Goal: Task Accomplishment & Management: Complete application form

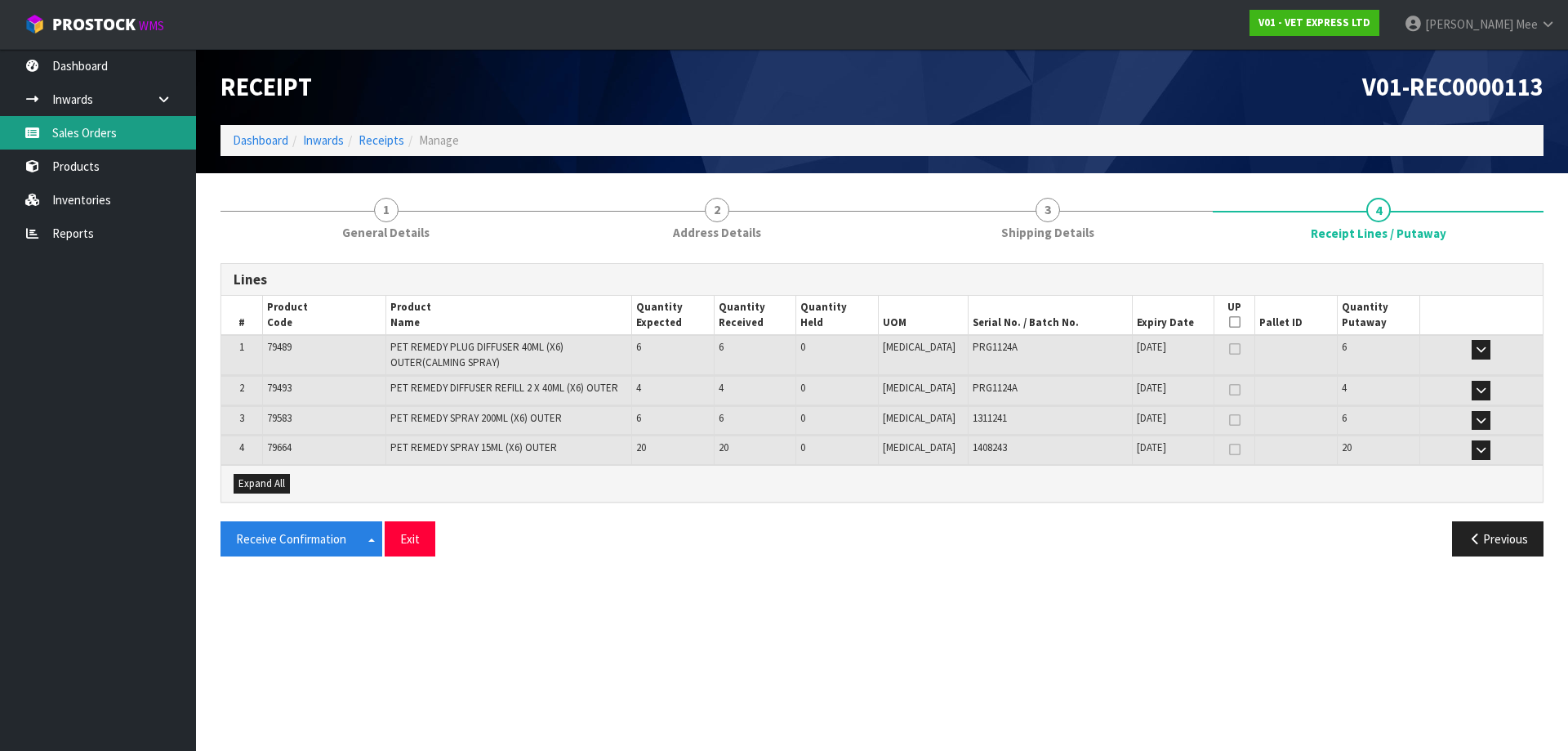
click at [94, 136] on link "Sales Orders" at bounding box center [98, 132] width 196 height 33
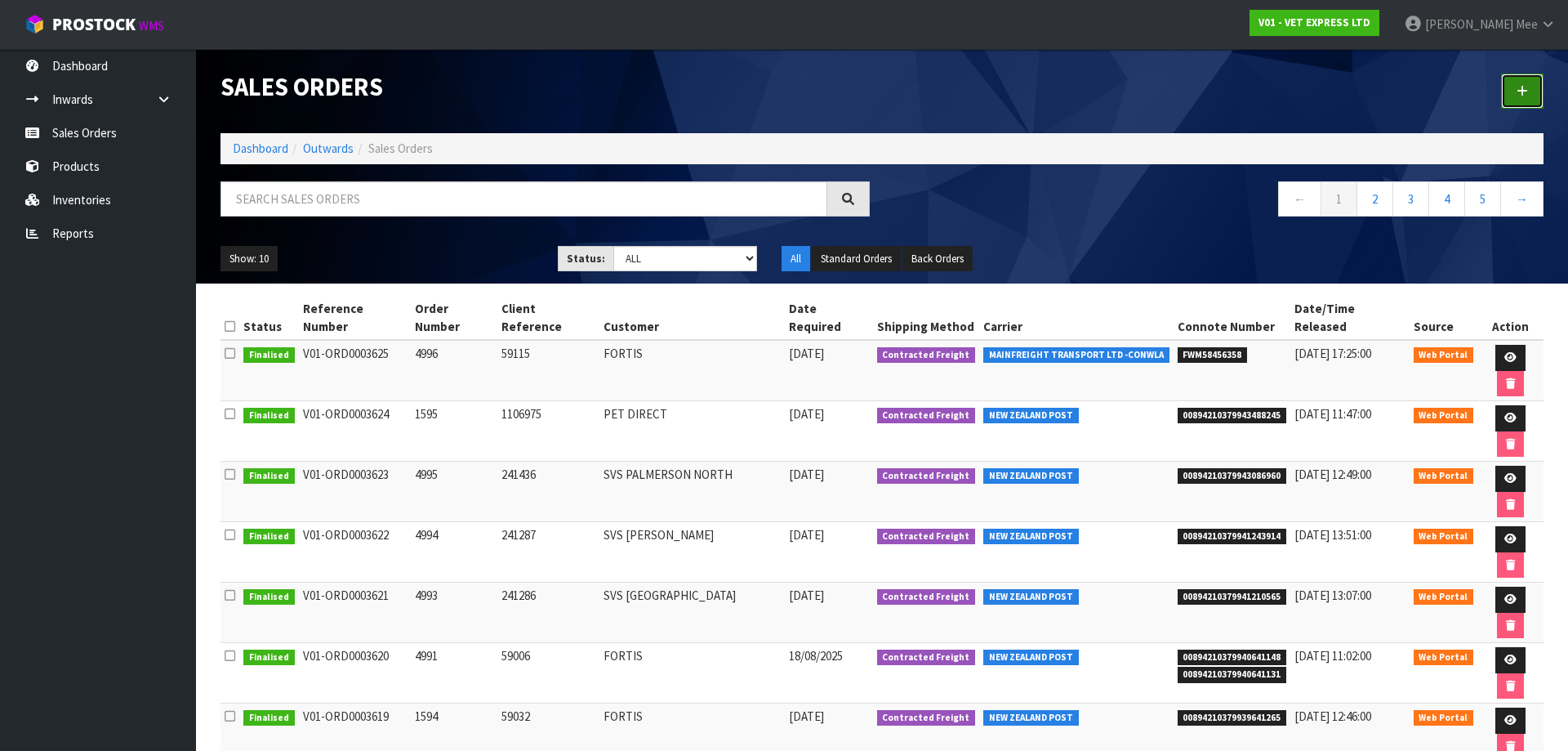
click at [749, 93] on link at bounding box center [1523, 91] width 43 height 35
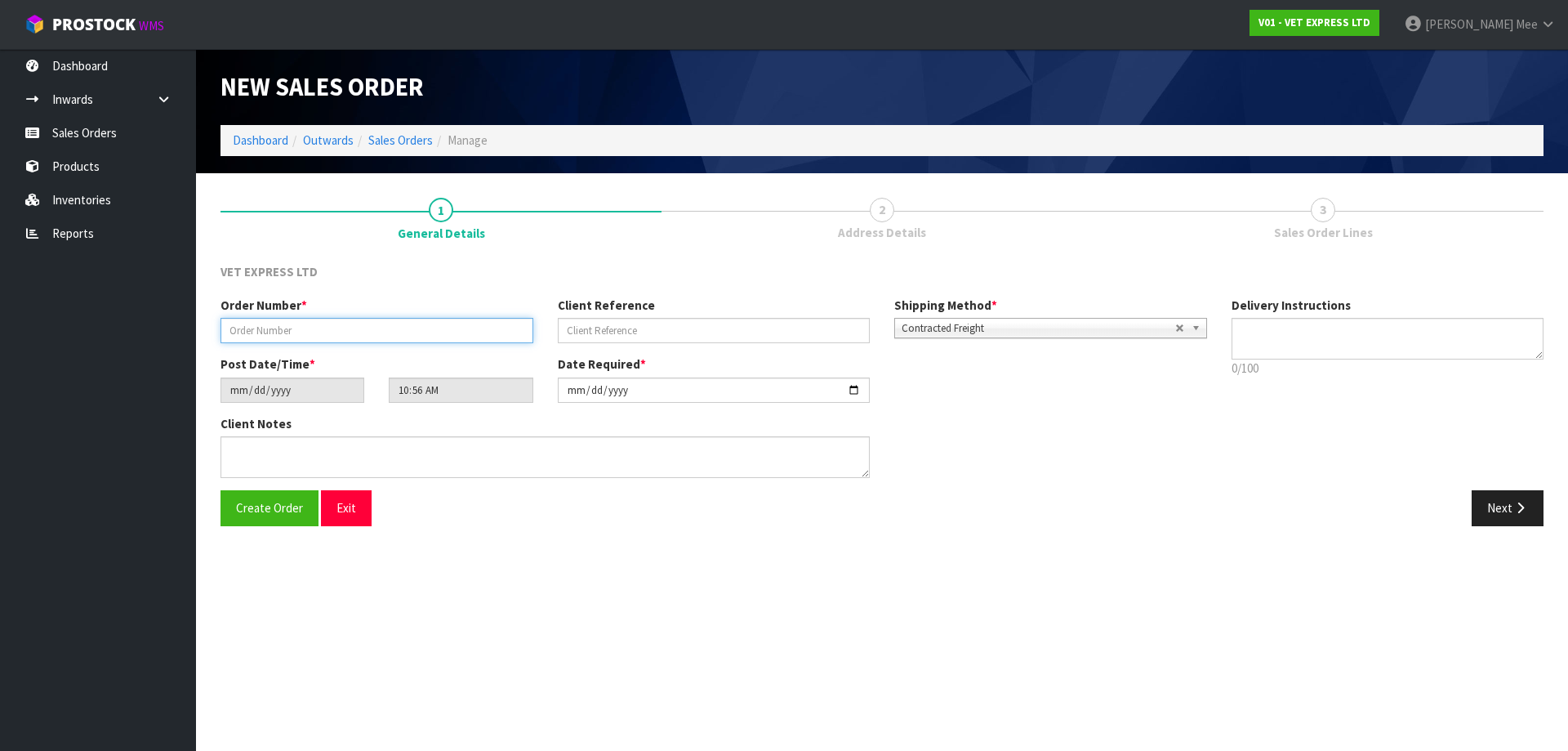
click at [388, 329] on input "text" at bounding box center [377, 330] width 313 height 26
type input "4997"
click at [604, 323] on input "text" at bounding box center [714, 330] width 313 height 26
type input "KAMINOX"
click at [749, 505] on button "Next" at bounding box center [1508, 507] width 72 height 35
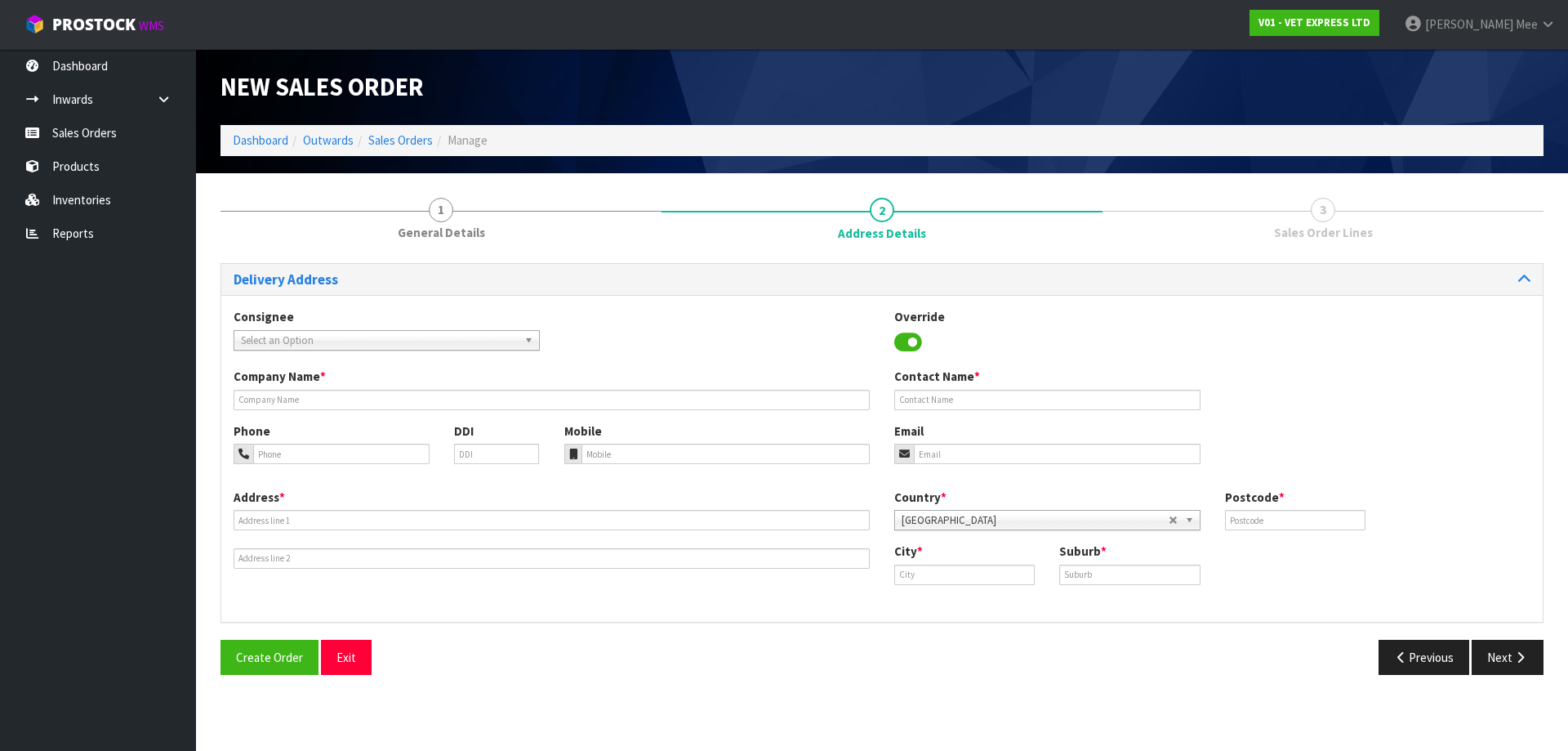
click at [529, 336] on b at bounding box center [531, 341] width 15 height 19
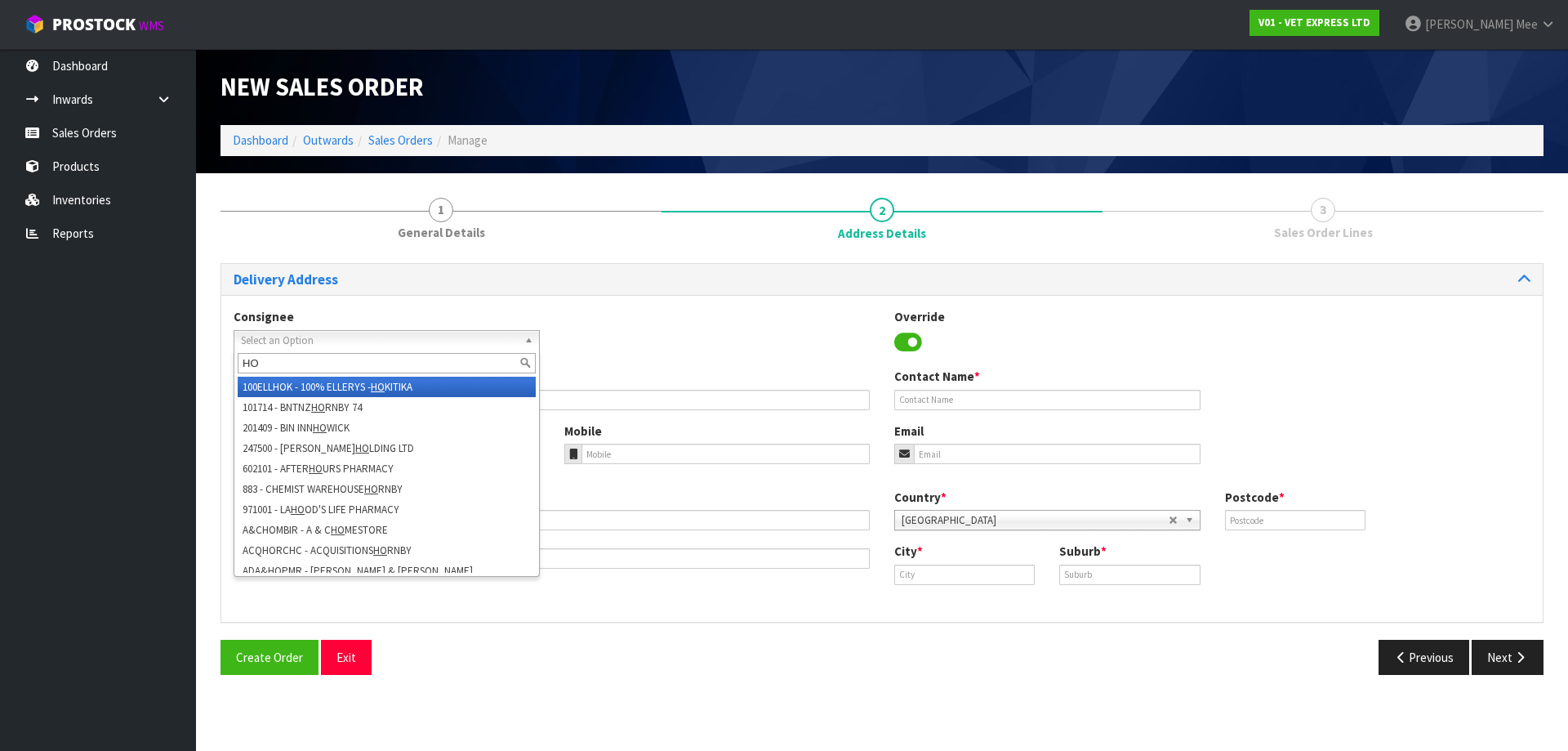
type input "H"
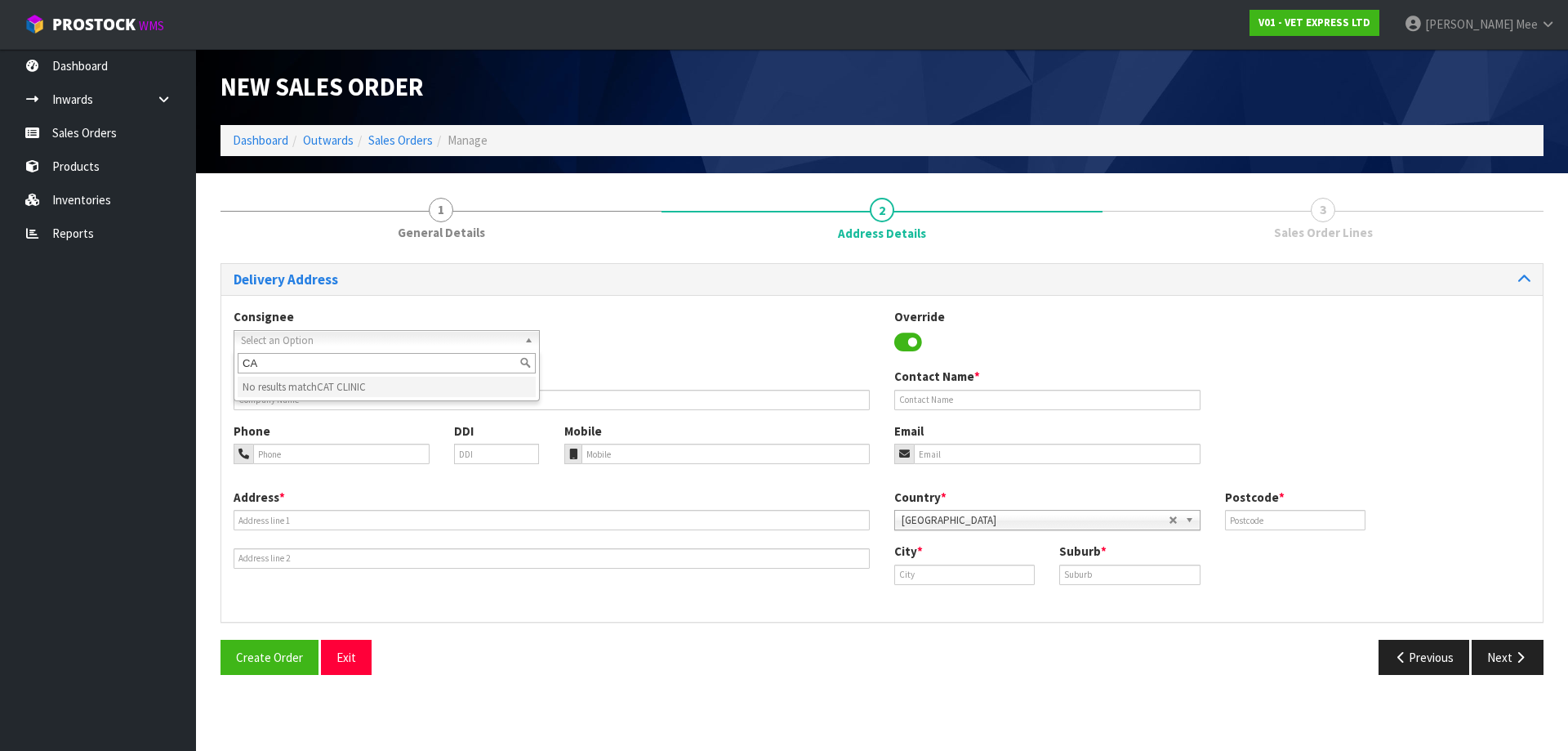
type input "C"
click at [444, 340] on span "Select an Option" at bounding box center [379, 341] width 277 height 20
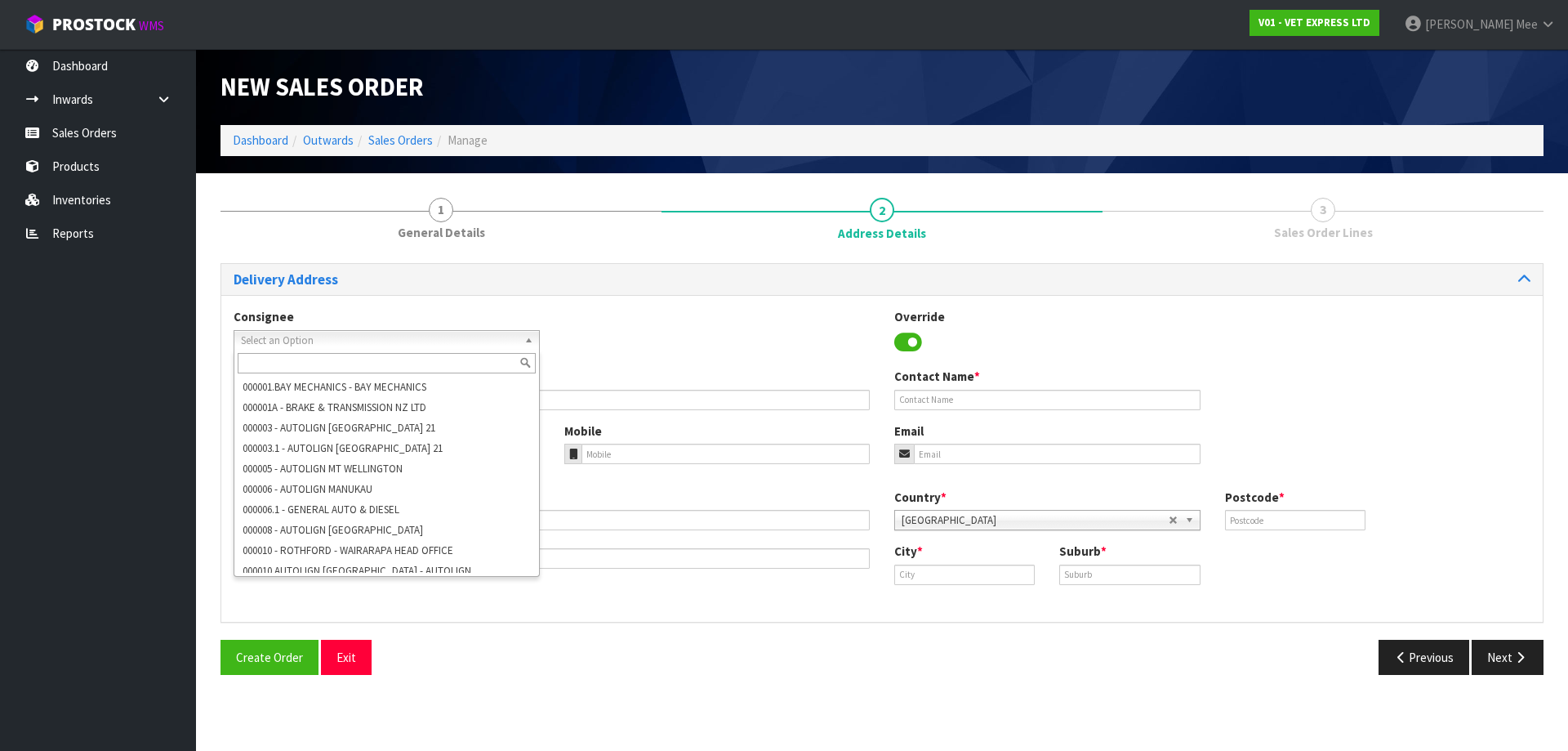
click at [694, 351] on div "Consignee 000001.BAY MECHANICS - BAY MECHANICS 000001A - BRAKE & TRANSMISSION N…" at bounding box center [882, 338] width 1322 height 60
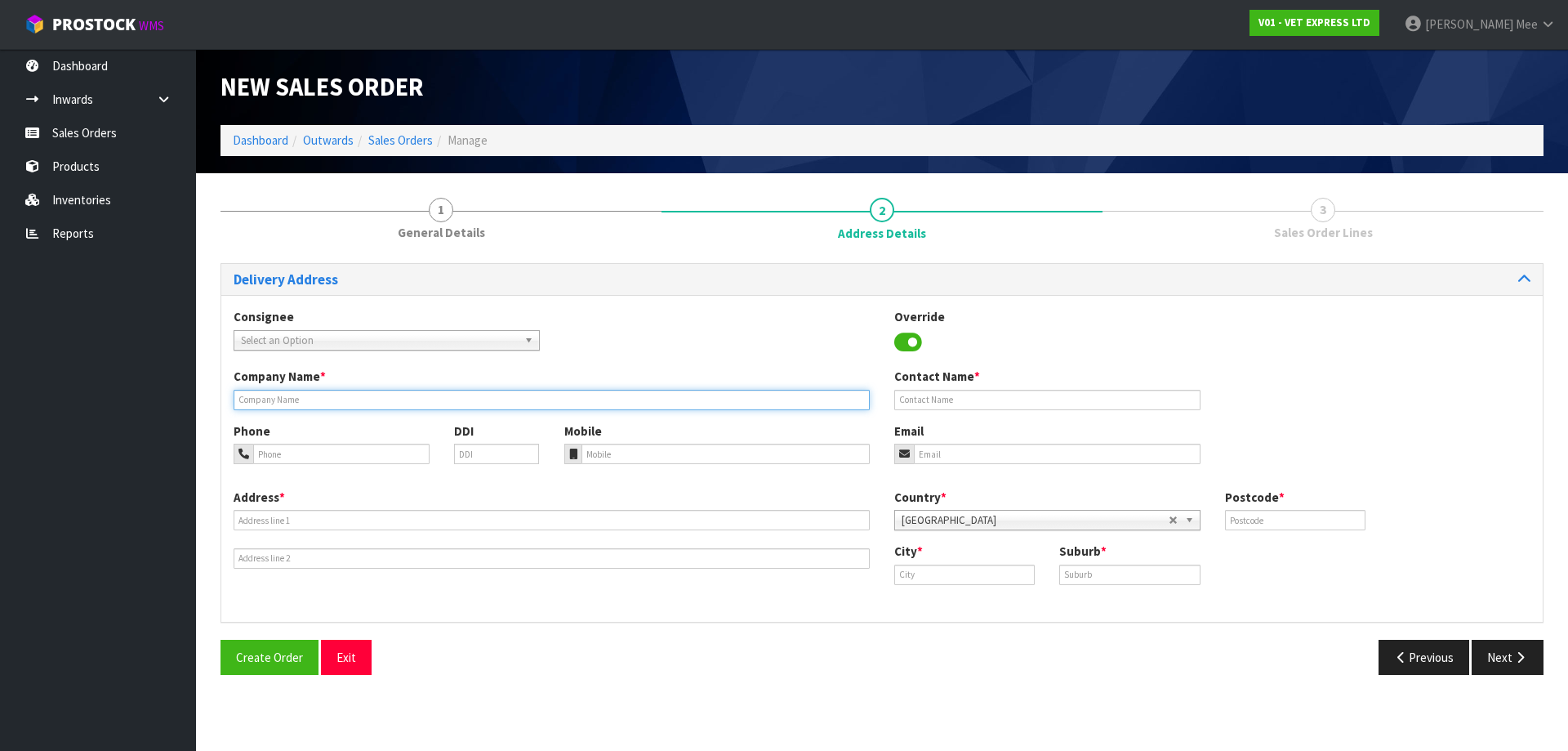
click at [289, 399] on input "text" at bounding box center [552, 400] width 636 height 21
paste input "THE CAT CLINIC HOBART"
type input "THE CAT CLINIC HOBART"
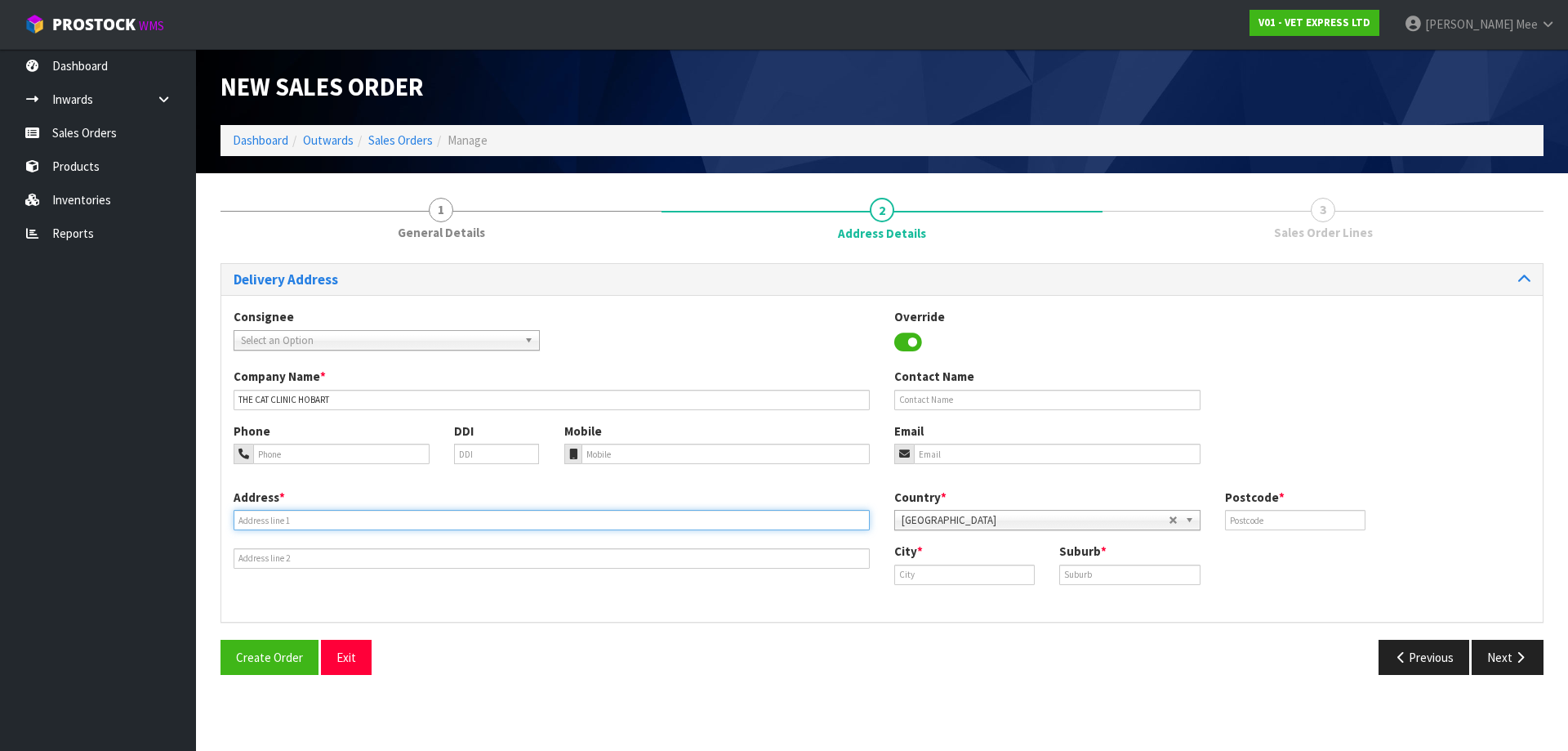
click at [295, 522] on input "text" at bounding box center [552, 520] width 636 height 21
paste input "[STREET_ADDRESS]"
type input "[STREET_ADDRESS]"
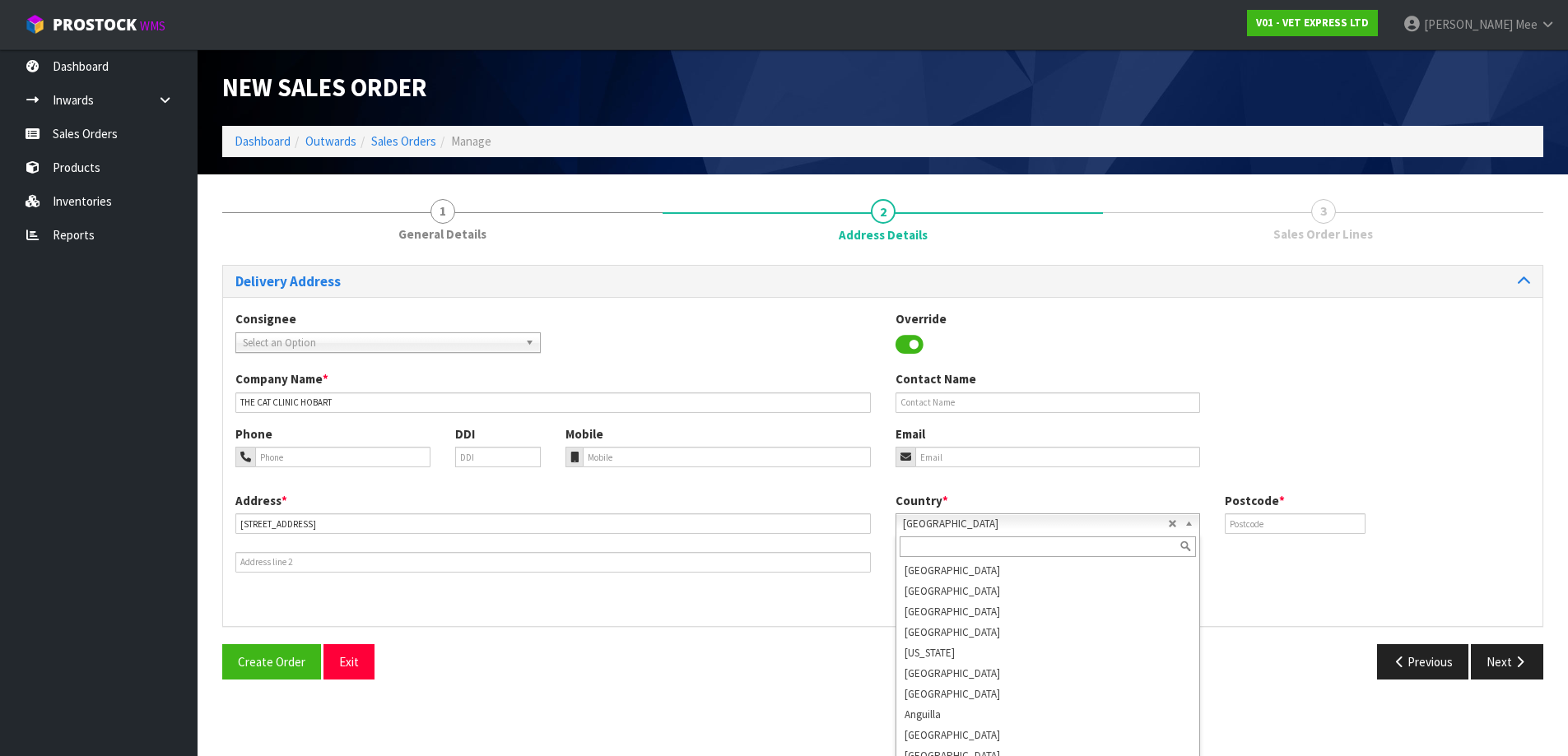
click at [755, 525] on div "Country * [GEOGRAPHIC_DATA] [GEOGRAPHIC_DATA] [GEOGRAPHIC_DATA] [GEOGRAPHIC_DAT…" at bounding box center [1049, 512] width 330 height 42
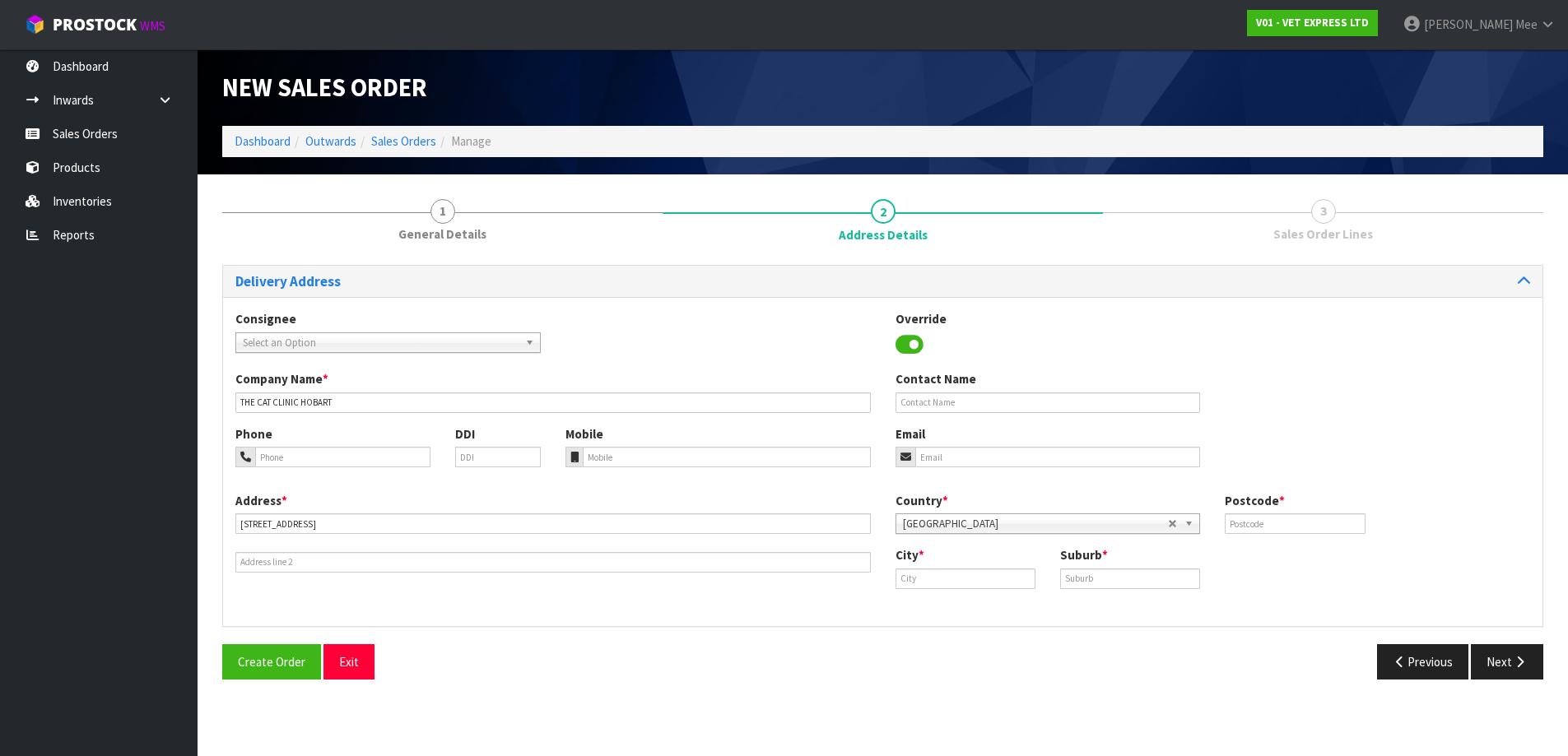
click at [755, 526] on b at bounding box center [1191, 524] width 15 height 19
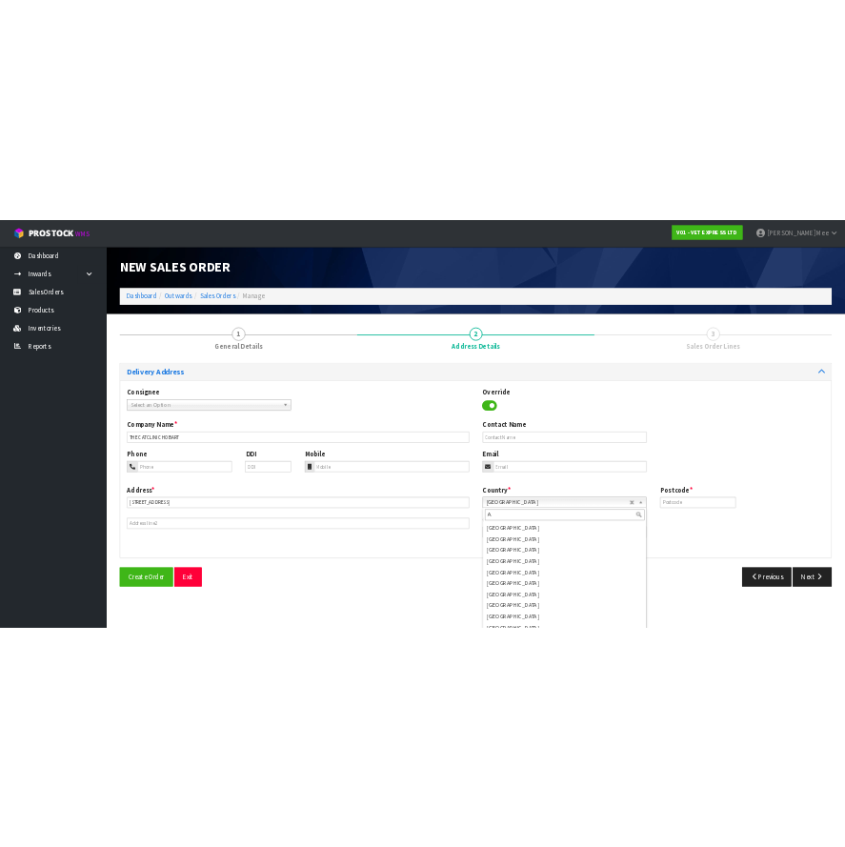
scroll to position [0, 0]
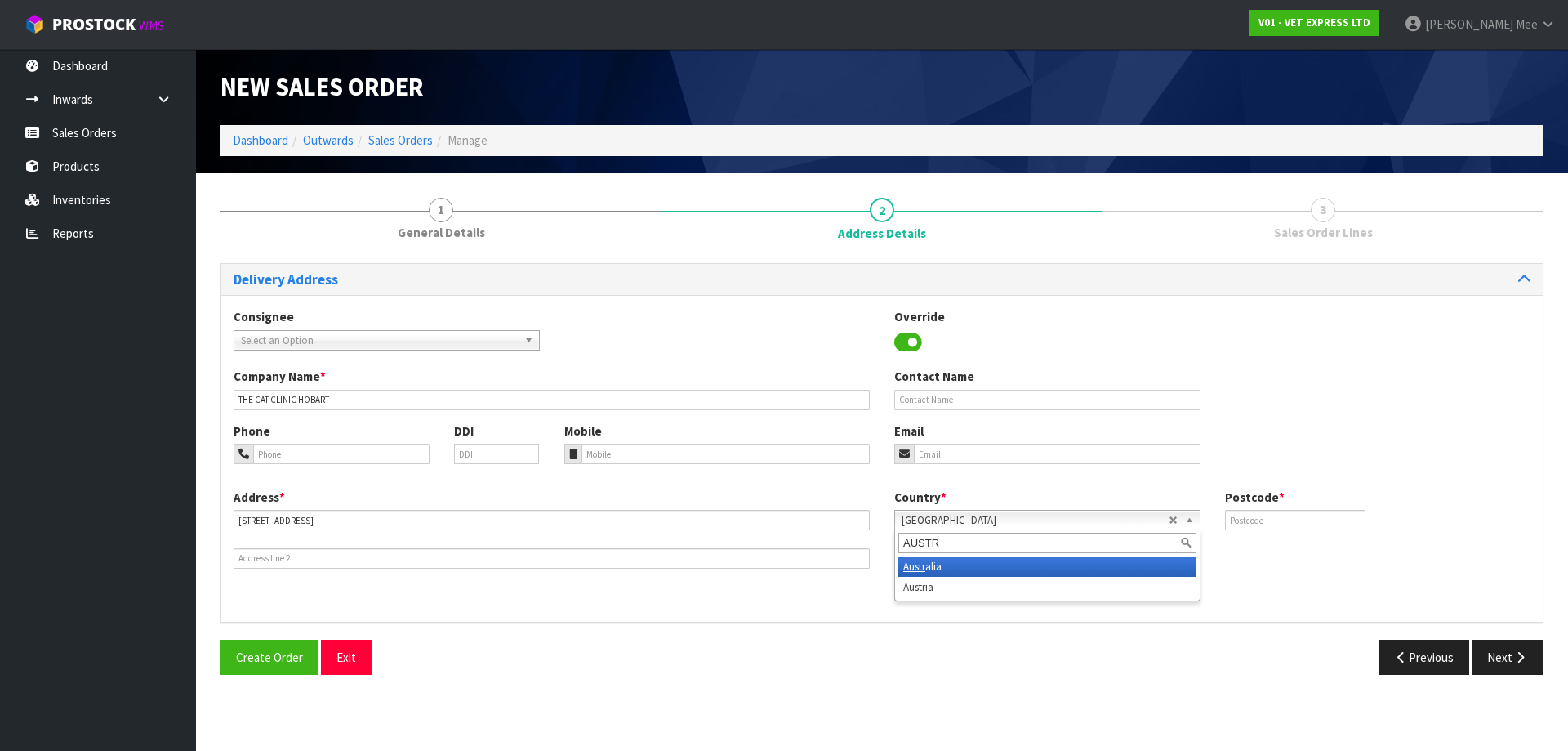
type input "AUSTR"
click at [749, 573] on li "Austr alia" at bounding box center [1047, 566] width 299 height 21
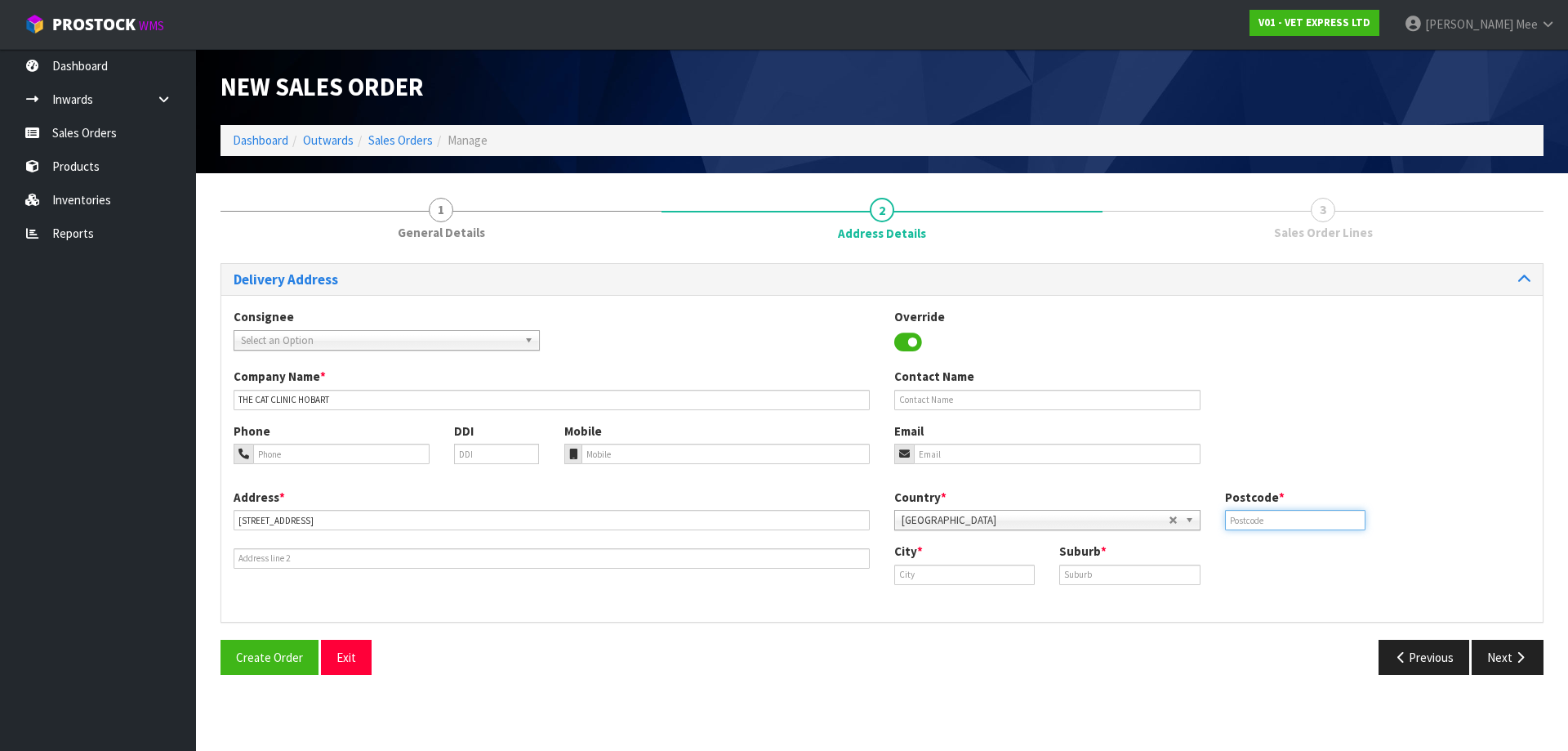
click at [749, 516] on input "text" at bounding box center [1295, 520] width 141 height 21
type input "7008"
click at [749, 576] on input "text" at bounding box center [965, 575] width 141 height 21
type input "[GEOGRAPHIC_DATA]"
click at [749, 570] on input "text" at bounding box center [1130, 575] width 141 height 21
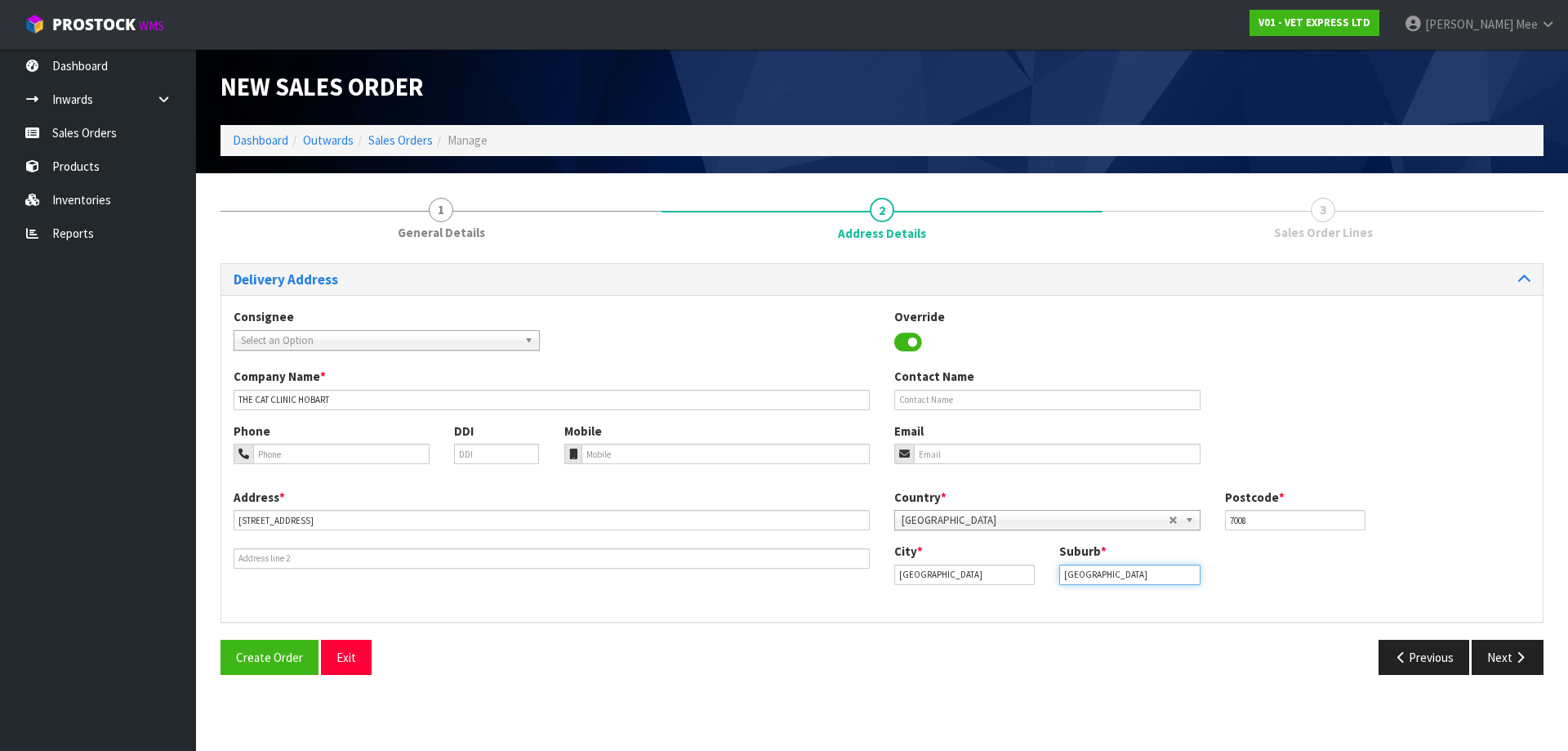
type input "[GEOGRAPHIC_DATA]"
click at [749, 399] on input "text" at bounding box center [1047, 400] width 306 height 21
paste input "[PERSON_NAME]"
type input "[PERSON_NAME]"
click at [749, 445] on input "email" at bounding box center [1058, 454] width 286 height 21
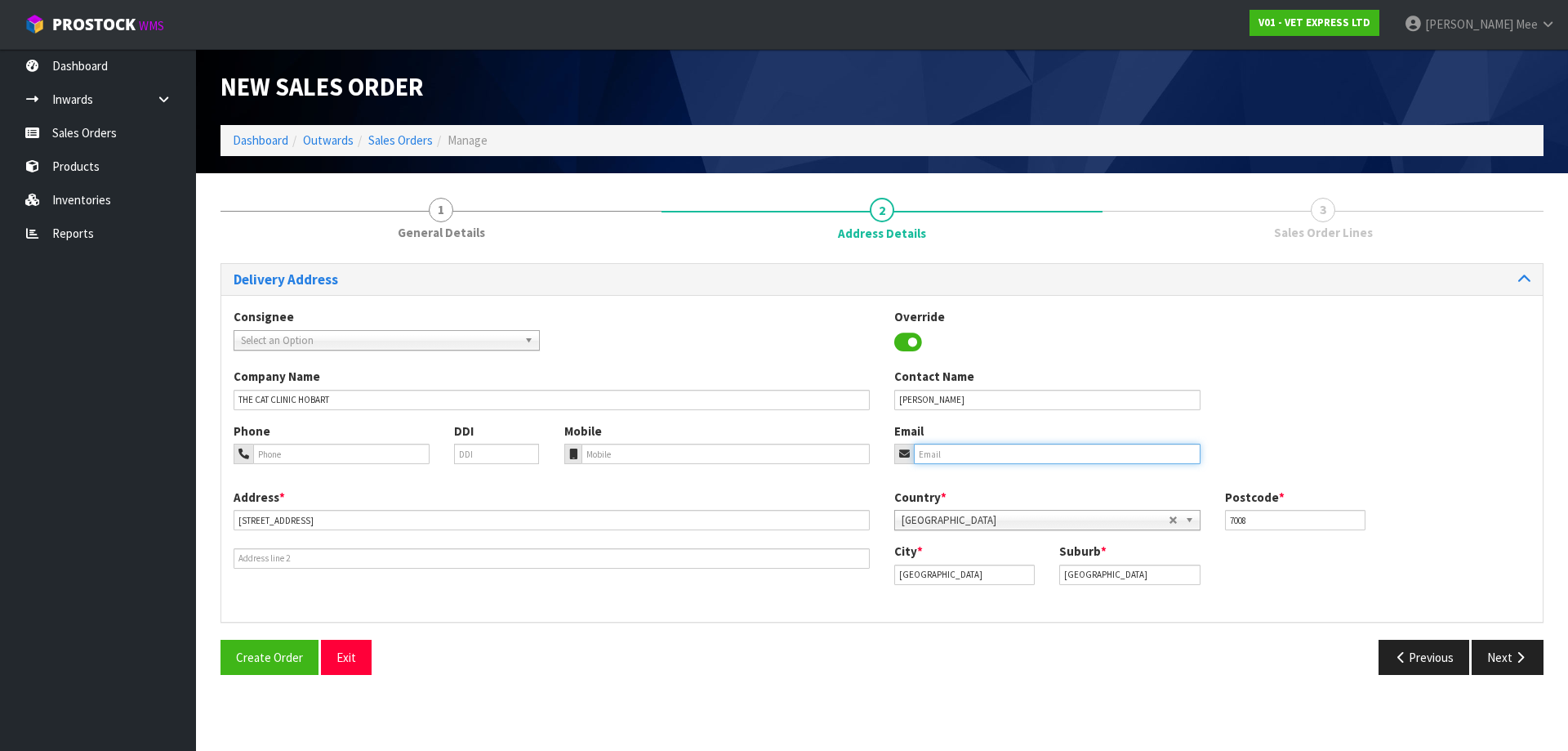
paste input "[PERSON_NAME] <[EMAIL_ADDRESS][DOMAIN_NAME]>"
click at [749, 453] on input "[PERSON_NAME] <[EMAIL_ADDRESS][DOMAIN_NAME]" at bounding box center [1058, 454] width 286 height 21
type input "[EMAIL_ADDRESS][DOMAIN_NAME]"
click at [749, 657] on icon "button" at bounding box center [1521, 657] width 15 height 12
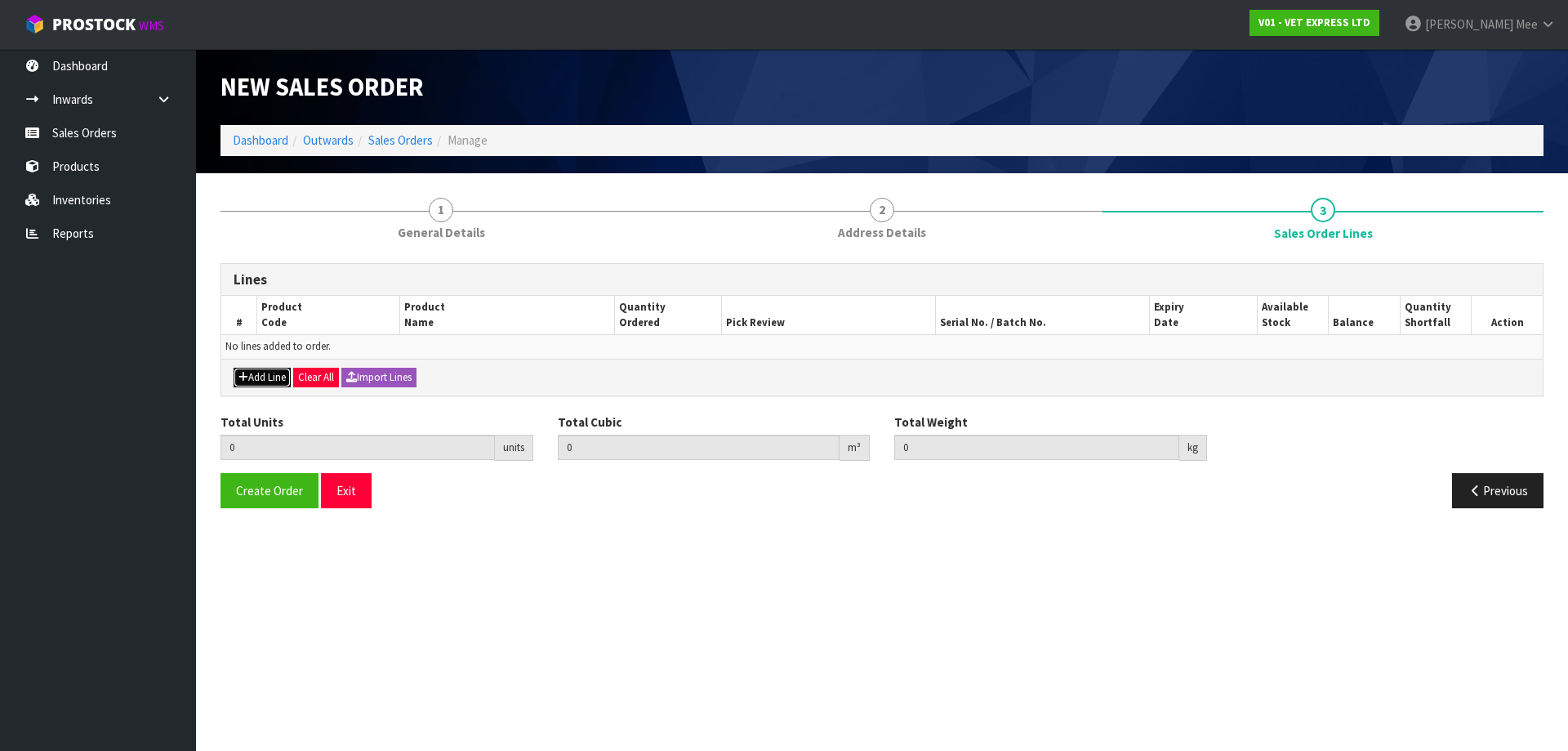
click at [272, 372] on button "Add Line" at bounding box center [262, 378] width 57 height 20
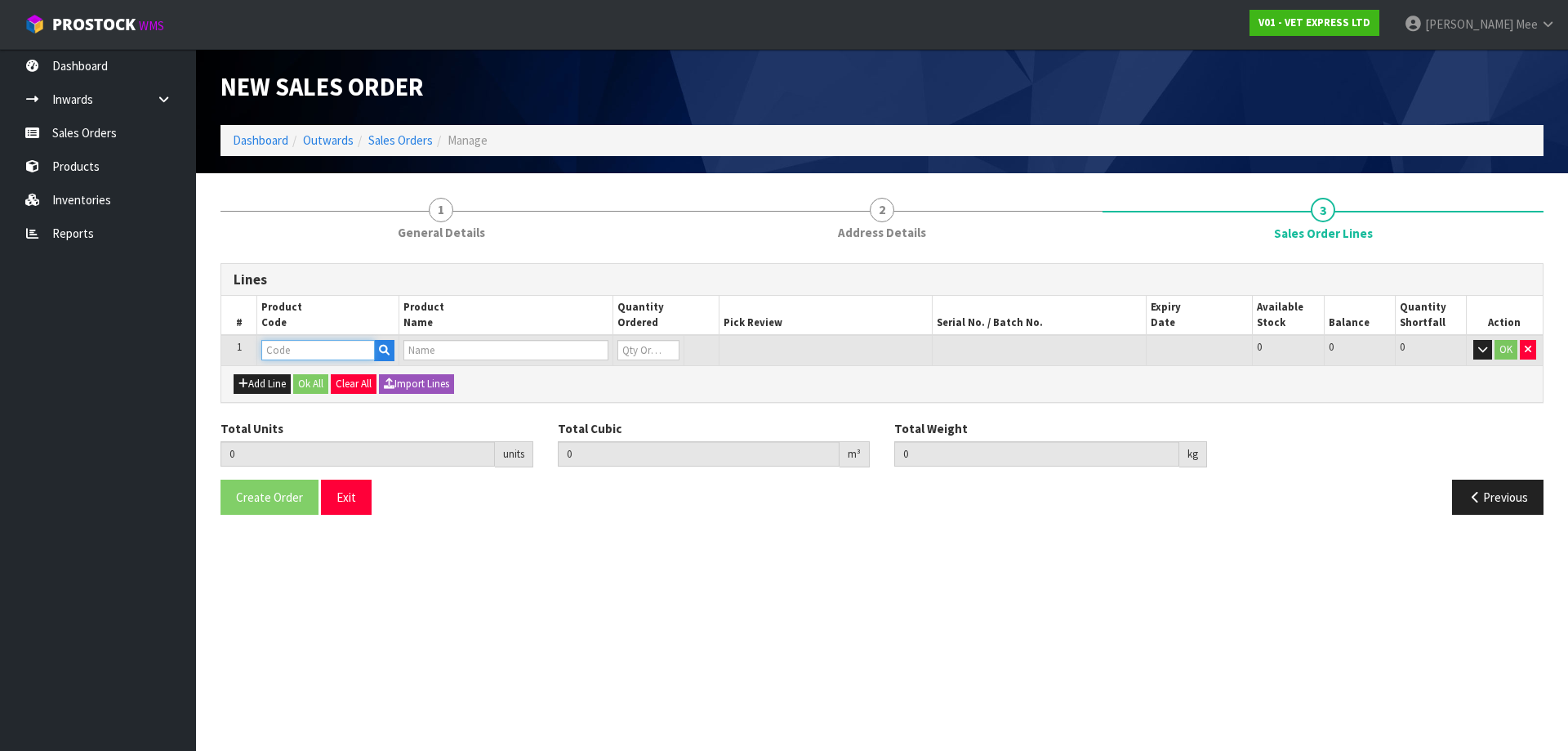
click at [278, 352] on input "text" at bounding box center [318, 350] width 113 height 21
type input "K"
click at [436, 348] on input "text" at bounding box center [505, 350] width 204 height 21
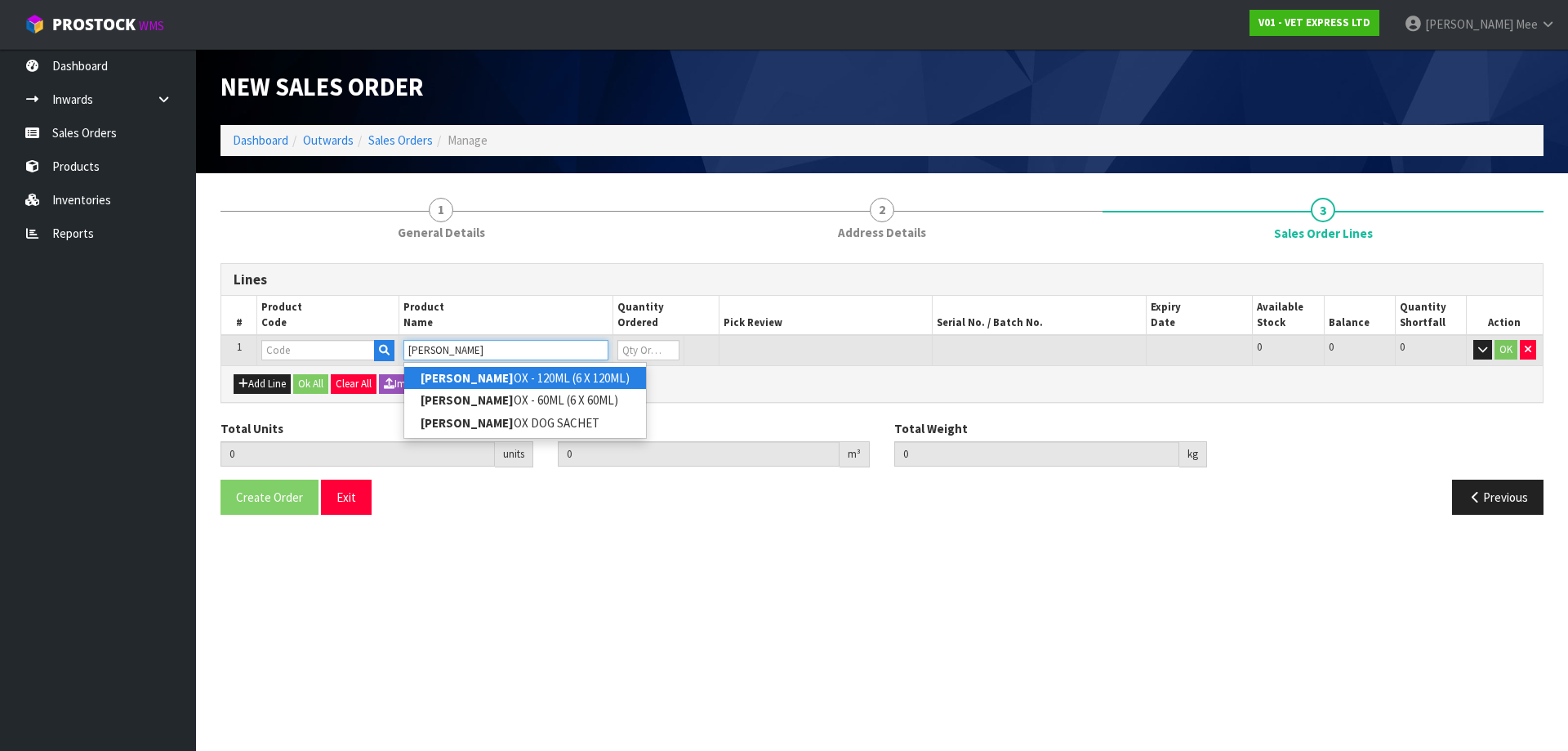
type input "[PERSON_NAME]"
click at [447, 381] on strong "[PERSON_NAME]" at bounding box center [467, 378] width 93 height 15
type input "KAMINOX - 120ML (6 X 120ML)"
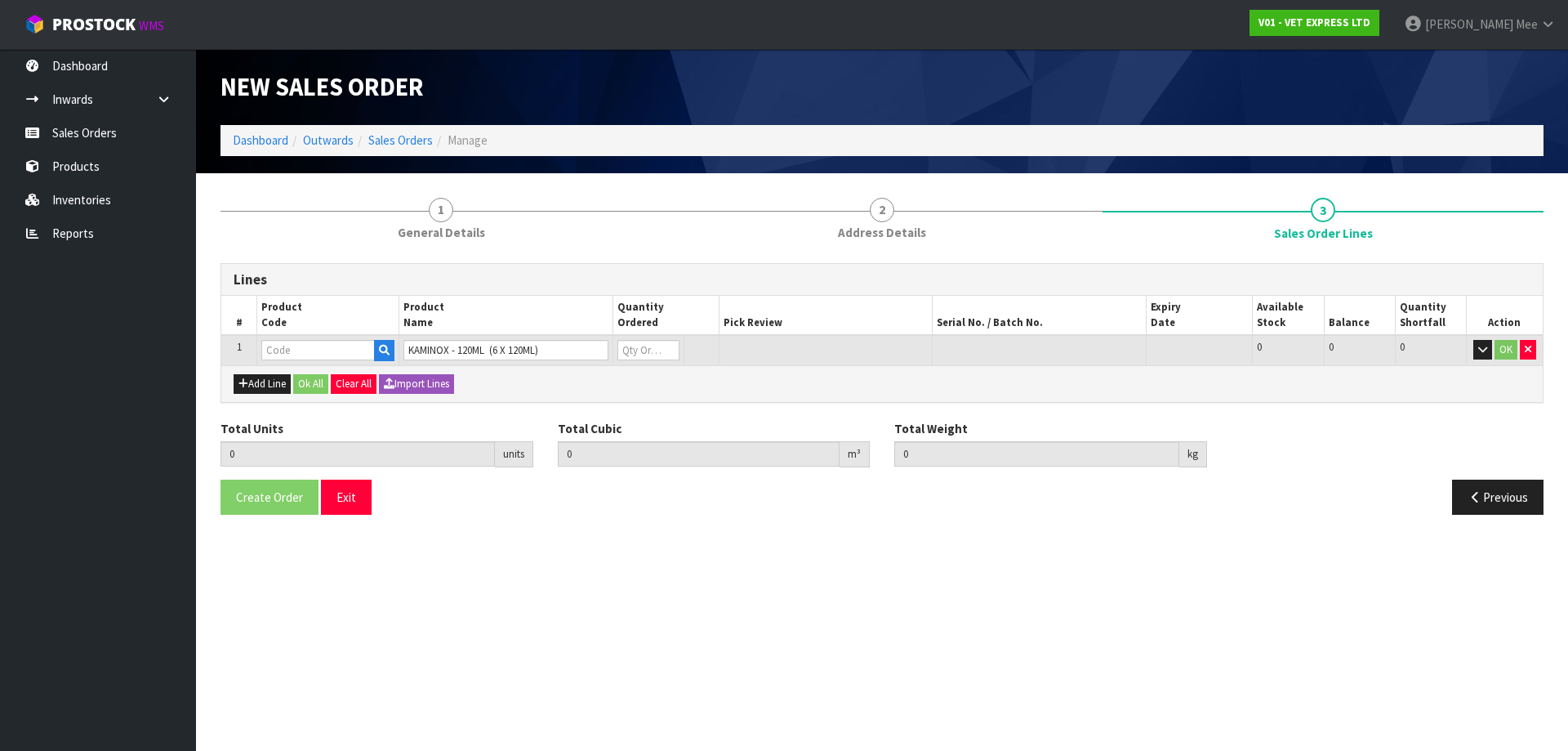
type input "0.000000"
type input "0.000"
type input "50825"
type input "0"
type input "1"
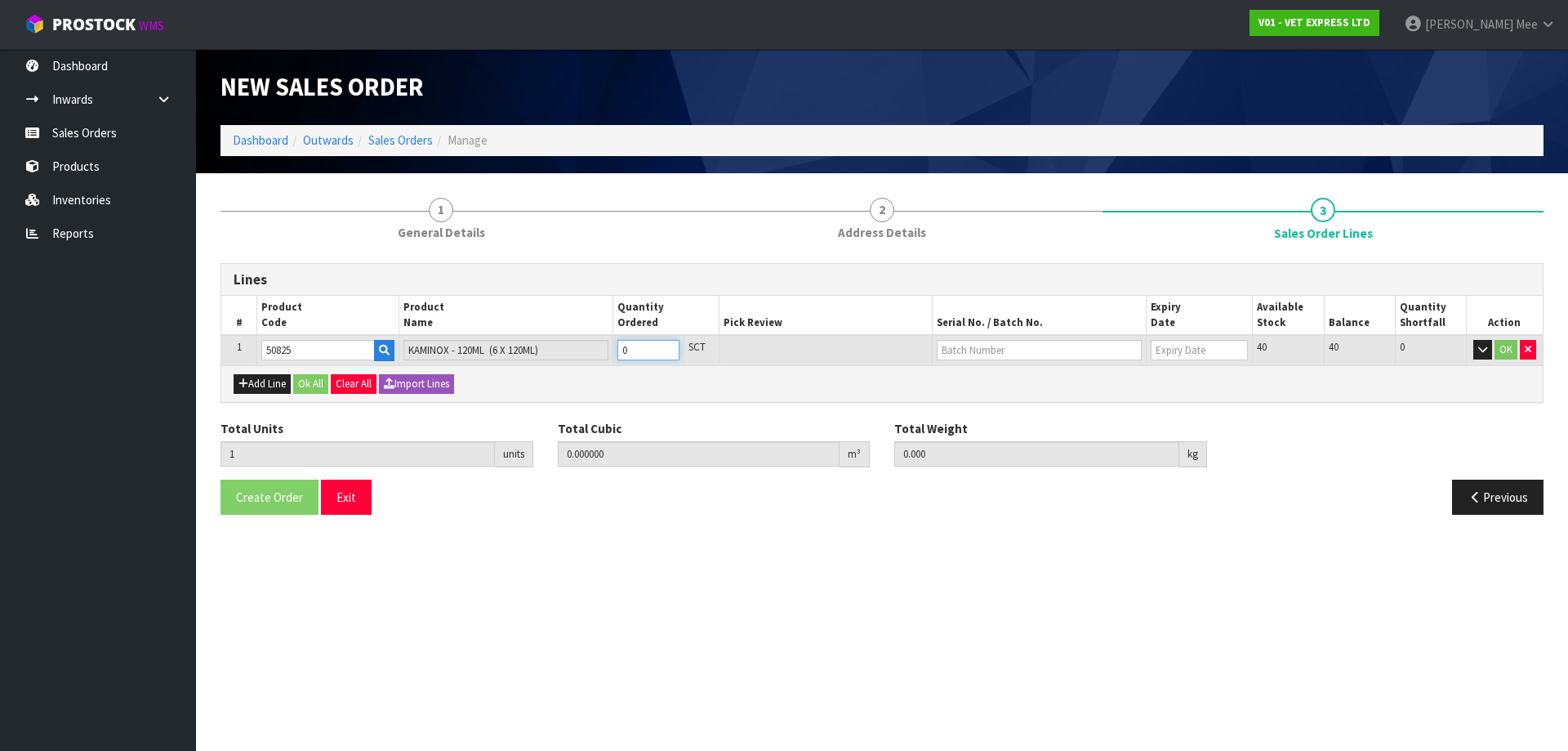
type input "0.006"
type input "1.1"
type input "1"
click at [669, 347] on input "1" at bounding box center [648, 350] width 62 height 21
type input "2"
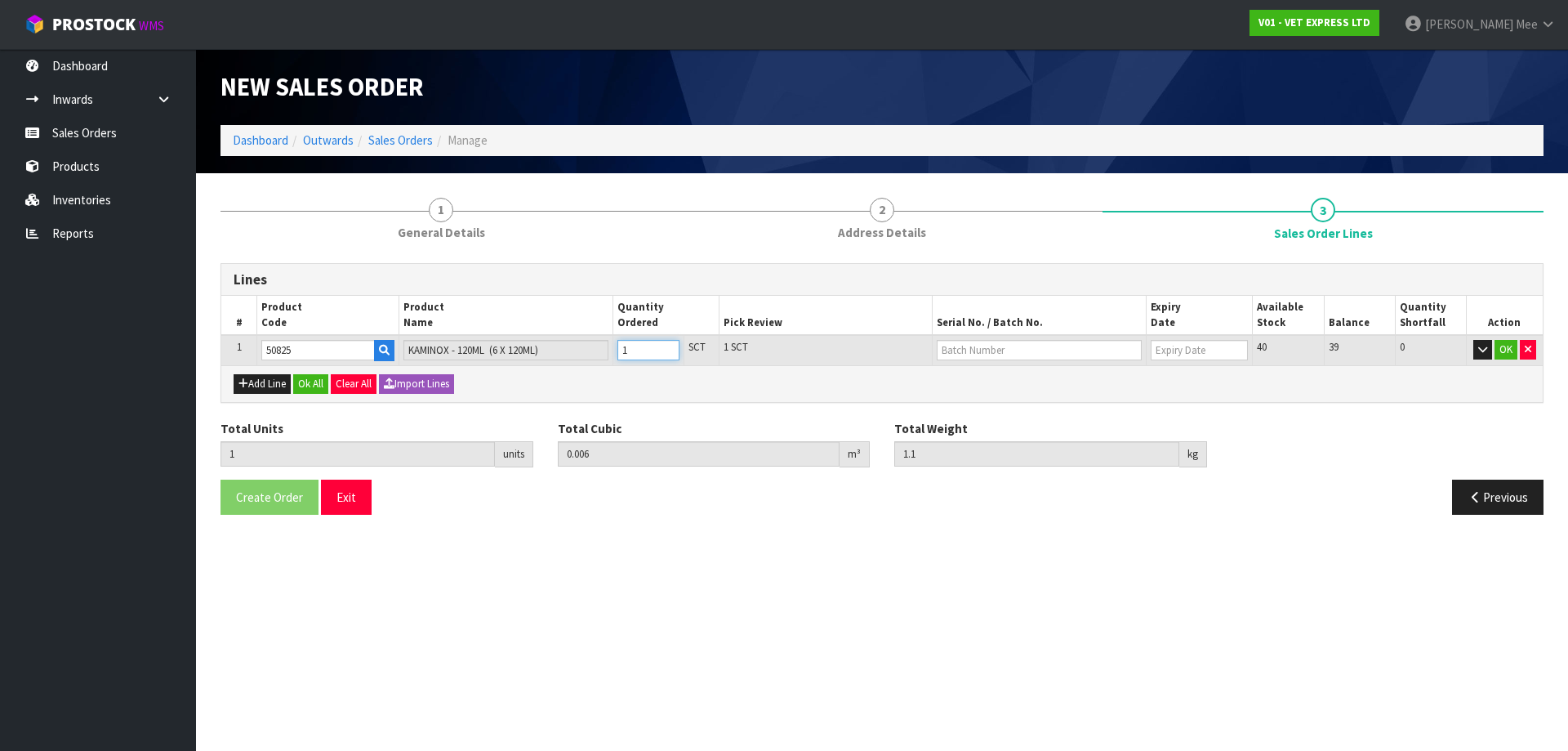
type input "0.012"
type input "2.2"
type input "2"
click at [669, 347] on input "2" at bounding box center [648, 350] width 62 height 21
type input "3"
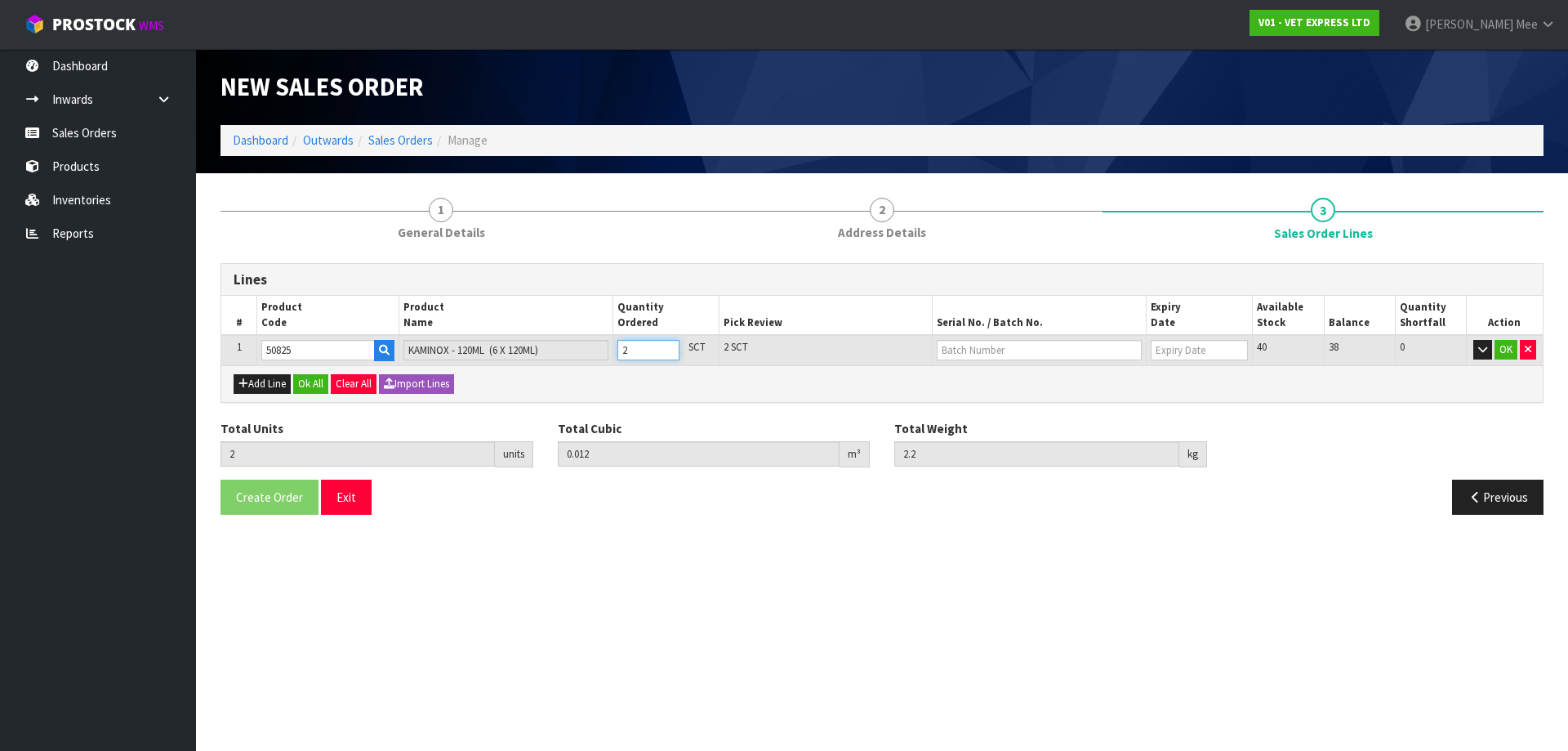
type input "0.018"
type input "3.3"
type input "3"
click at [669, 347] on input "3" at bounding box center [648, 350] width 62 height 21
type input "4"
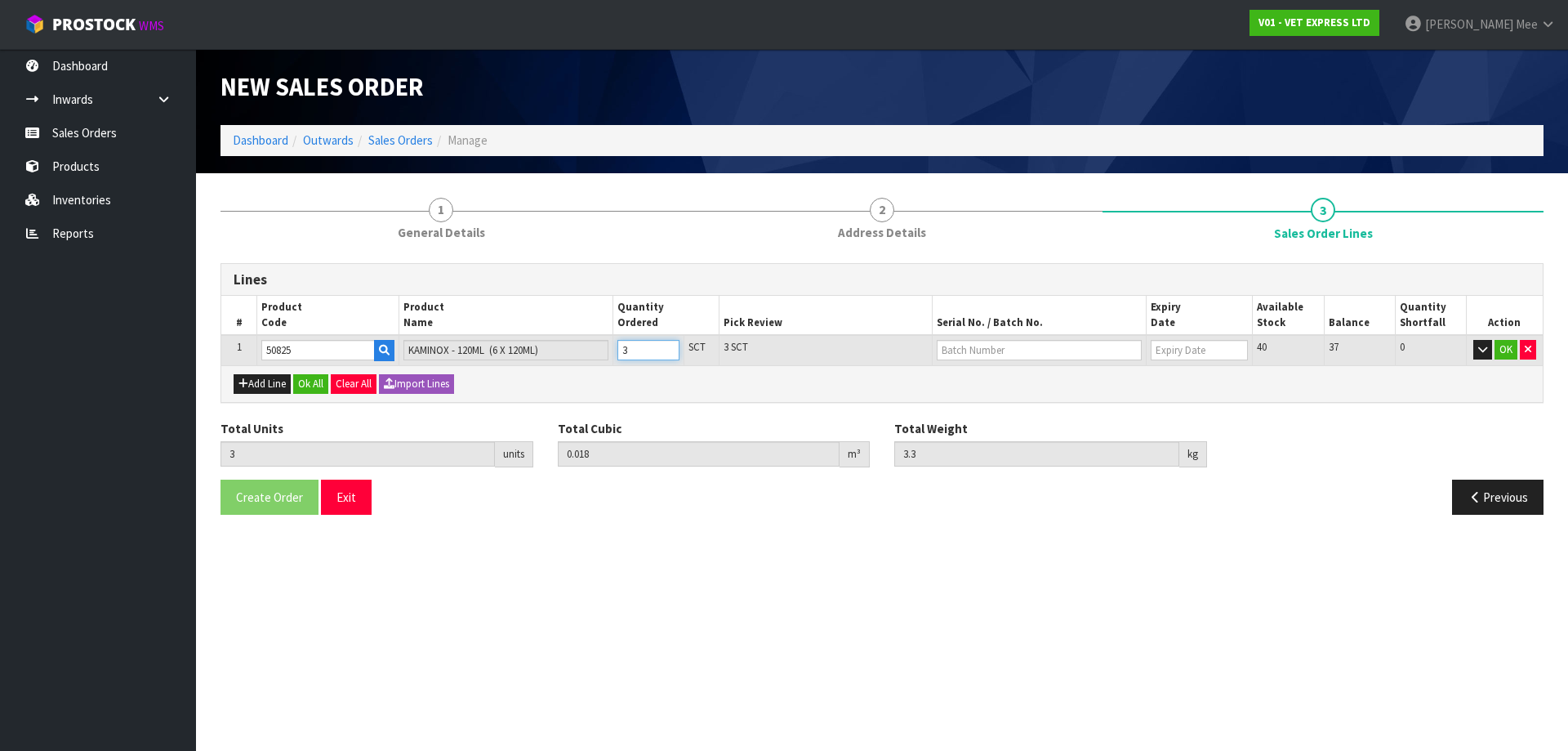
type input "0.024"
type input "4.4"
type input "4"
click at [669, 347] on input "4" at bounding box center [648, 350] width 62 height 21
click at [270, 385] on button "Add Line" at bounding box center [262, 384] width 57 height 20
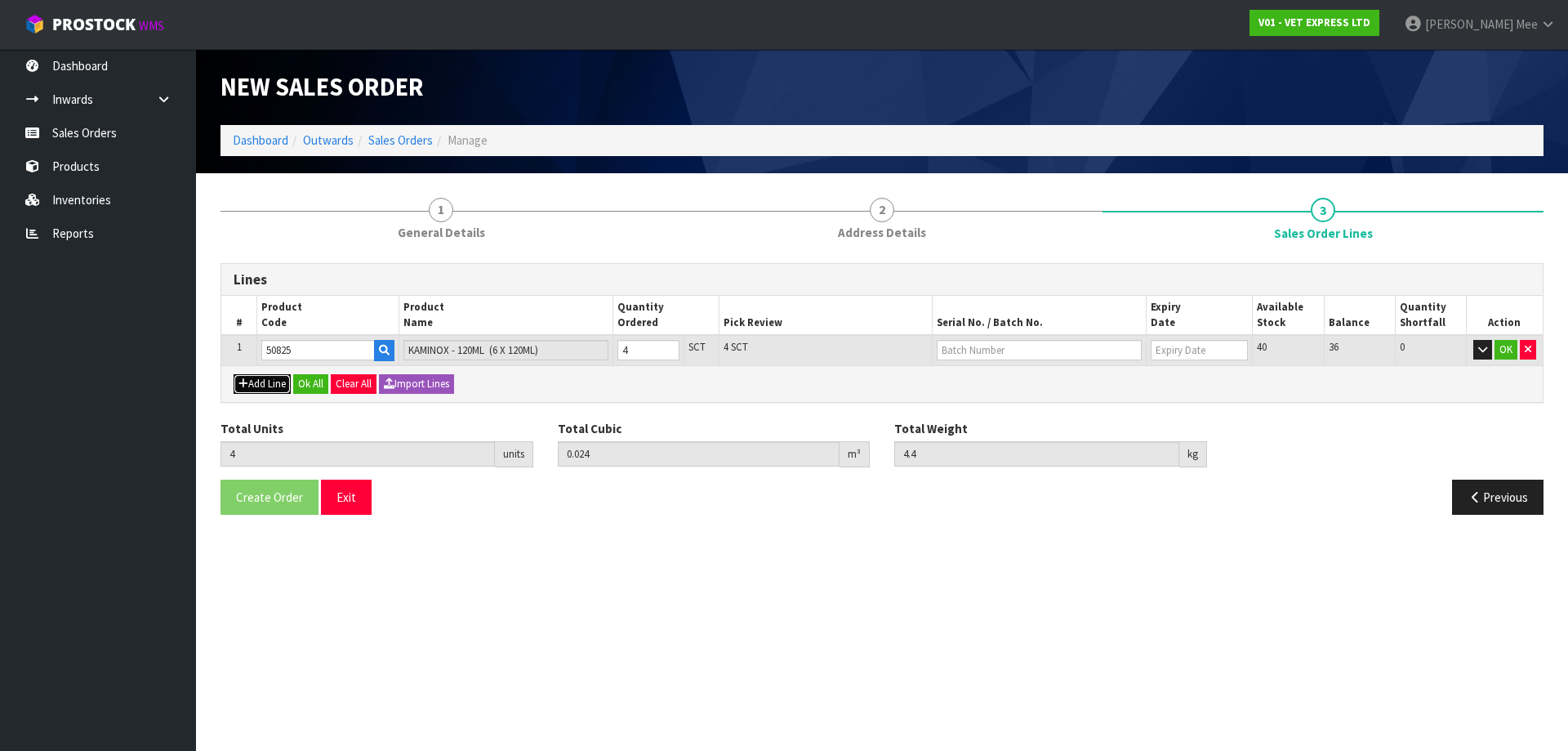
type input "0"
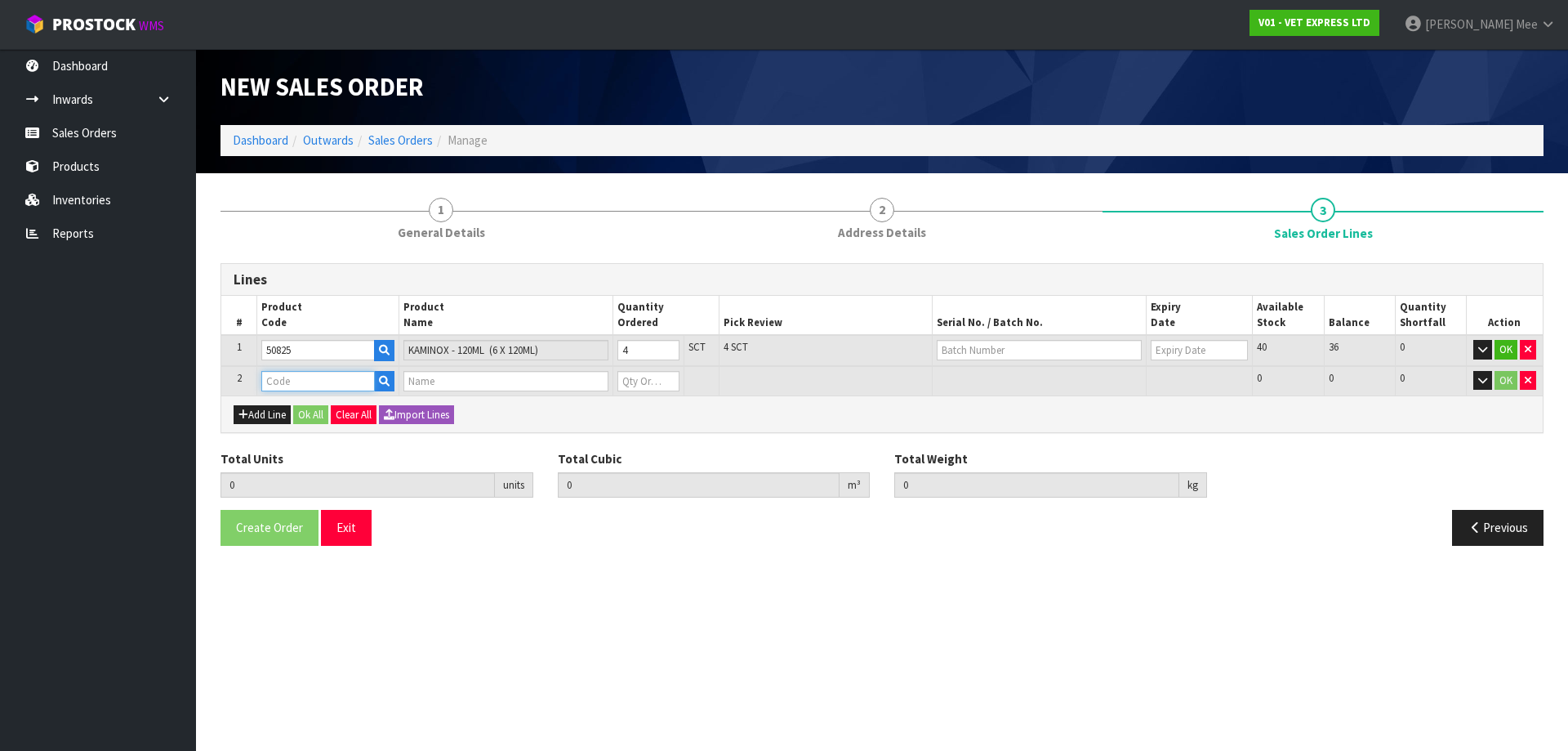
click at [272, 382] on input "text" at bounding box center [318, 381] width 113 height 21
type input "50815"
type input "4"
type input "0.024"
type input "4.4"
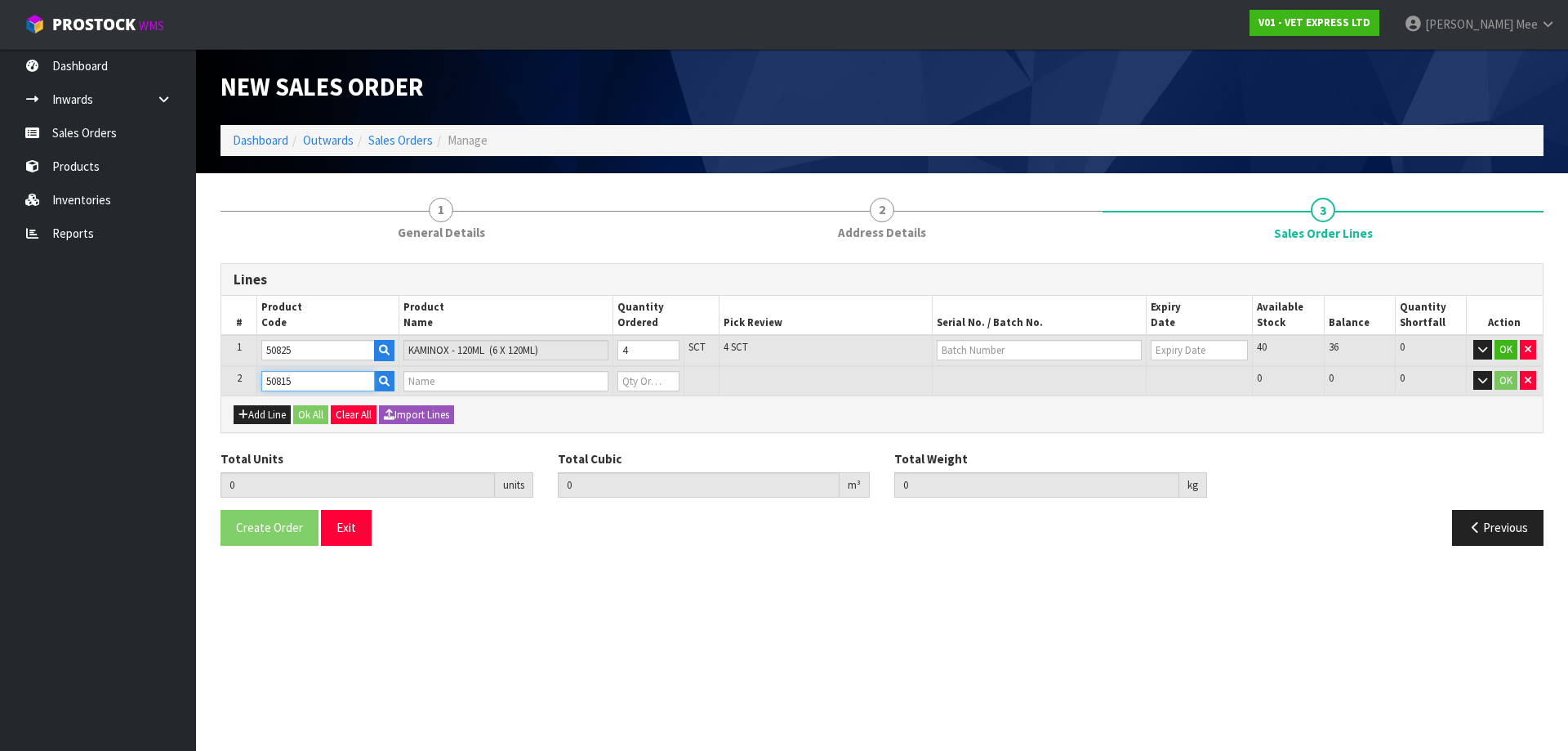
type input "KAMINOX - 60ML (6 X 60ML)"
type input "0"
type input "50815"
type input "5"
type input "0.025152"
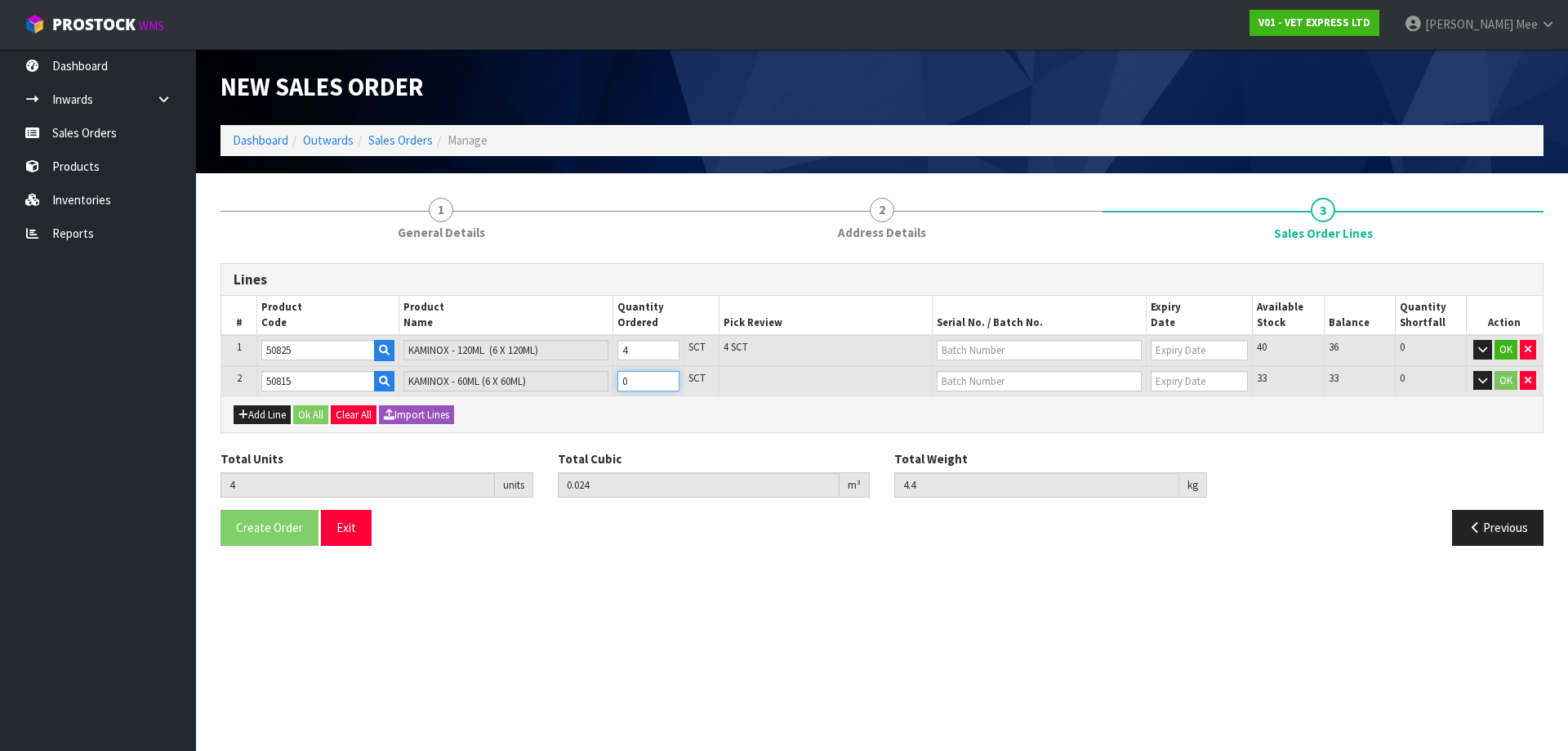
type input "5.08"
type input "1"
click at [669, 379] on input "1" at bounding box center [648, 381] width 62 height 21
type input "6"
type input "0.026304"
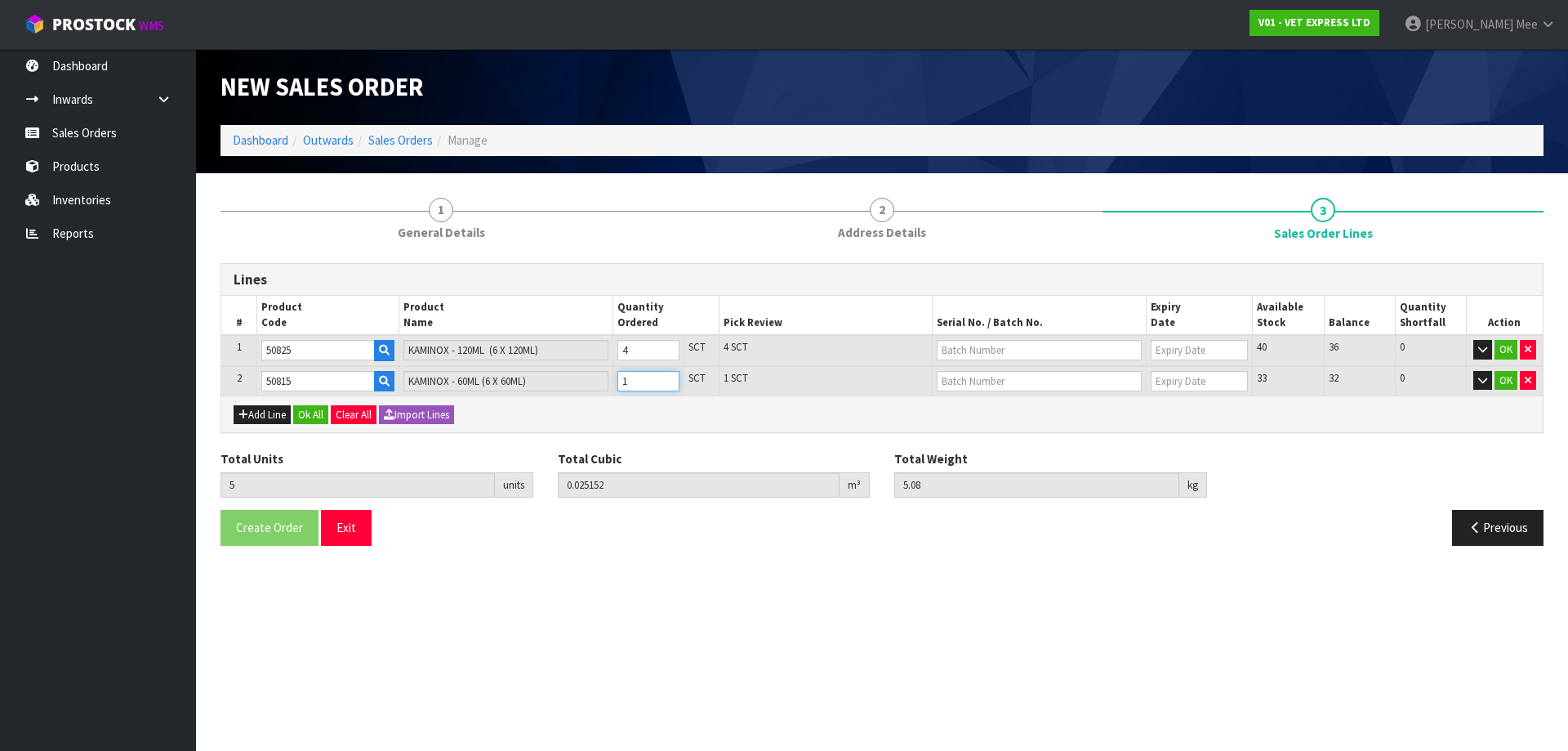
type input "5.76"
type input "2"
click at [669, 379] on input "2" at bounding box center [648, 381] width 62 height 21
type input "7"
type input "0.027456"
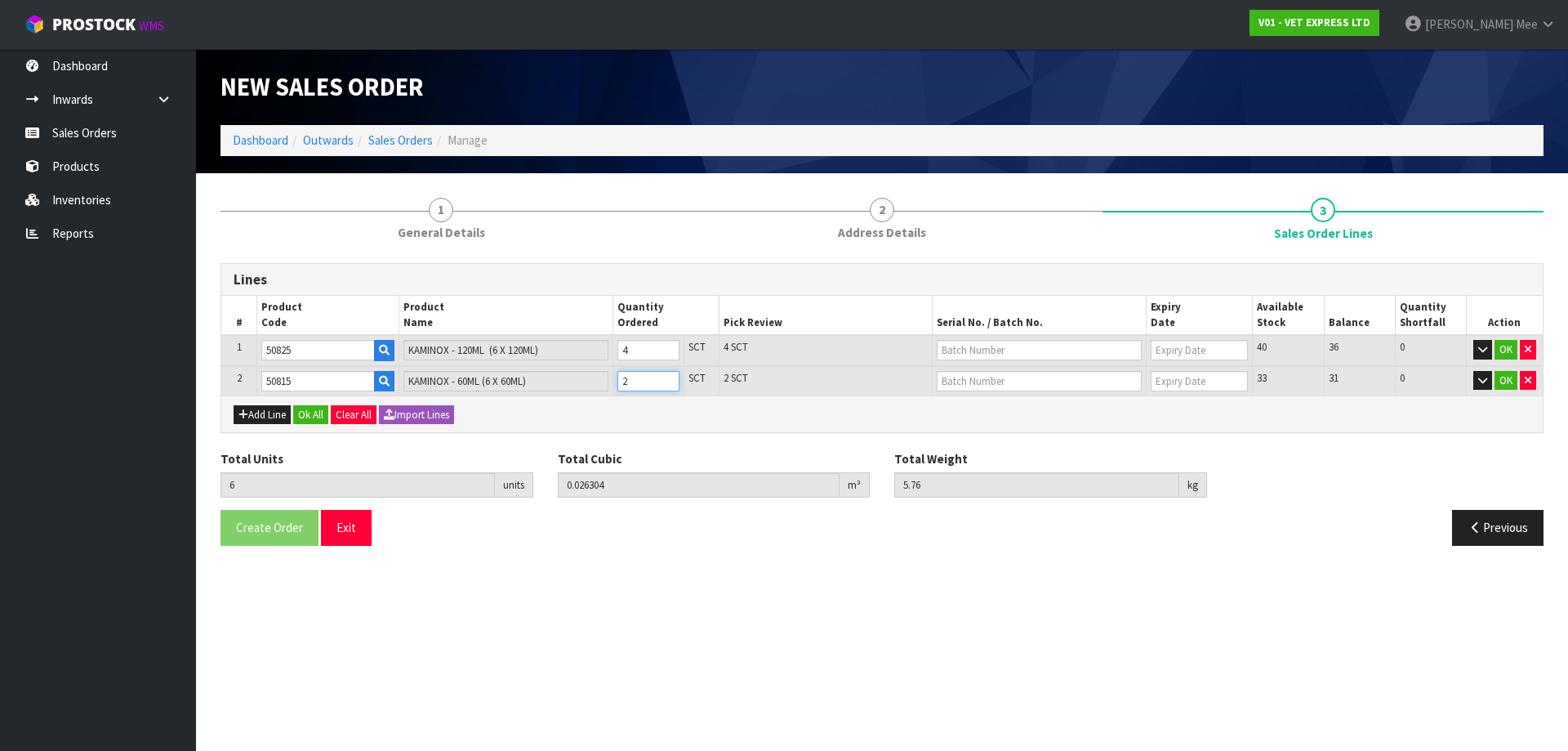
type input "6.44"
type input "3"
click at [669, 379] on input "3" at bounding box center [648, 381] width 62 height 21
type input "8"
type input "0.028608"
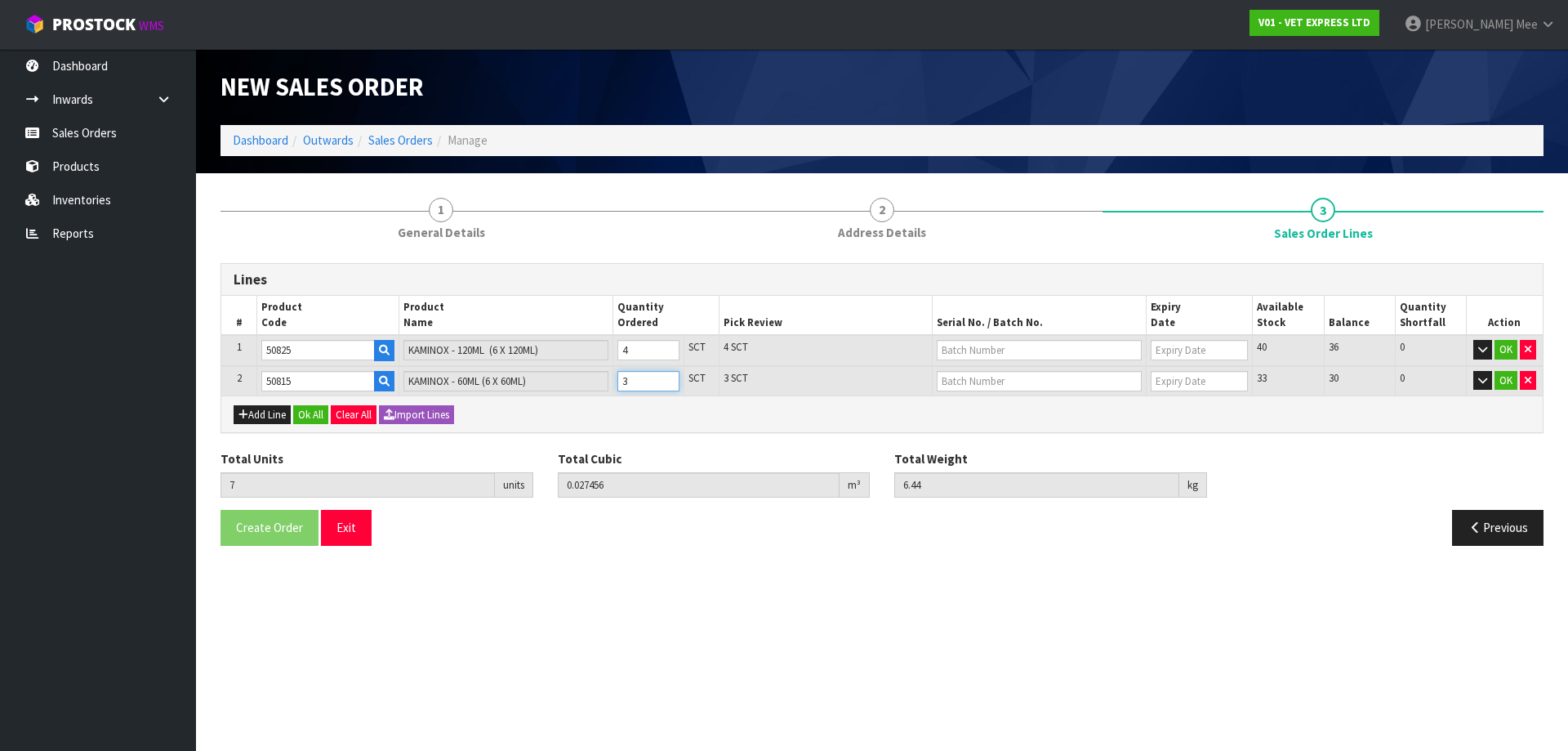
type input "7.12"
type input "4"
click at [669, 379] on input "4" at bounding box center [648, 381] width 62 height 21
click at [306, 416] on button "Ok All" at bounding box center [311, 415] width 35 height 20
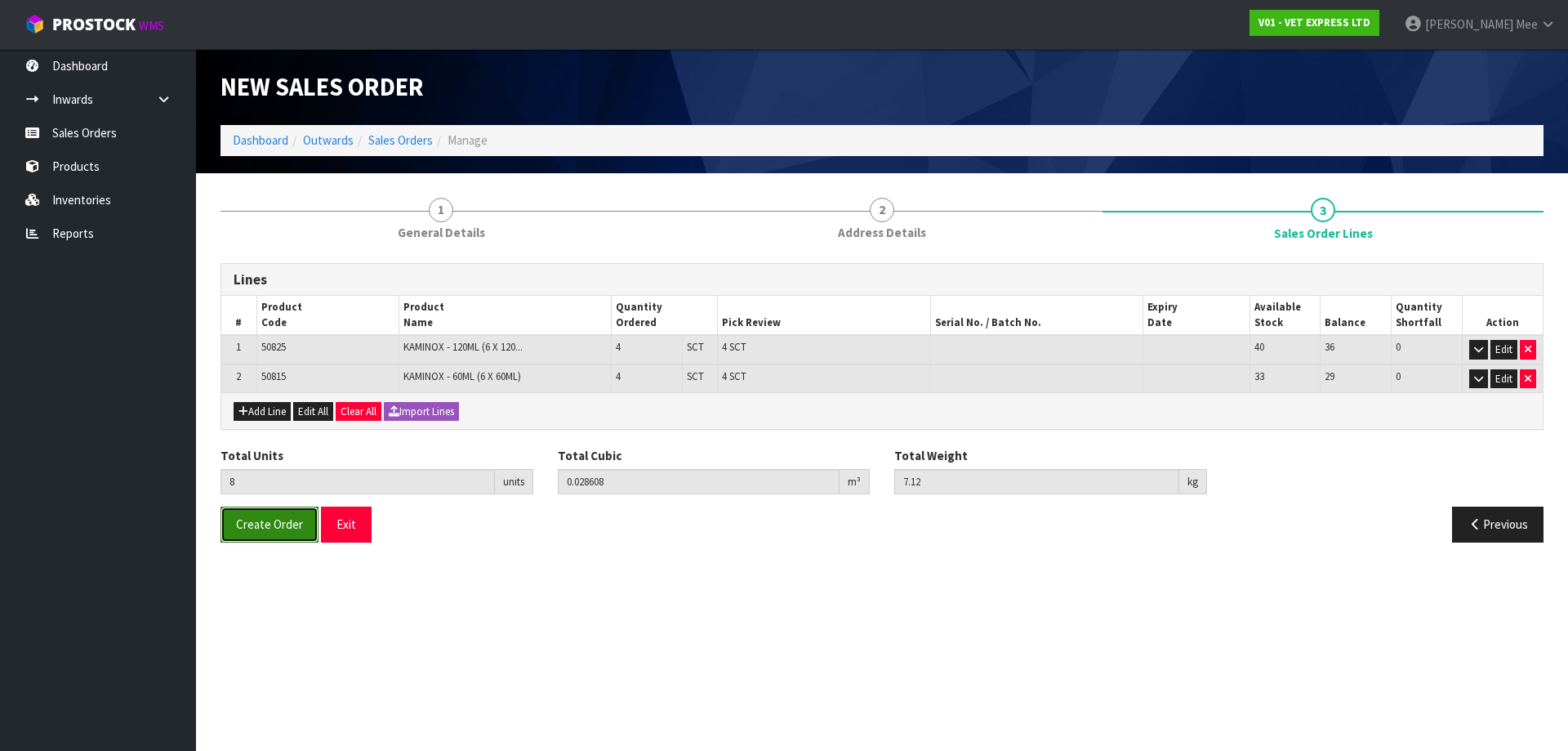
click at [280, 525] on span "Create Order" at bounding box center [269, 524] width 67 height 15
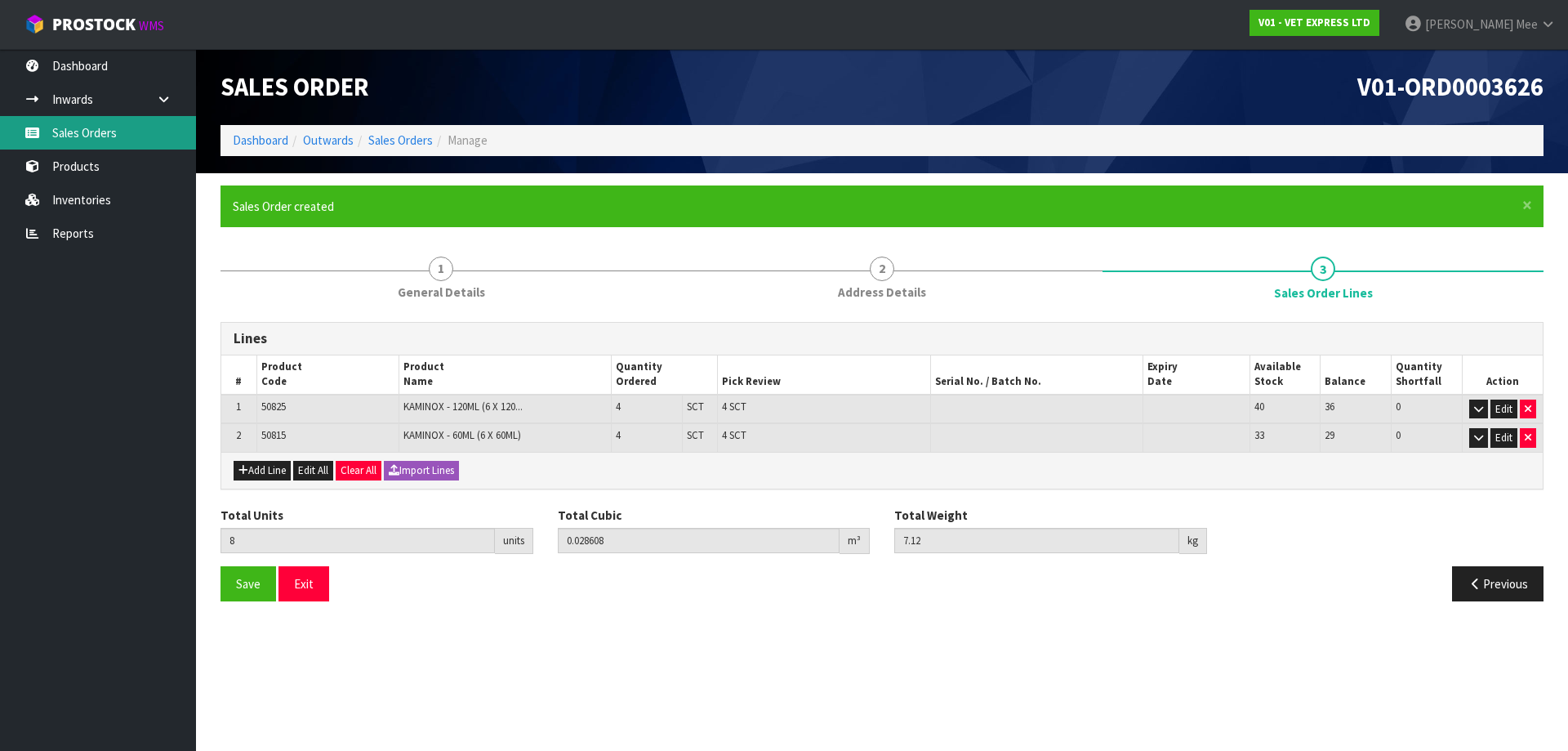
click at [81, 133] on link "Sales Orders" at bounding box center [98, 132] width 196 height 33
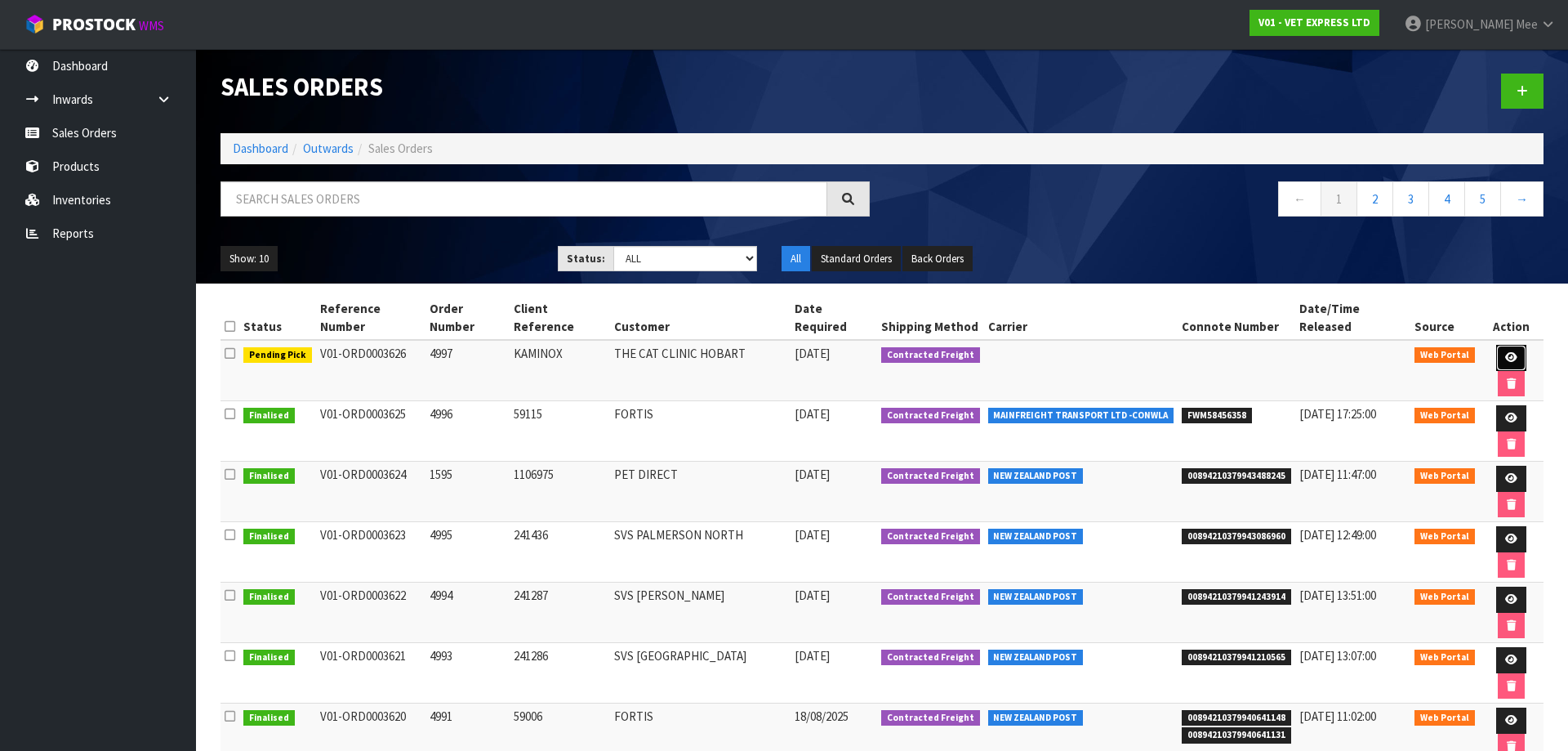
click at [749, 352] on icon at bounding box center [1511, 357] width 12 height 10
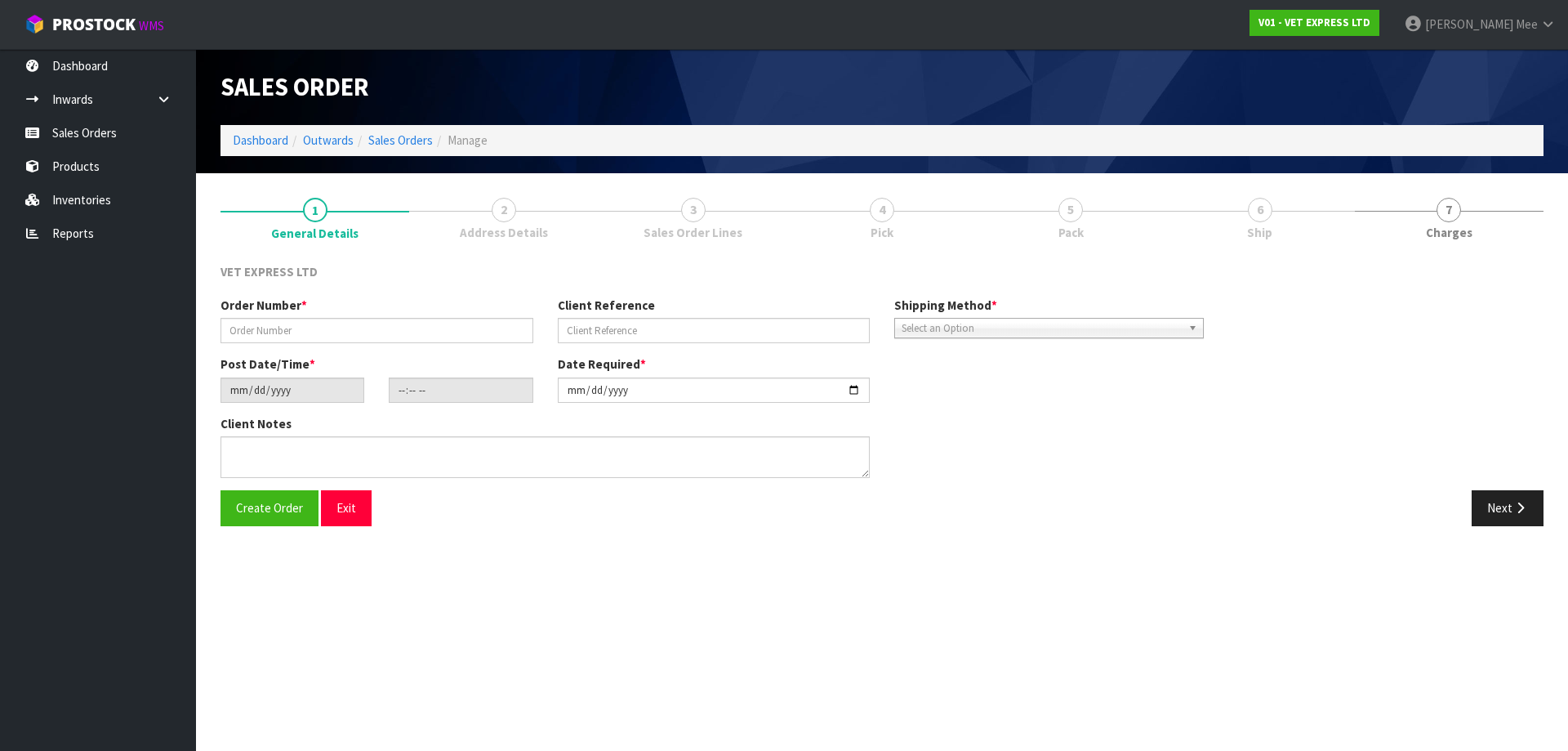
type input "4997"
type input "KAMINOX"
type input "[DATE]"
type input "10:56:00.000"
type input "[DATE]"
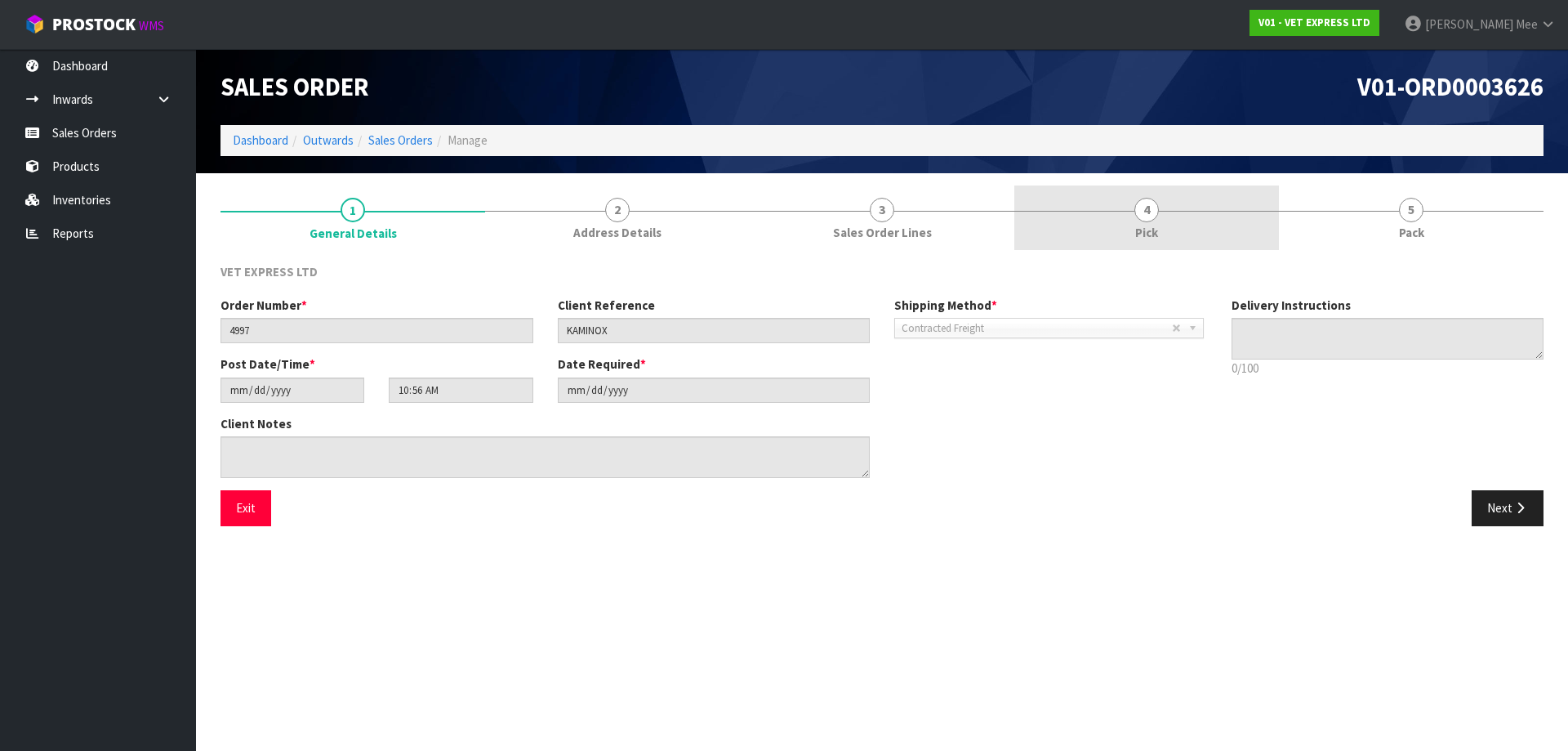
click at [749, 233] on span "Pick" at bounding box center [1147, 233] width 23 height 17
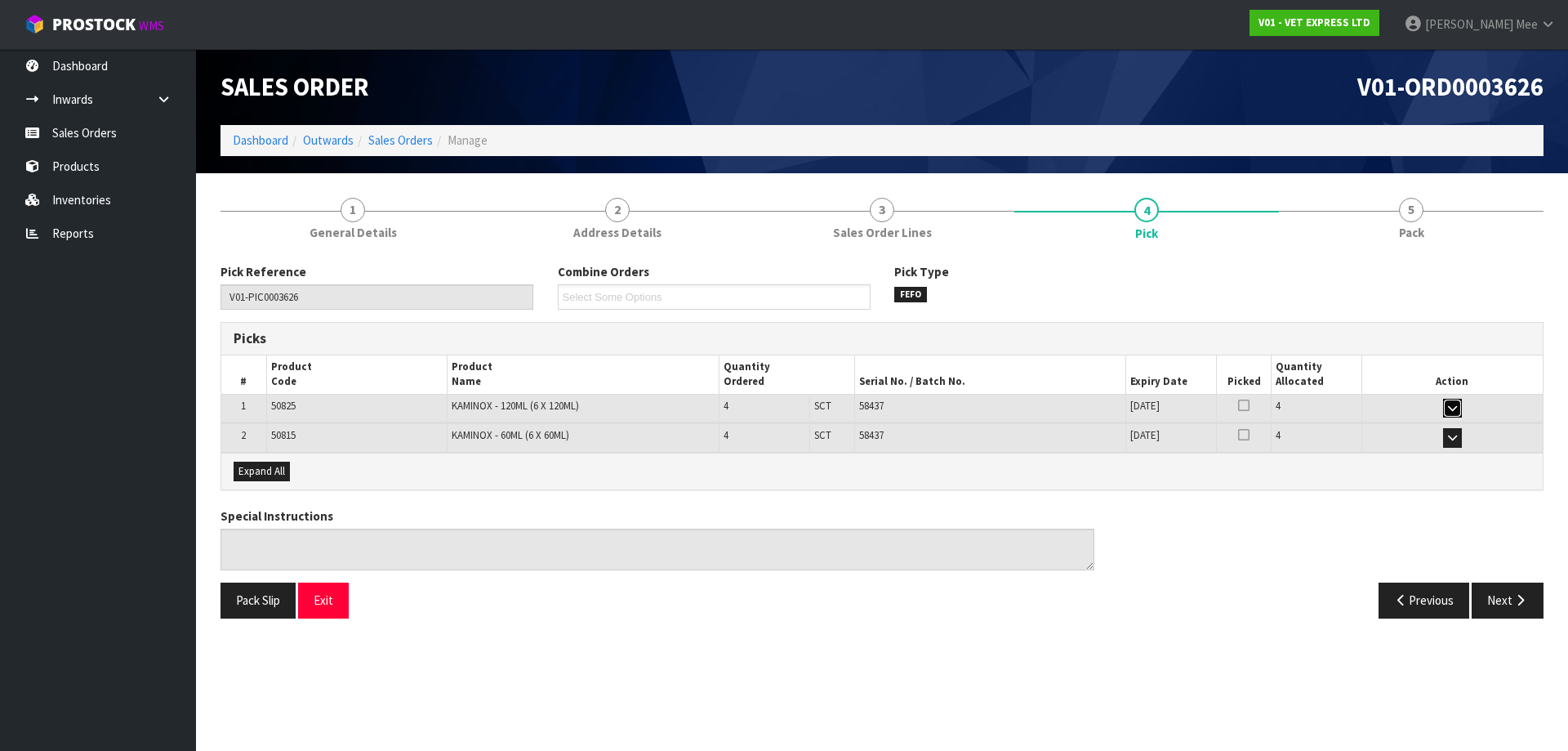
click at [749, 408] on icon "button" at bounding box center [1452, 408] width 9 height 10
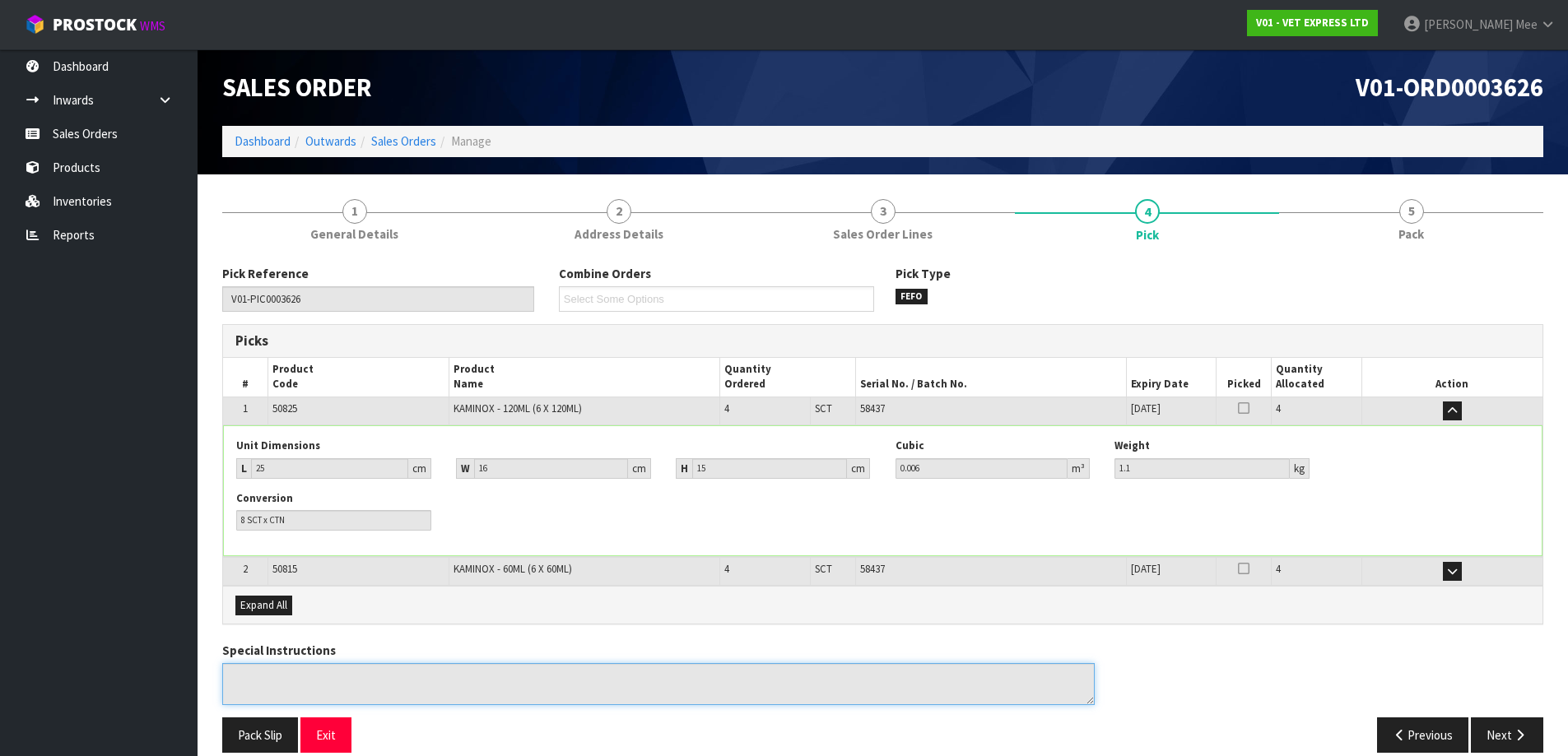
click at [519, 690] on textarea at bounding box center [658, 684] width 872 height 42
click at [405, 682] on textarea at bounding box center [658, 684] width 872 height 42
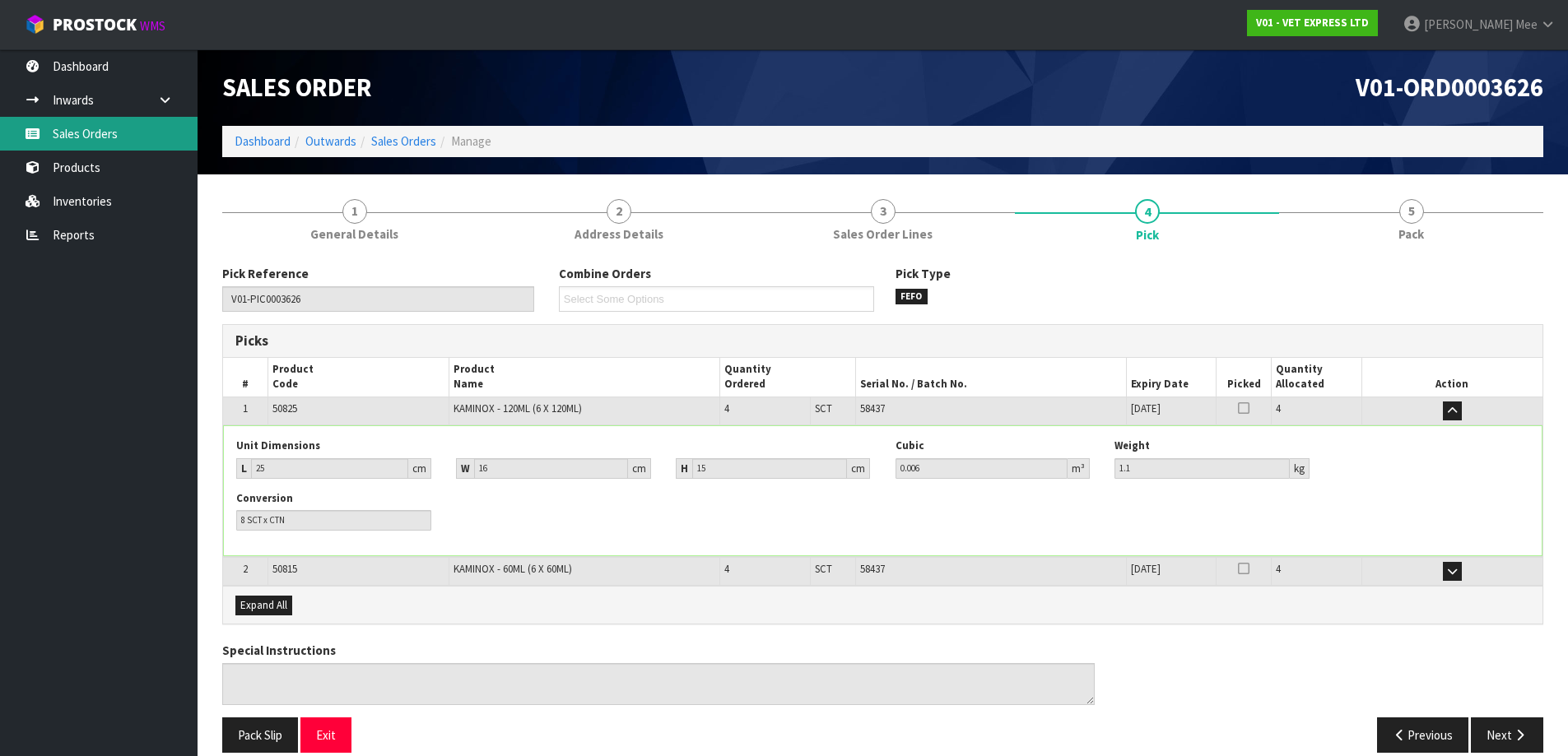
click at [103, 138] on link "Sales Orders" at bounding box center [99, 133] width 198 height 34
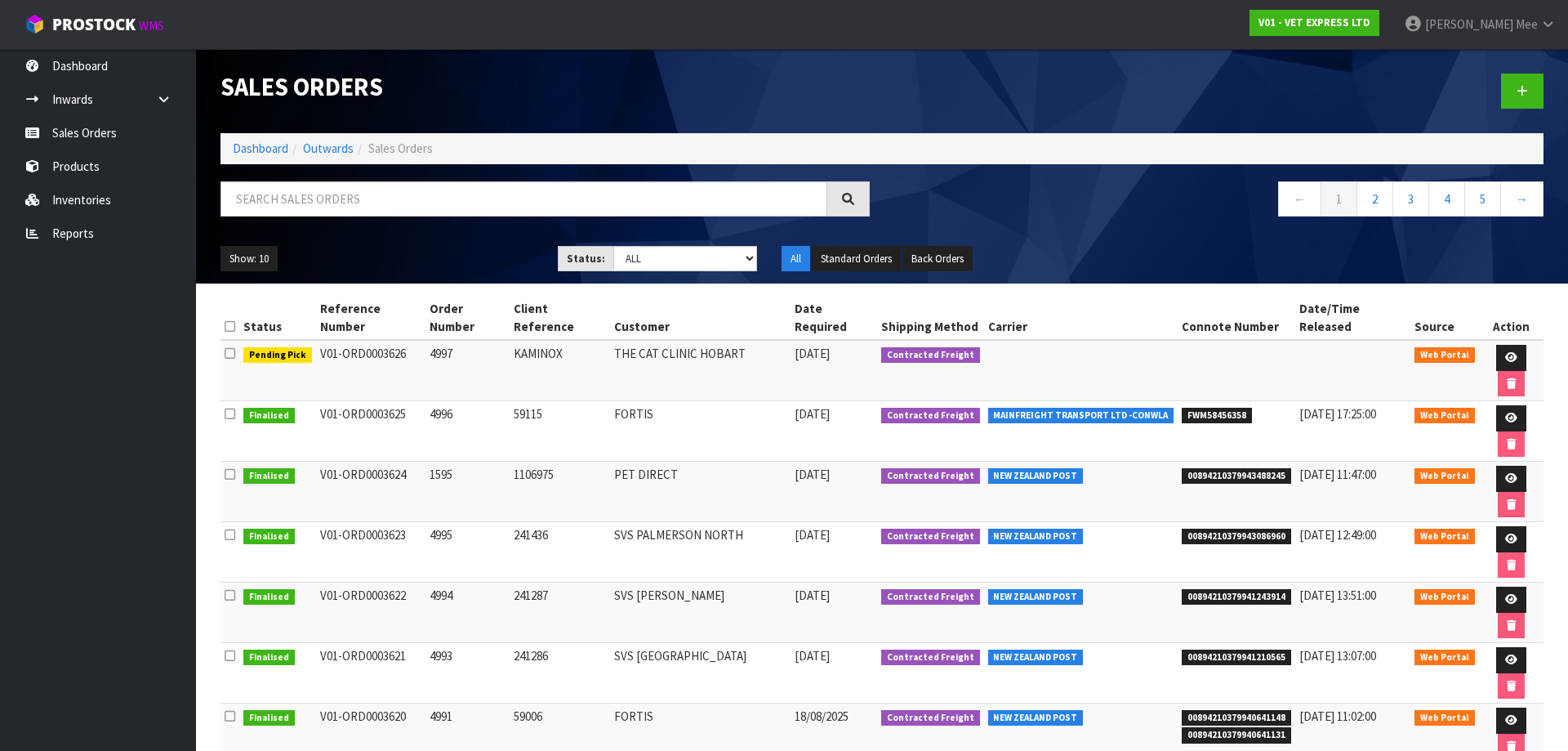
click at [728, 344] on td "THE CAT CLINIC HOBART" at bounding box center [700, 370] width 181 height 61
click at [749, 345] on link at bounding box center [1511, 358] width 30 height 26
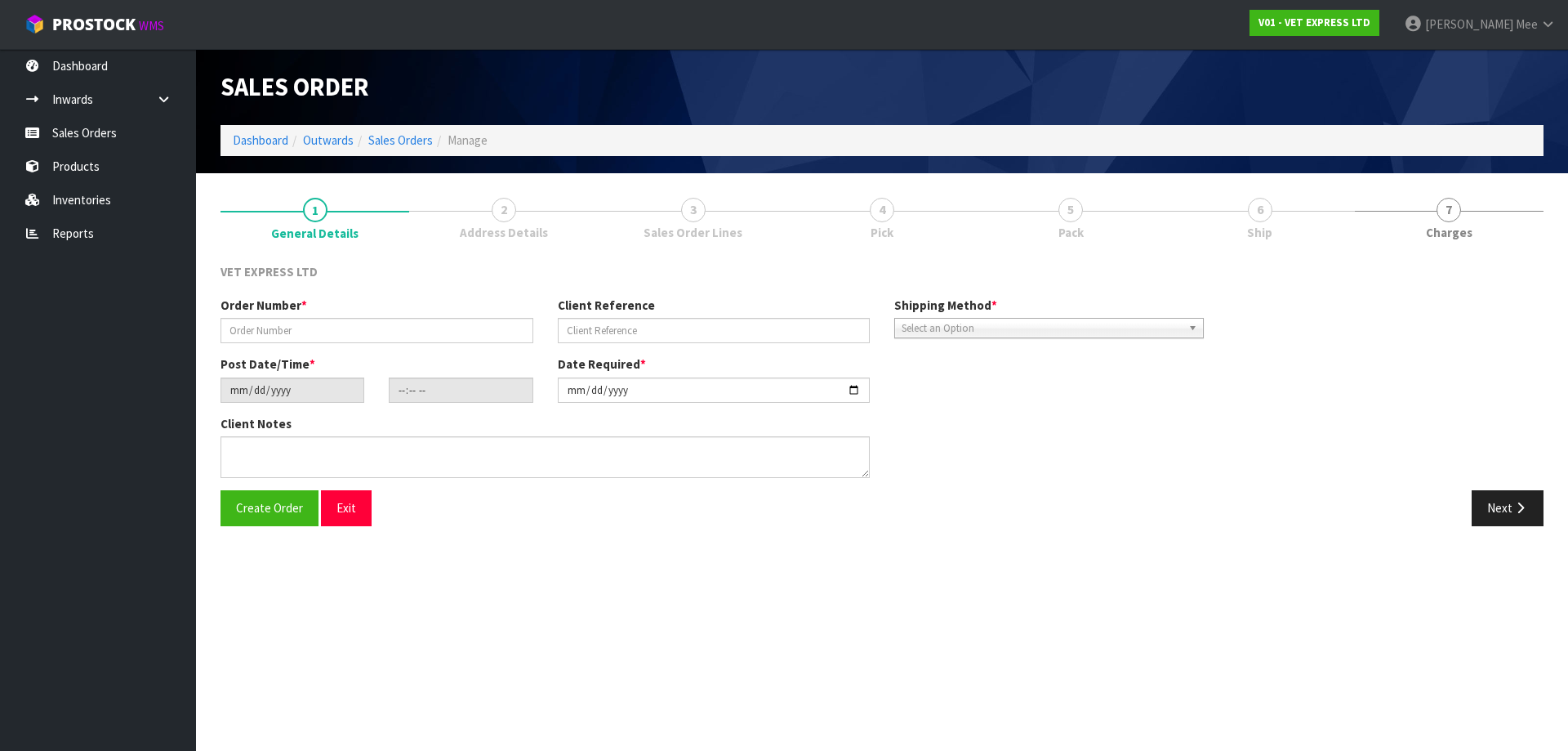
type input "4997"
type input "KAMINOX"
type input "[DATE]"
type input "10:56:00.000"
type input "[DATE]"
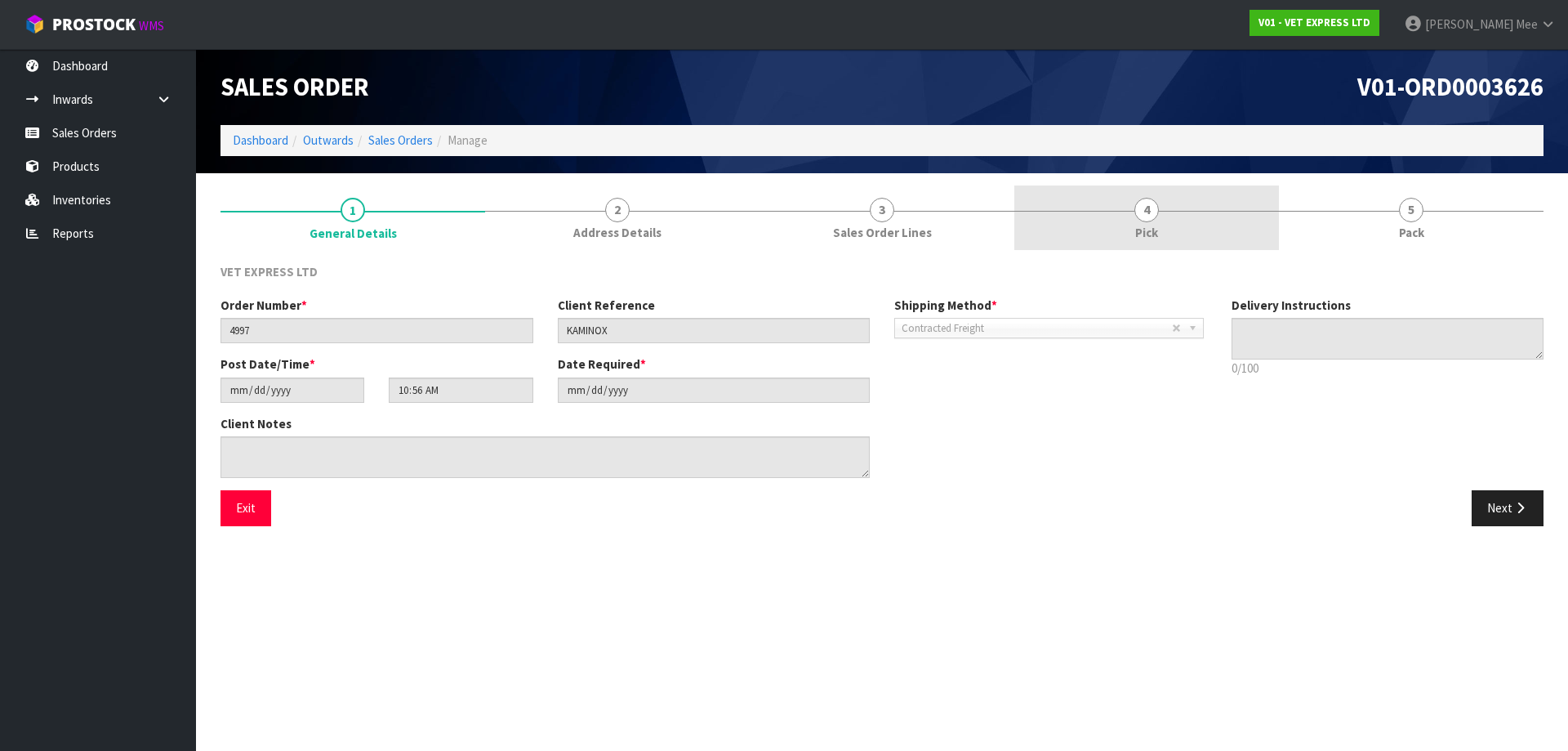
click at [749, 231] on link "4 Pick" at bounding box center [1147, 217] width 265 height 64
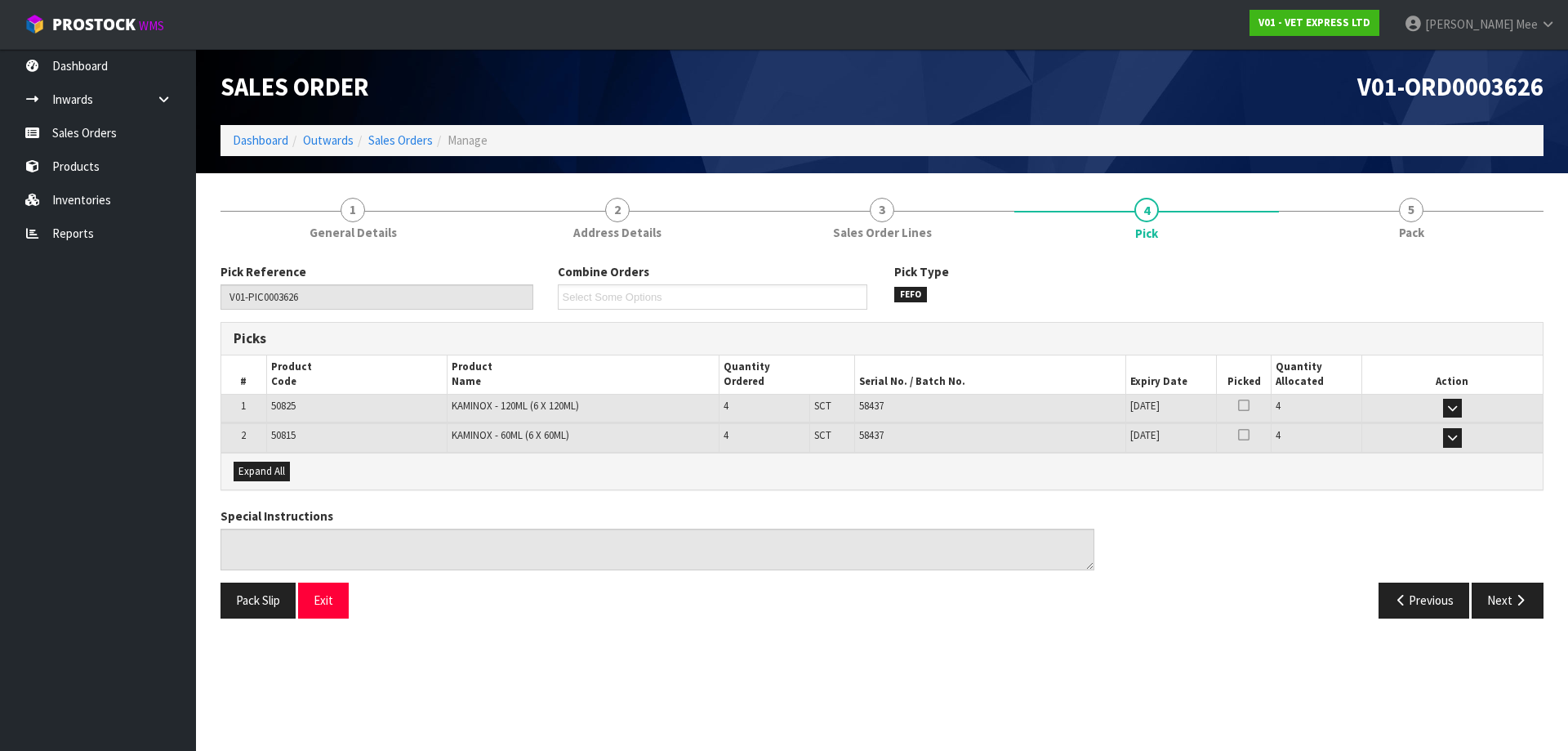
click at [749, 64] on div "V01-ORD0003626" at bounding box center [1219, 87] width 674 height 76
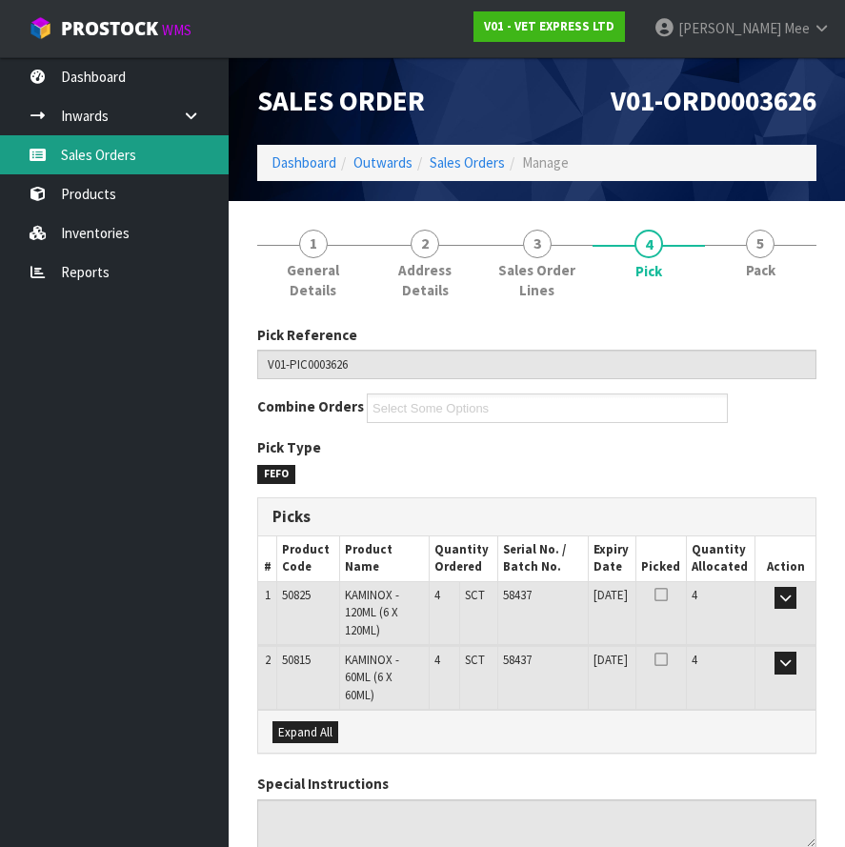
click at [110, 159] on link "Sales Orders" at bounding box center [114, 154] width 229 height 39
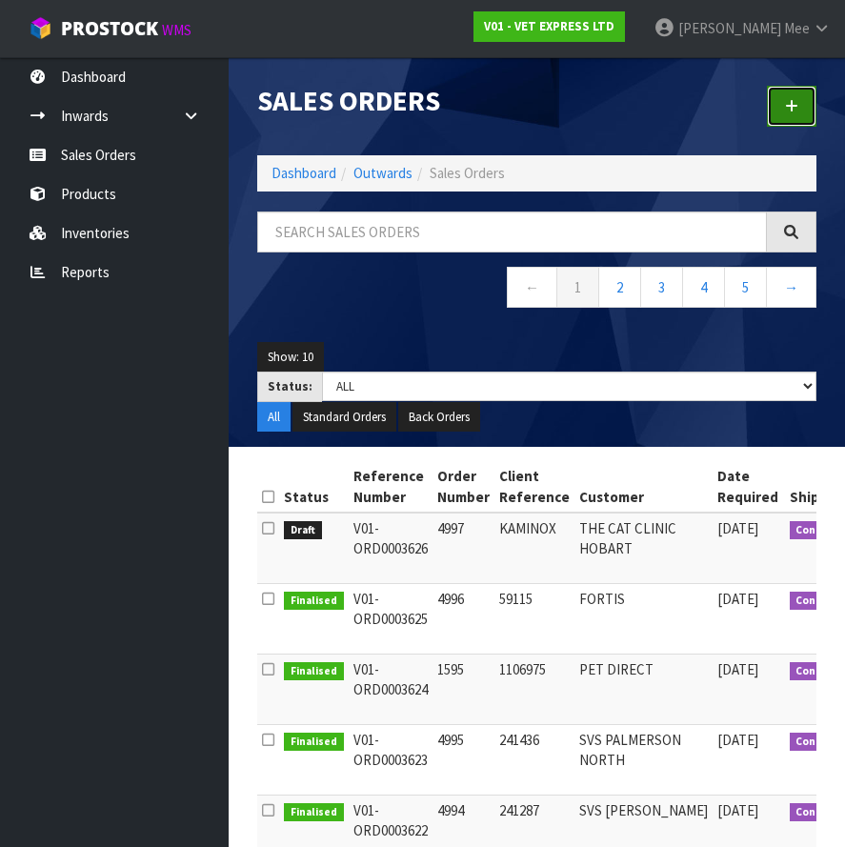
click at [789, 112] on icon at bounding box center [791, 106] width 13 height 14
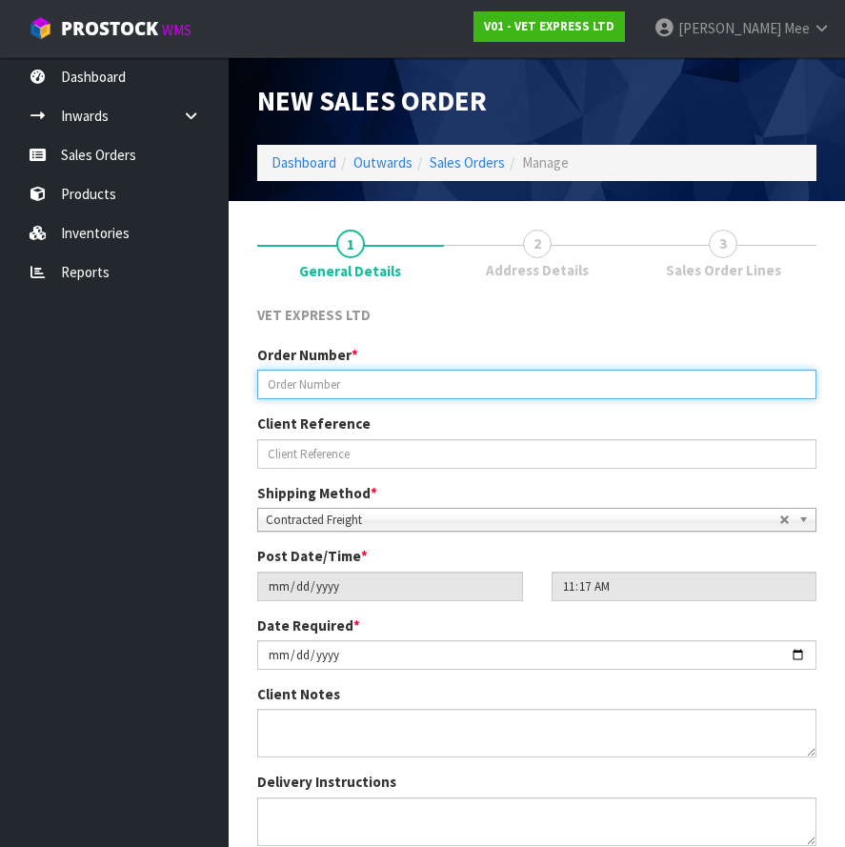
click at [369, 386] on input "text" at bounding box center [536, 384] width 559 height 30
type input "4998"
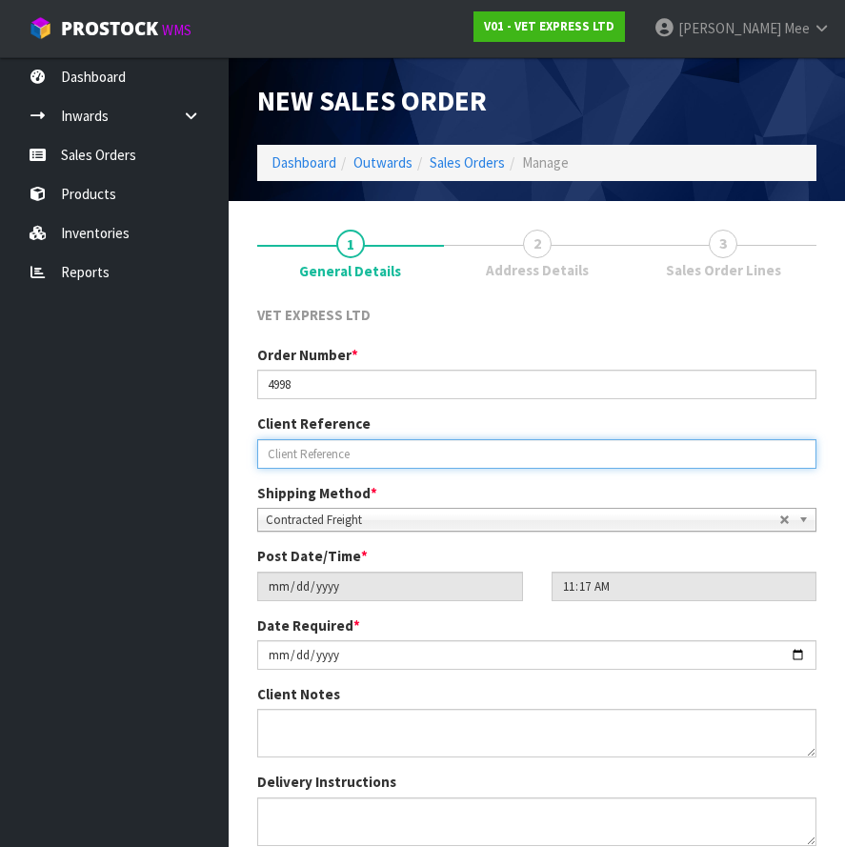
click at [602, 451] on input "text" at bounding box center [536, 454] width 559 height 30
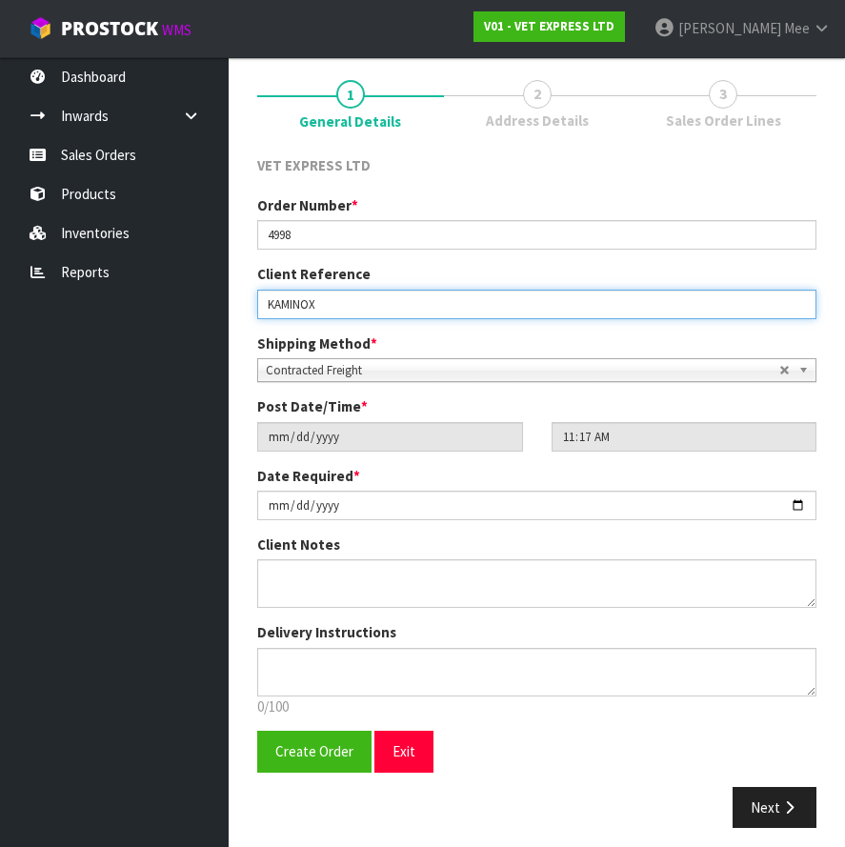
scroll to position [159, 0]
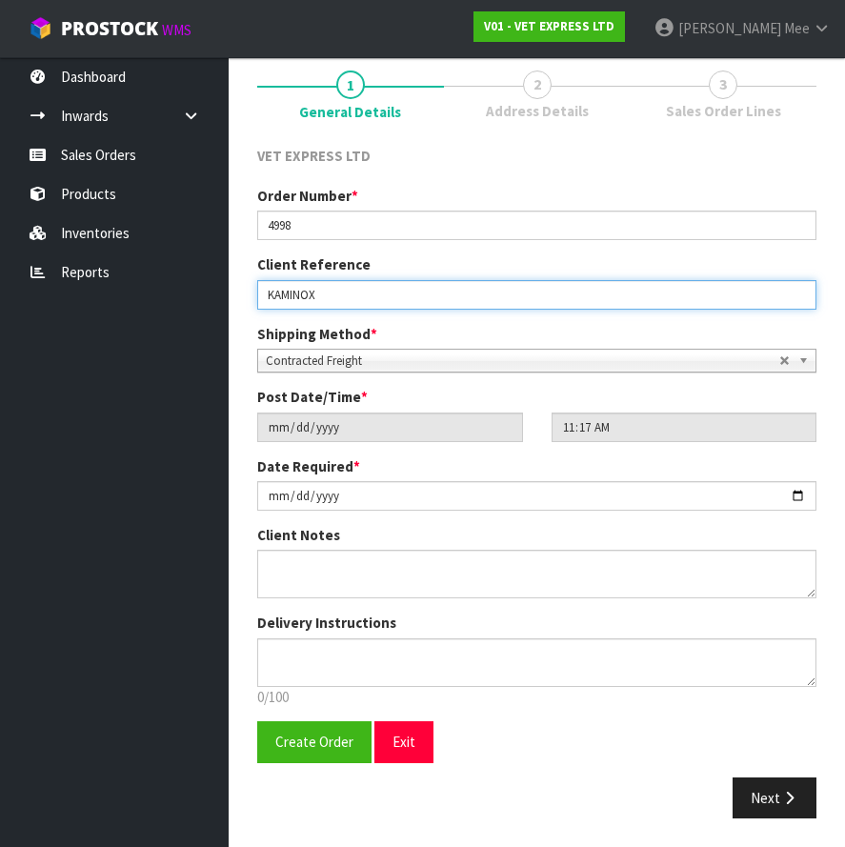
type input "KAMINOX"
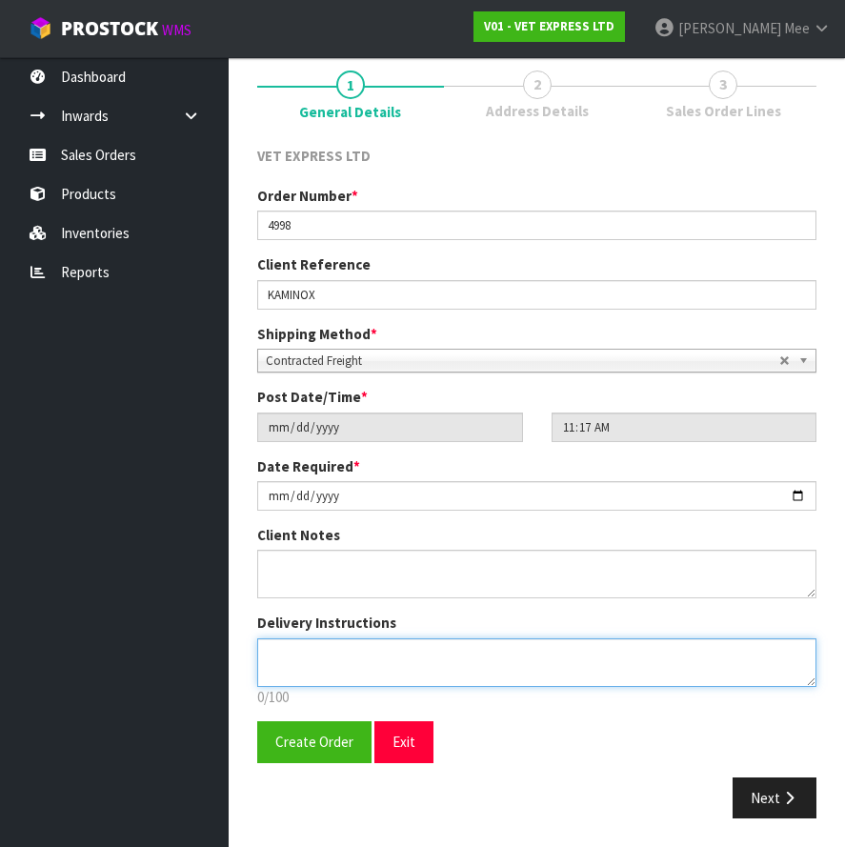
click at [488, 654] on textarea at bounding box center [536, 662] width 559 height 49
paste textarea "INVOICE MUST BE INCLUDED ON OUTSIDE OF BOX FOR CUSTOMS TO SEE"
type textarea "INVOICE MUST BE INCLUDED ON OUTSIDE OF BOX FOR CUSTOMS TO SEE"
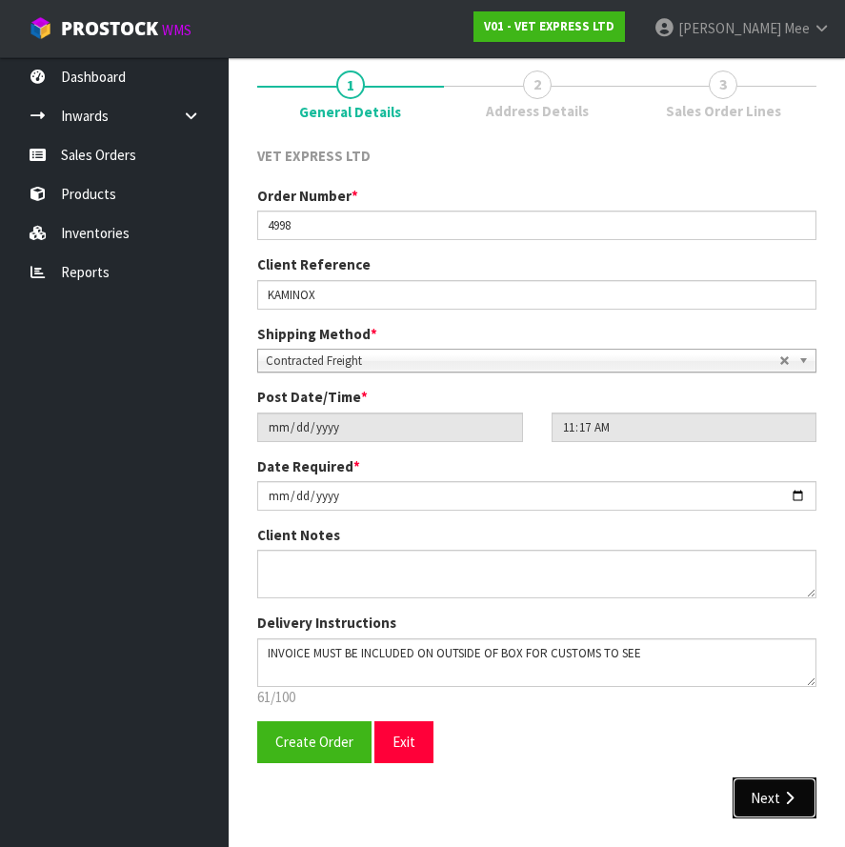
click at [784, 797] on icon "button" at bounding box center [789, 797] width 18 height 14
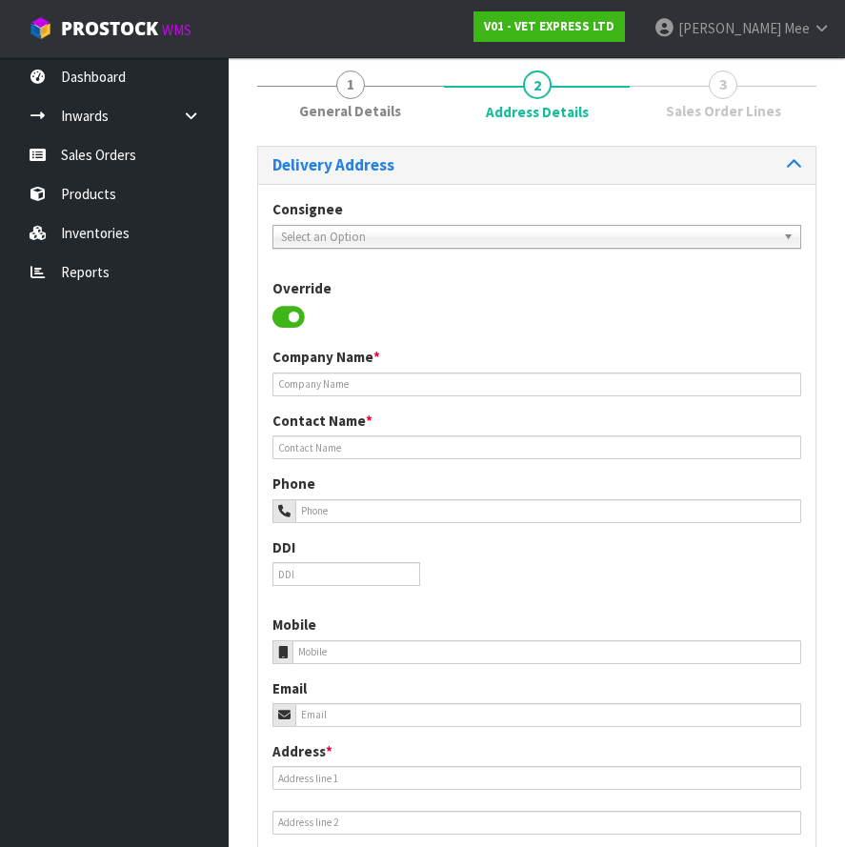
scroll to position [0, 0]
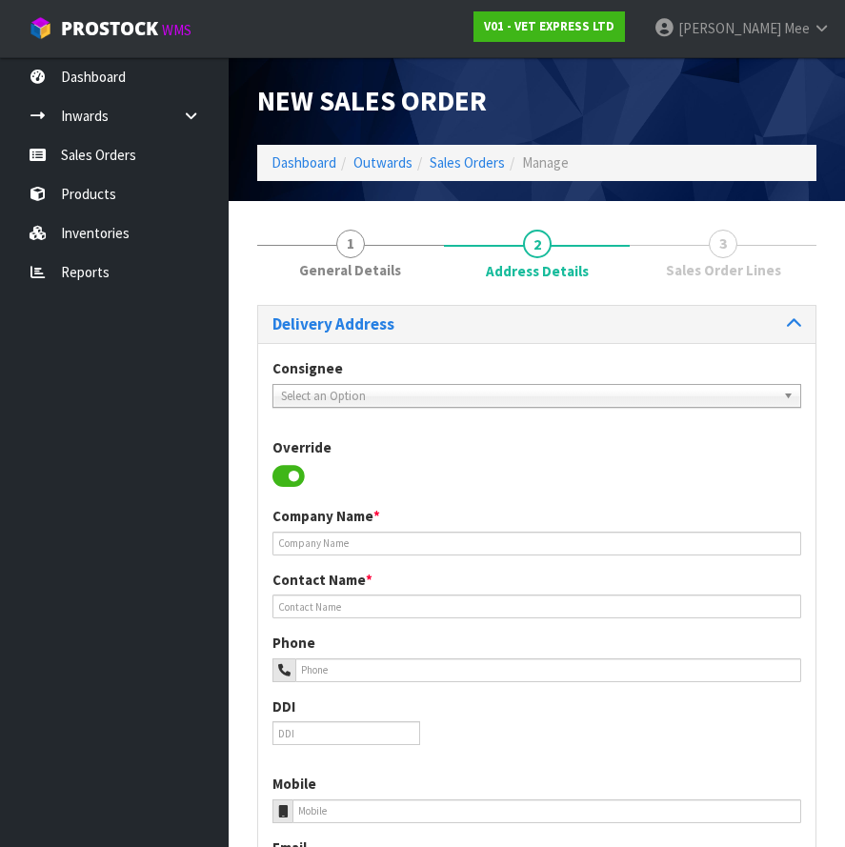
click at [384, 398] on span "Select an Option" at bounding box center [528, 396] width 494 height 23
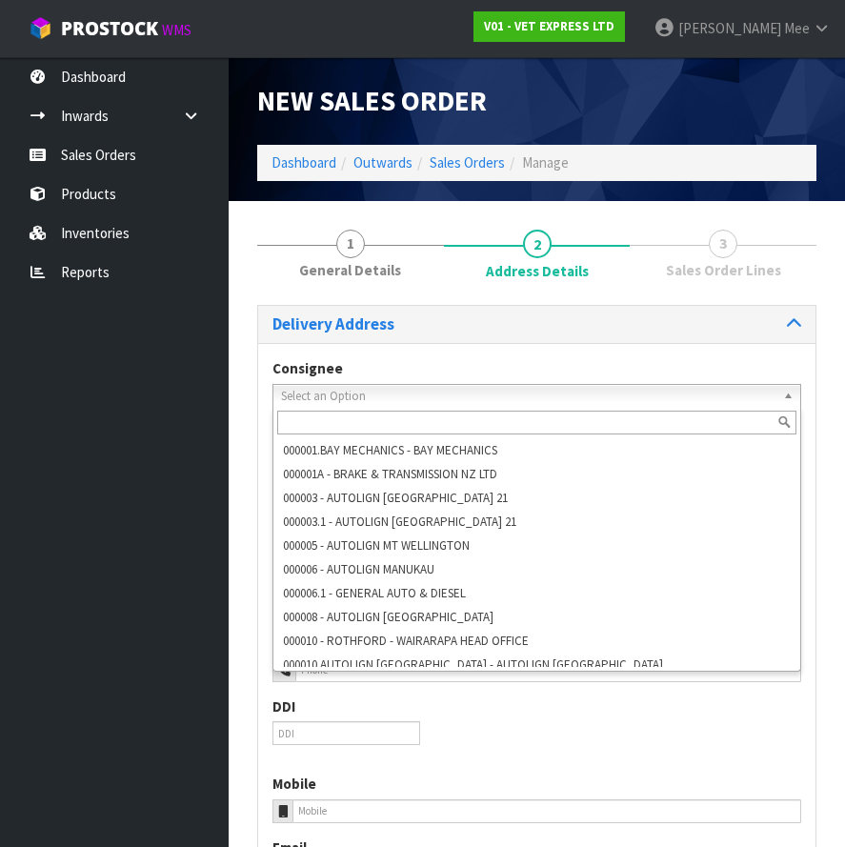
paste input "The Cat Clinic"
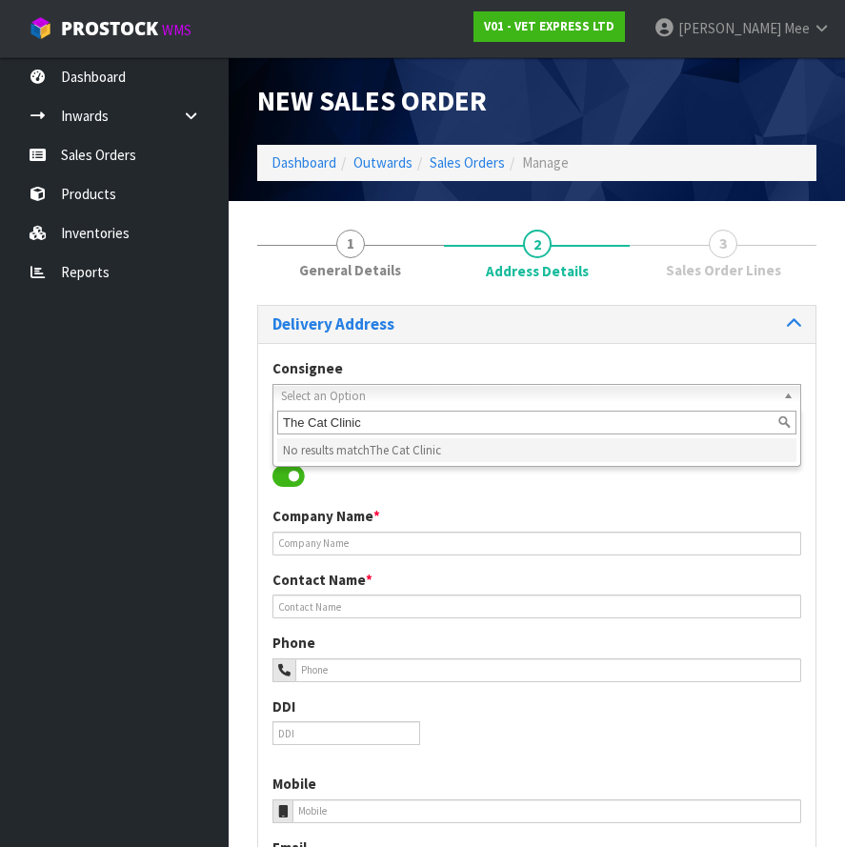
type input "The Cat Clinic"
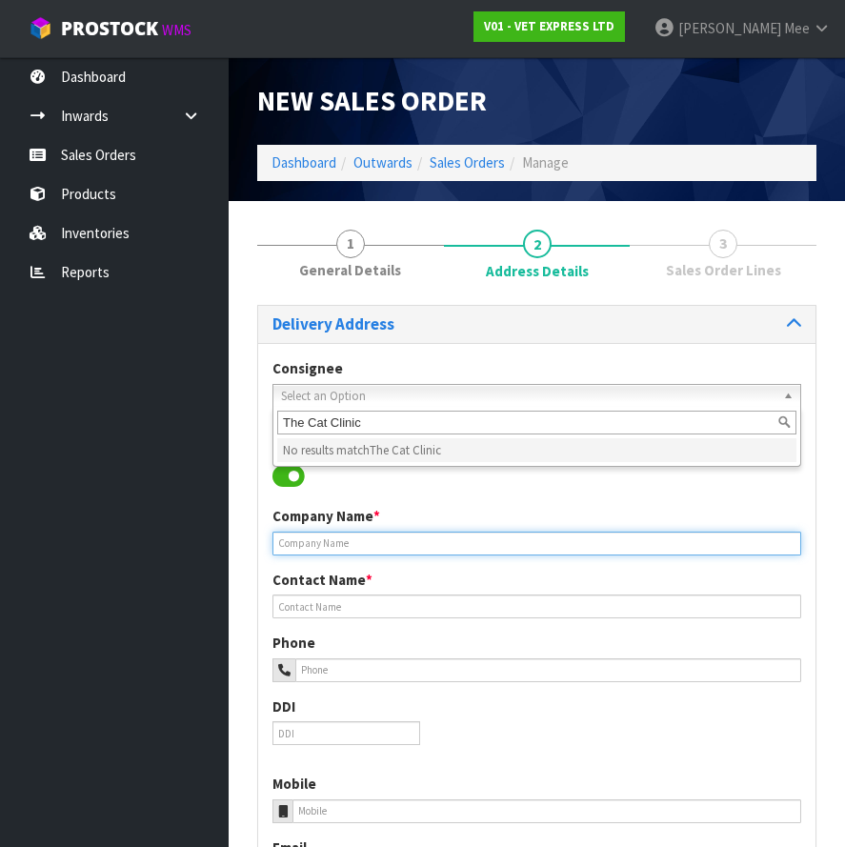
click at [373, 547] on input "text" at bounding box center [536, 543] width 529 height 24
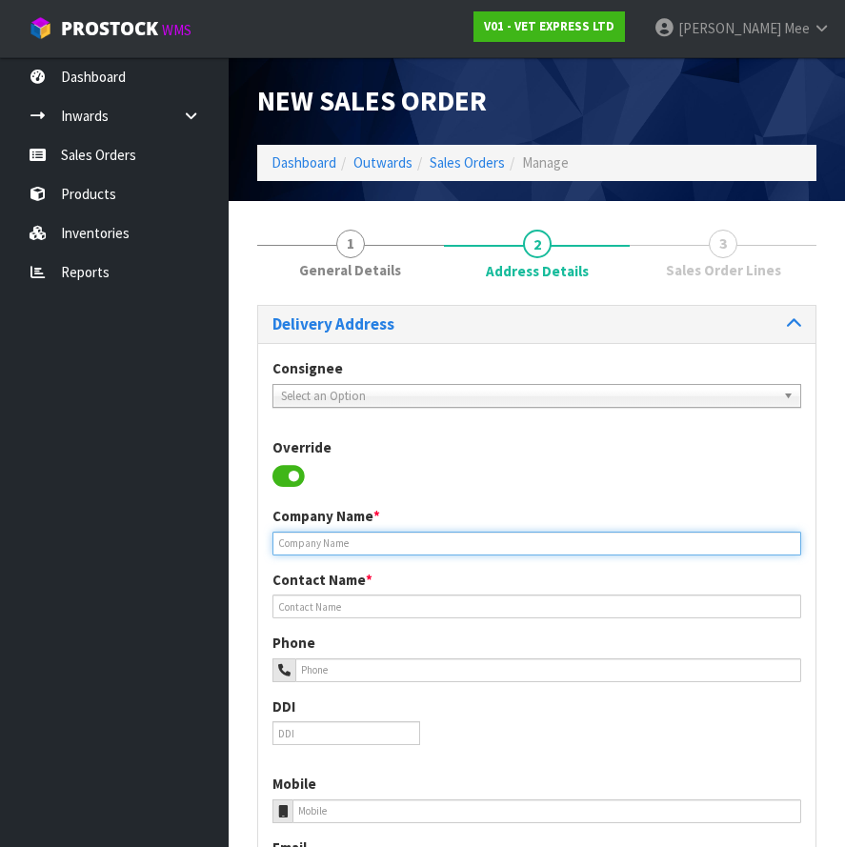
paste input "THE CAT CLINIC"
type input "THE CAT CLINIC"
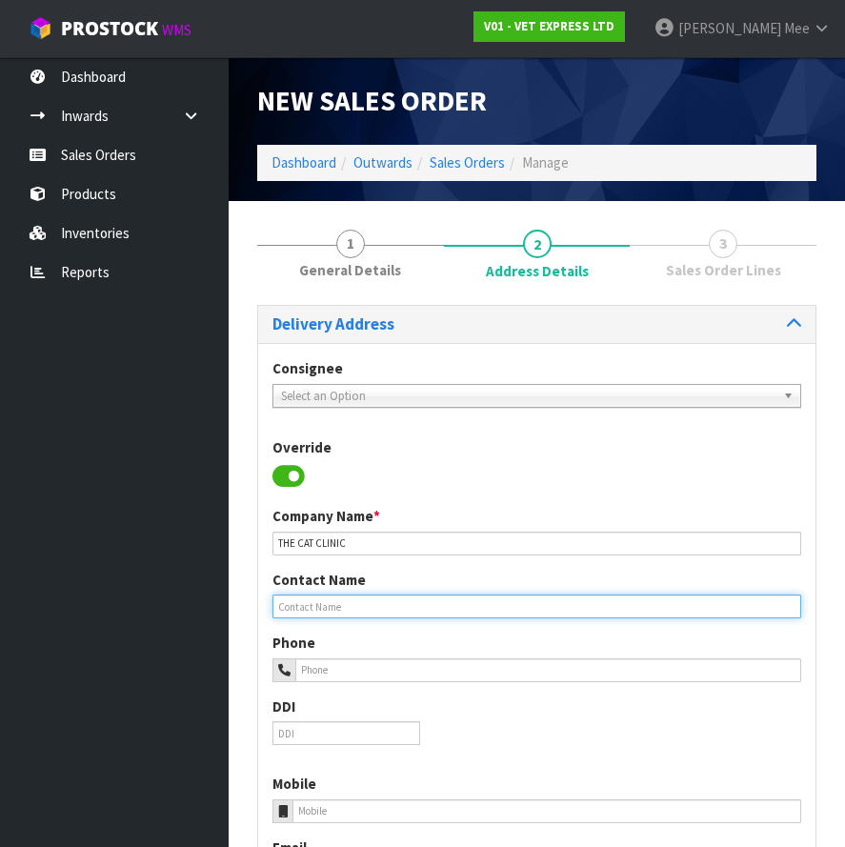
click at [347, 612] on input "text" at bounding box center [536, 606] width 529 height 24
type input "[PERSON_NAME]"
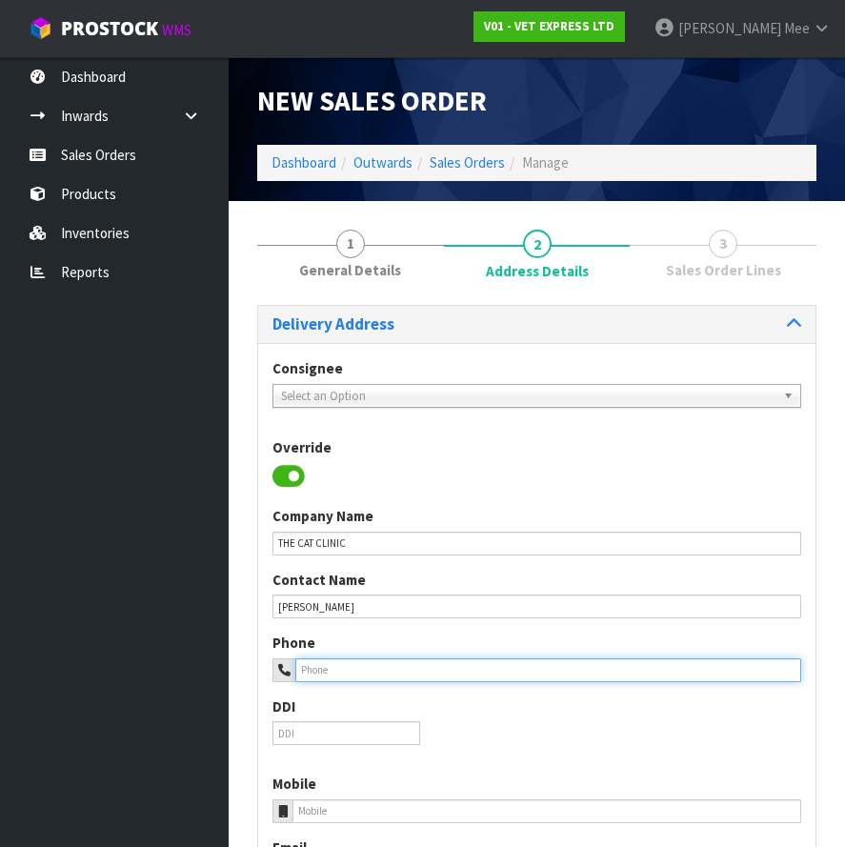
click at [317, 674] on input "tel" at bounding box center [548, 670] width 506 height 24
paste input "0433778385"
click at [302, 673] on input "0433778385" at bounding box center [548, 670] width 506 height 24
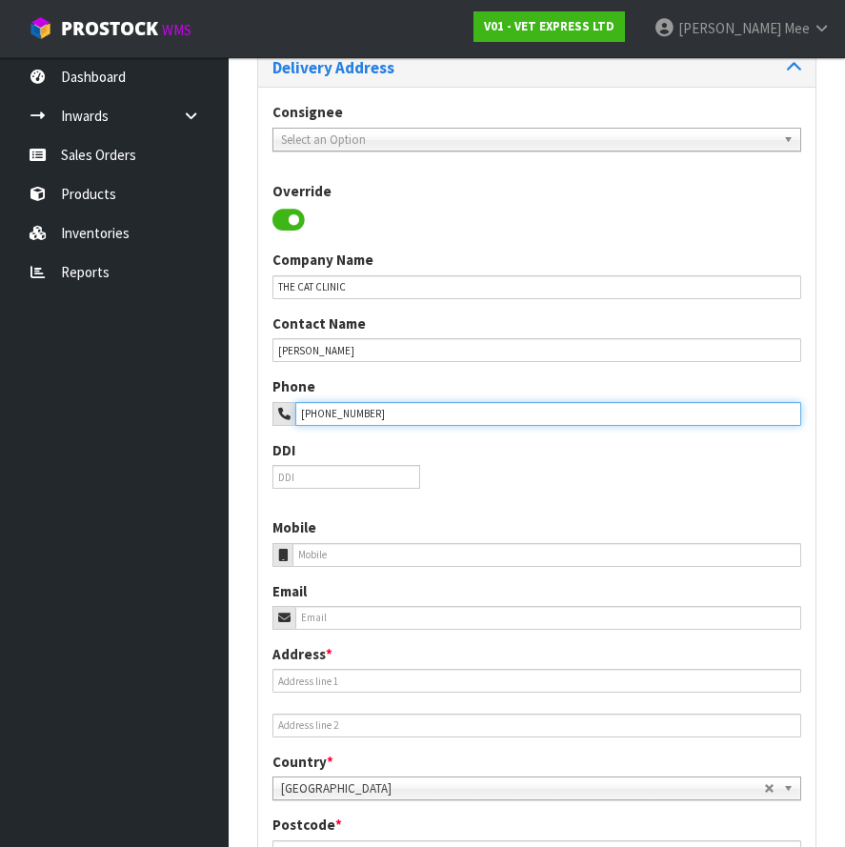
scroll to position [286, 0]
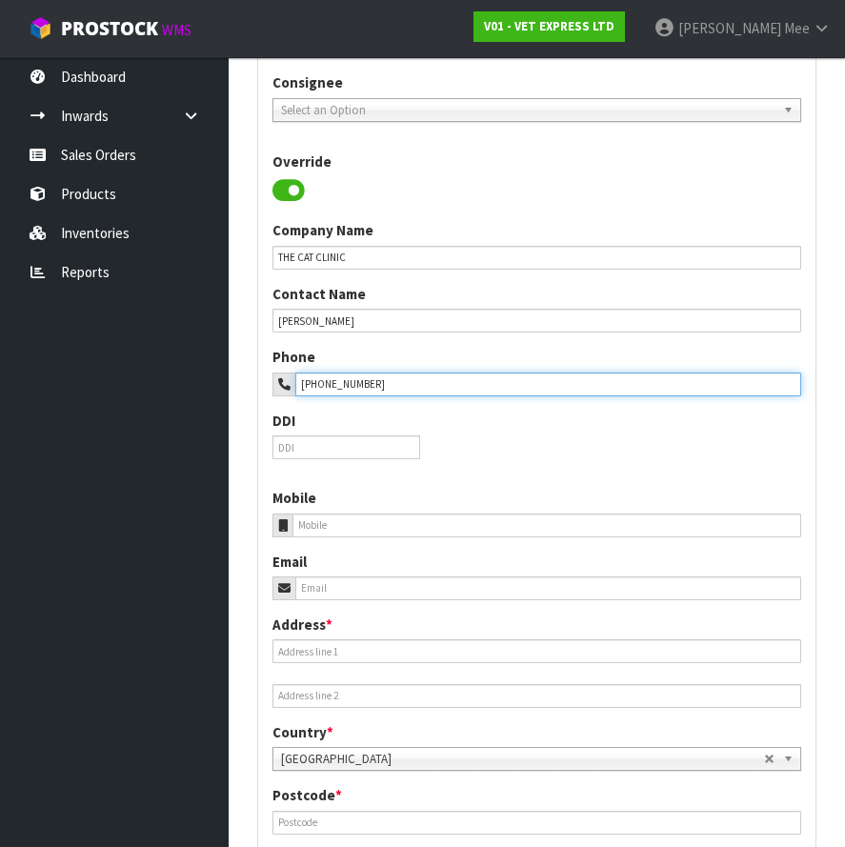
type input "[PHONE_NUMBER]"
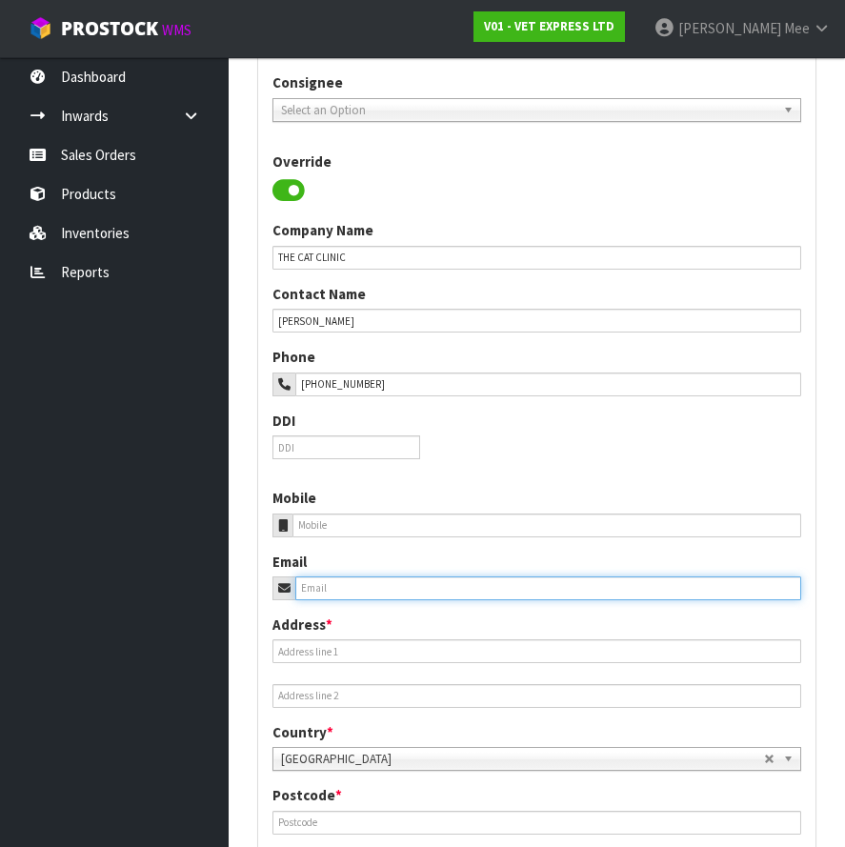
click at [335, 593] on input "email" at bounding box center [548, 588] width 506 height 24
paste input "[EMAIL_ADDRESS][DOMAIN_NAME]'"
click at [303, 590] on input "[EMAIL_ADDRESS][DOMAIN_NAME]" at bounding box center [548, 588] width 506 height 24
type input "[EMAIL_ADDRESS][DOMAIN_NAME]"
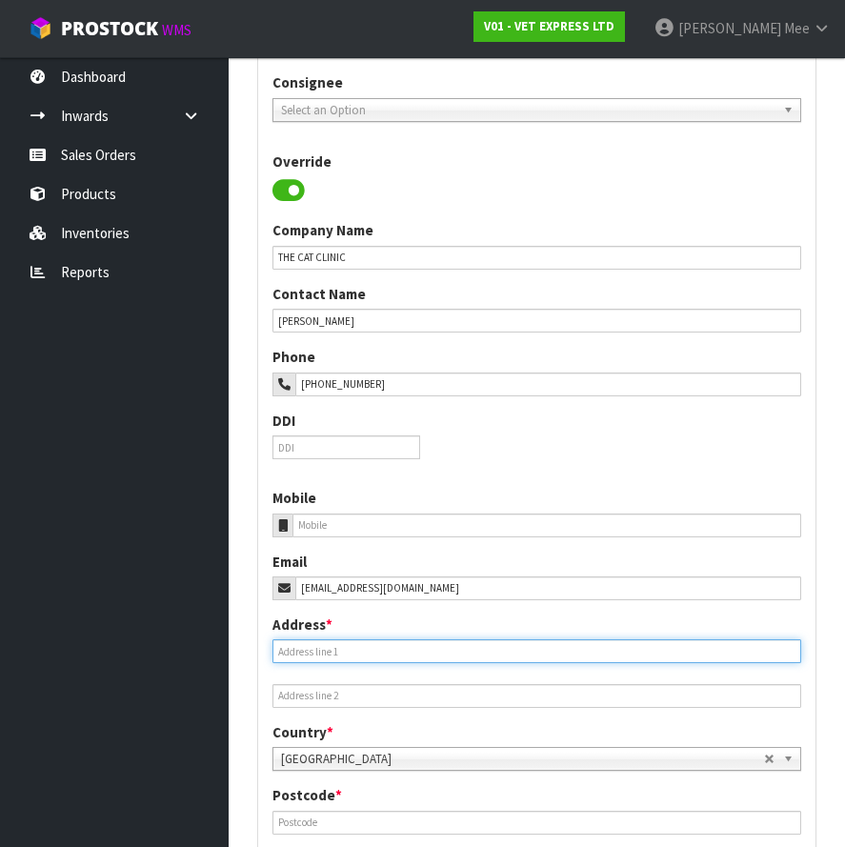
click at [302, 651] on input "text" at bounding box center [536, 651] width 529 height 24
paste input "[STREET_ADDRESS]"
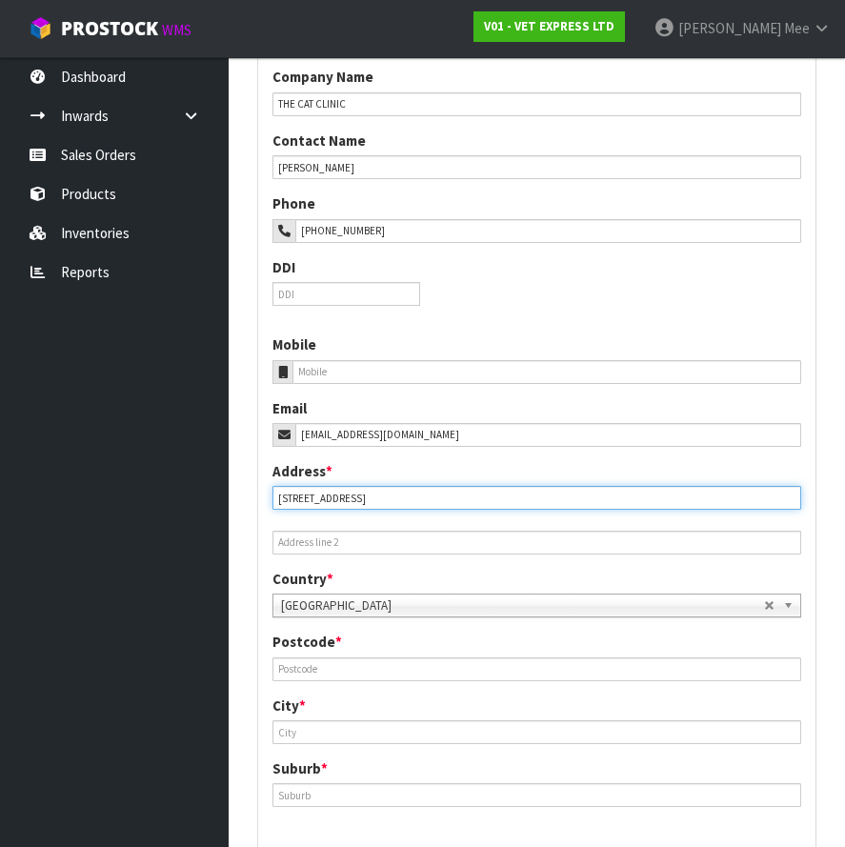
scroll to position [476, 0]
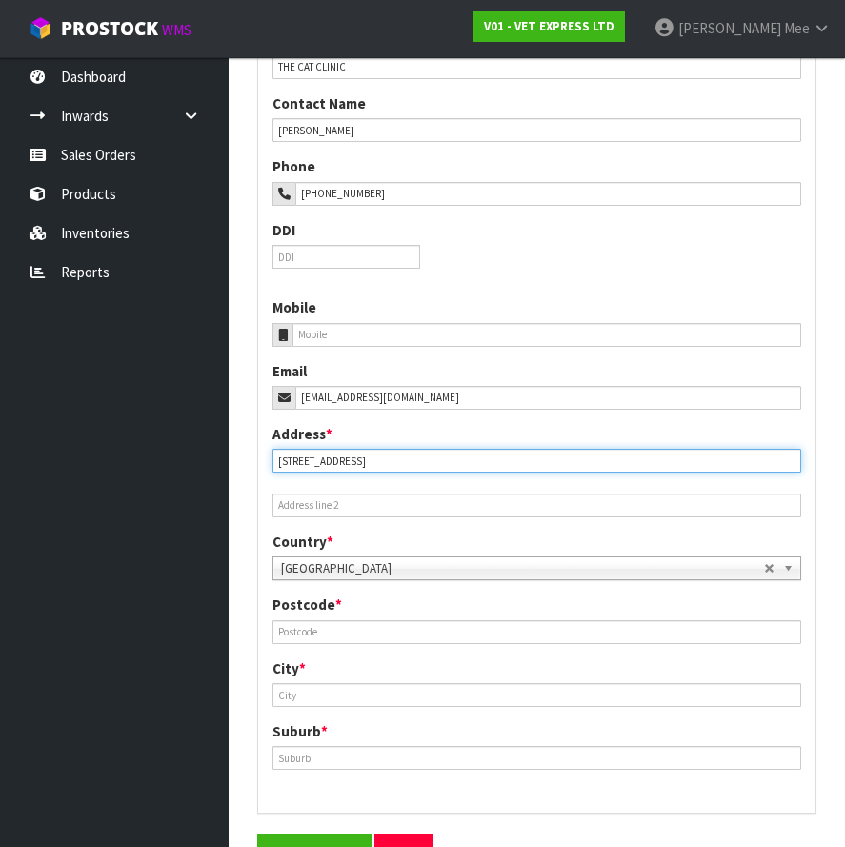
type input "[STREET_ADDRESS]"
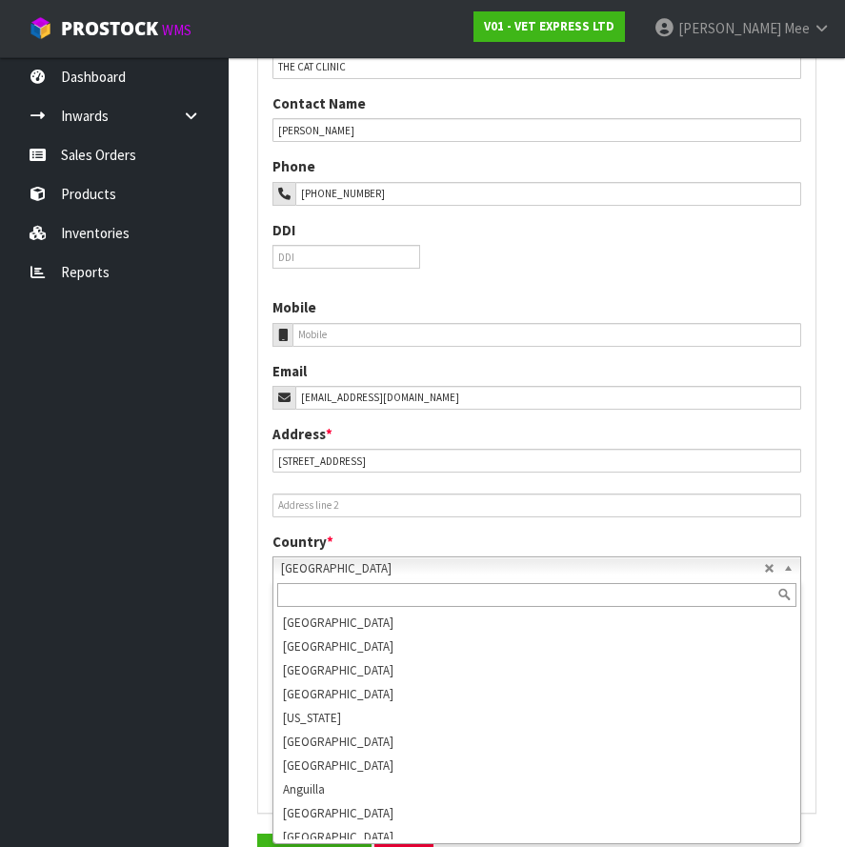
click at [791, 569] on b at bounding box center [791, 568] width 17 height 22
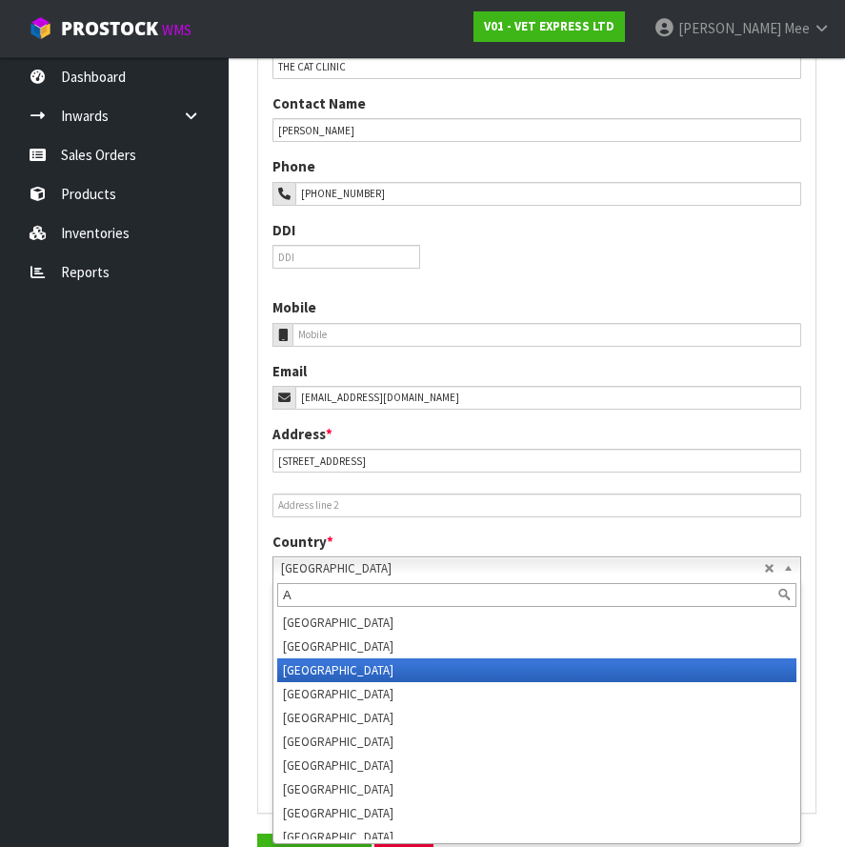
scroll to position [0, 0]
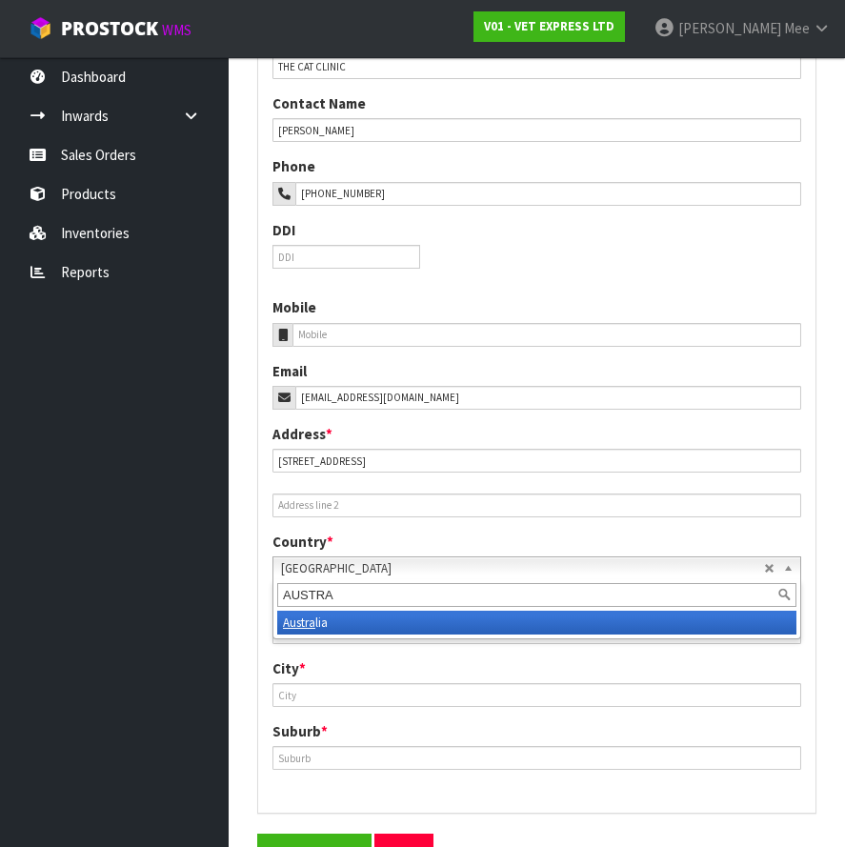
type input "AUSTRA"
click at [417, 623] on li "Austra lia" at bounding box center [536, 622] width 519 height 24
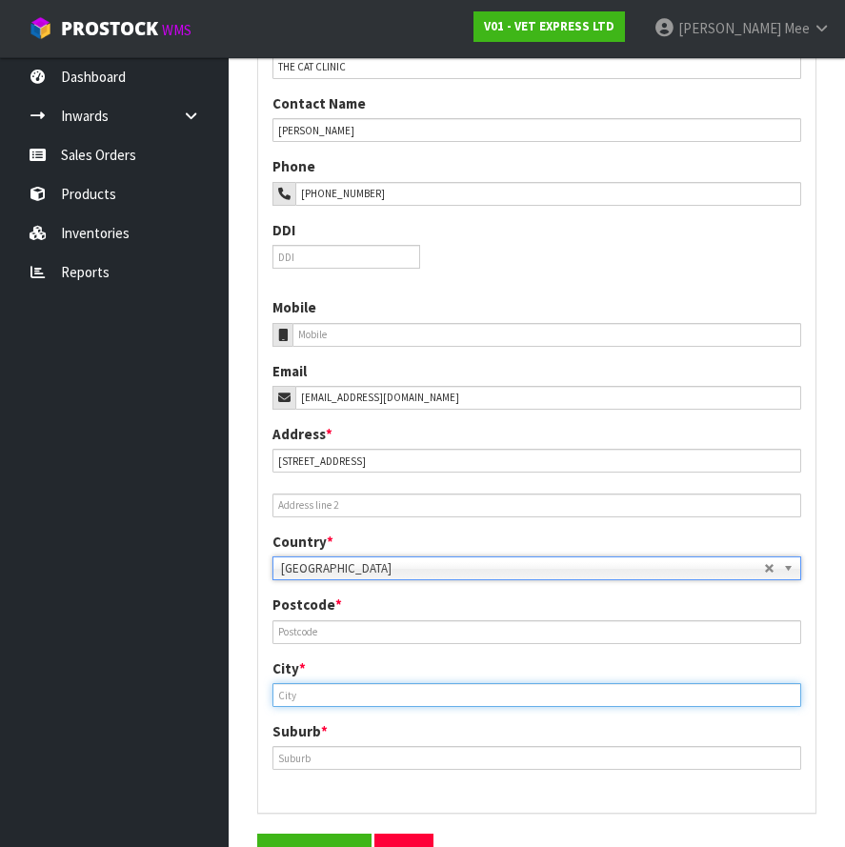
click at [357, 698] on input "text" at bounding box center [536, 695] width 529 height 24
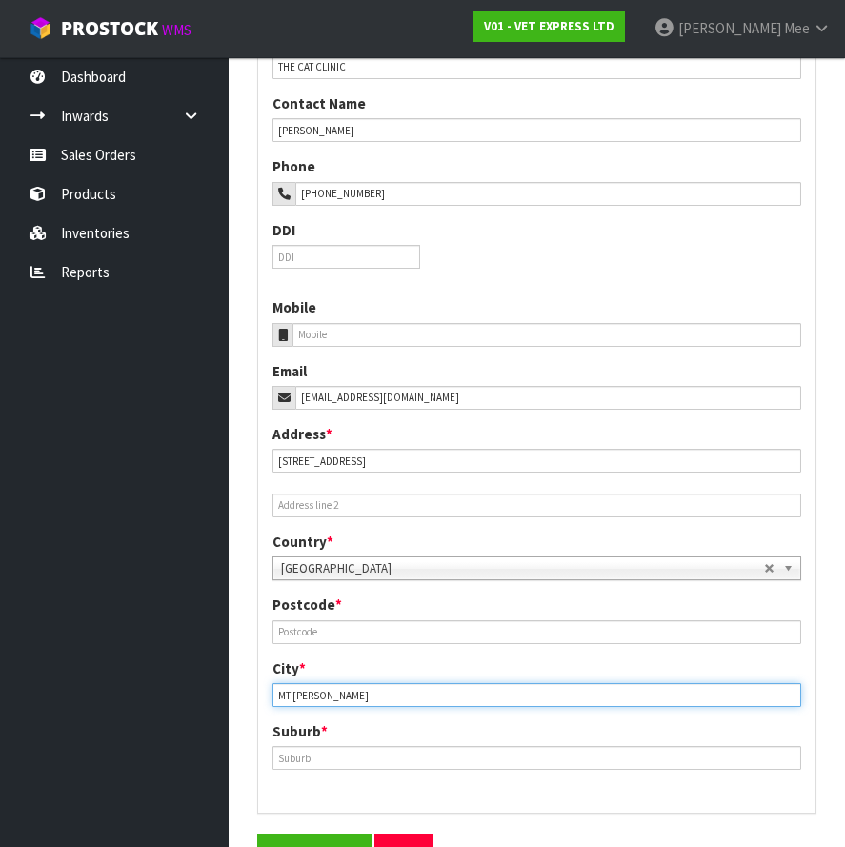
type input "MT [PERSON_NAME]"
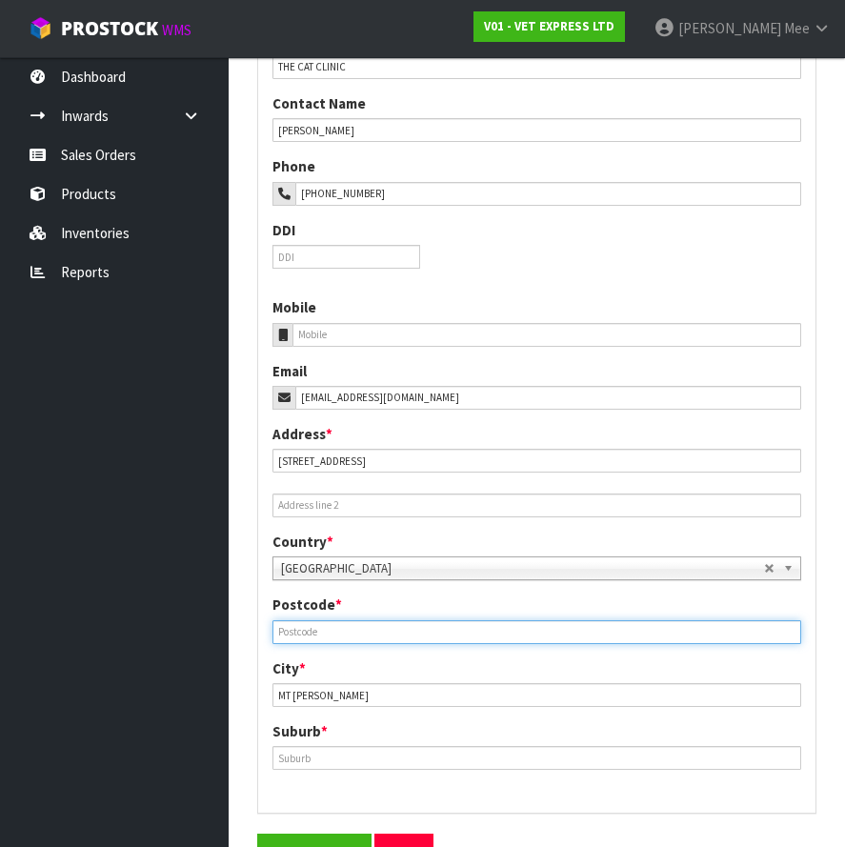
click at [345, 638] on input "text" at bounding box center [536, 632] width 529 height 24
type input "4122"
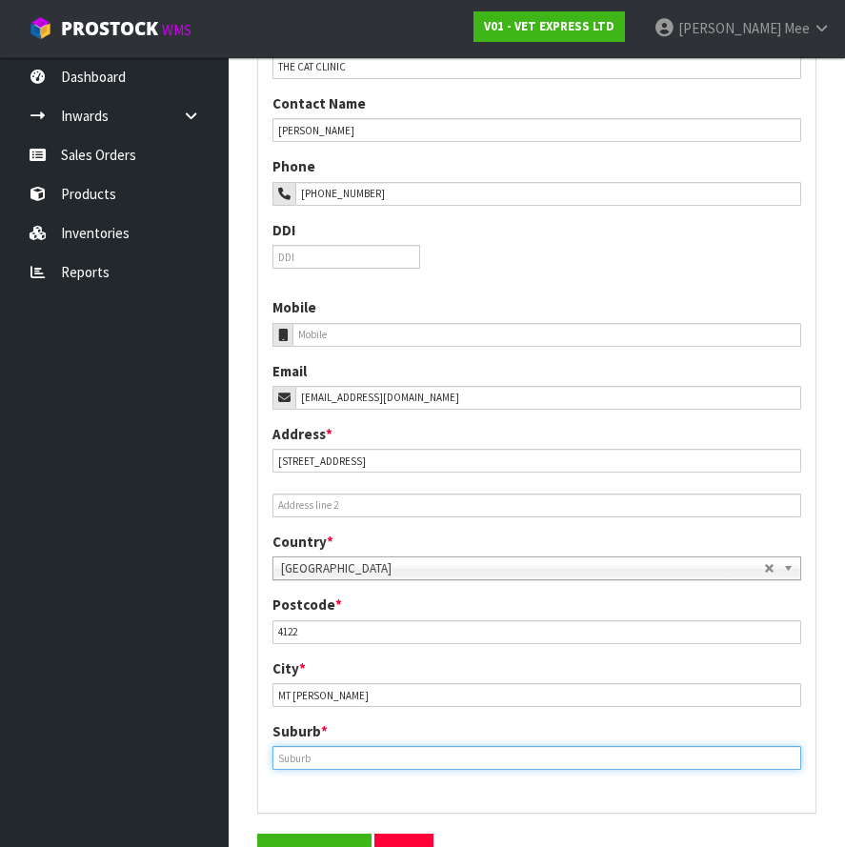
click at [346, 757] on input "text" at bounding box center [536, 758] width 529 height 24
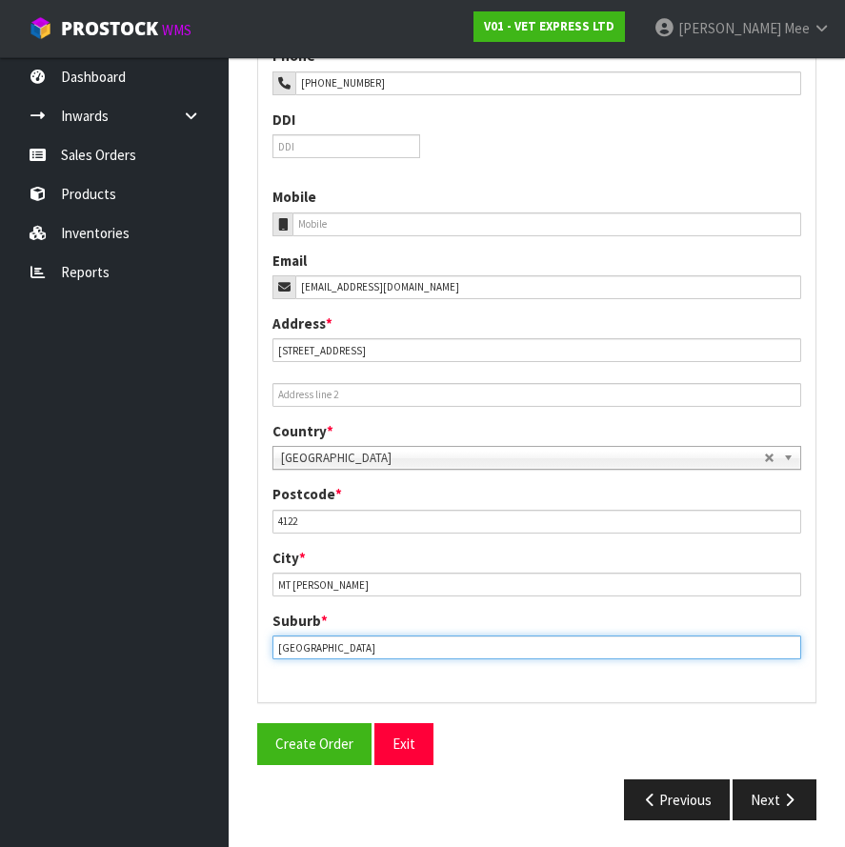
scroll to position [588, 0]
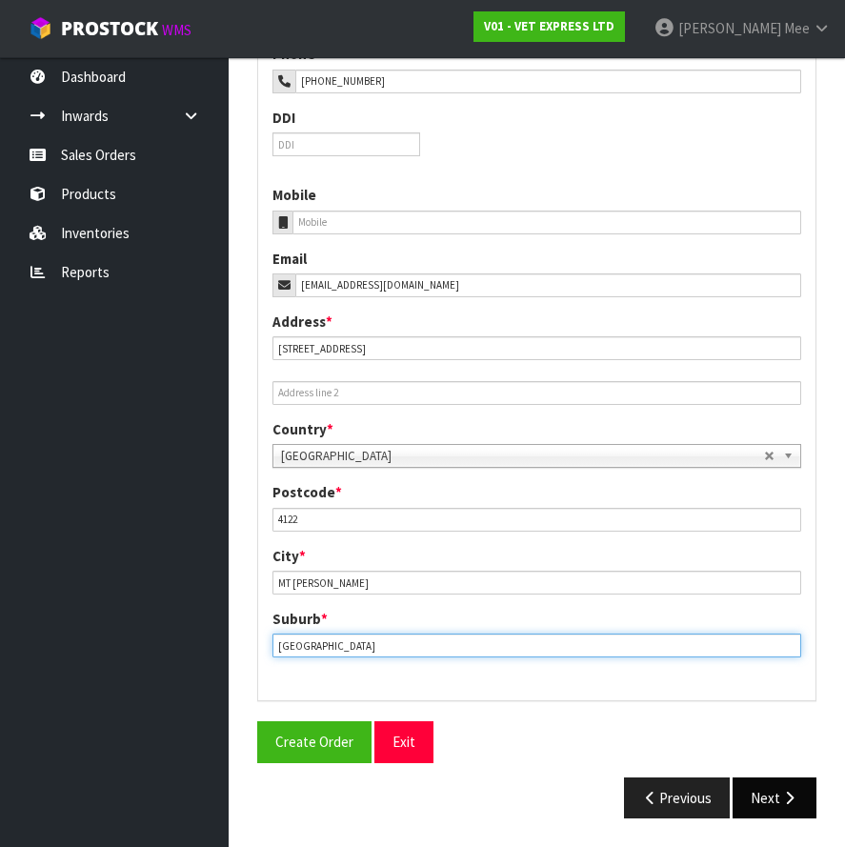
type input "[GEOGRAPHIC_DATA]"
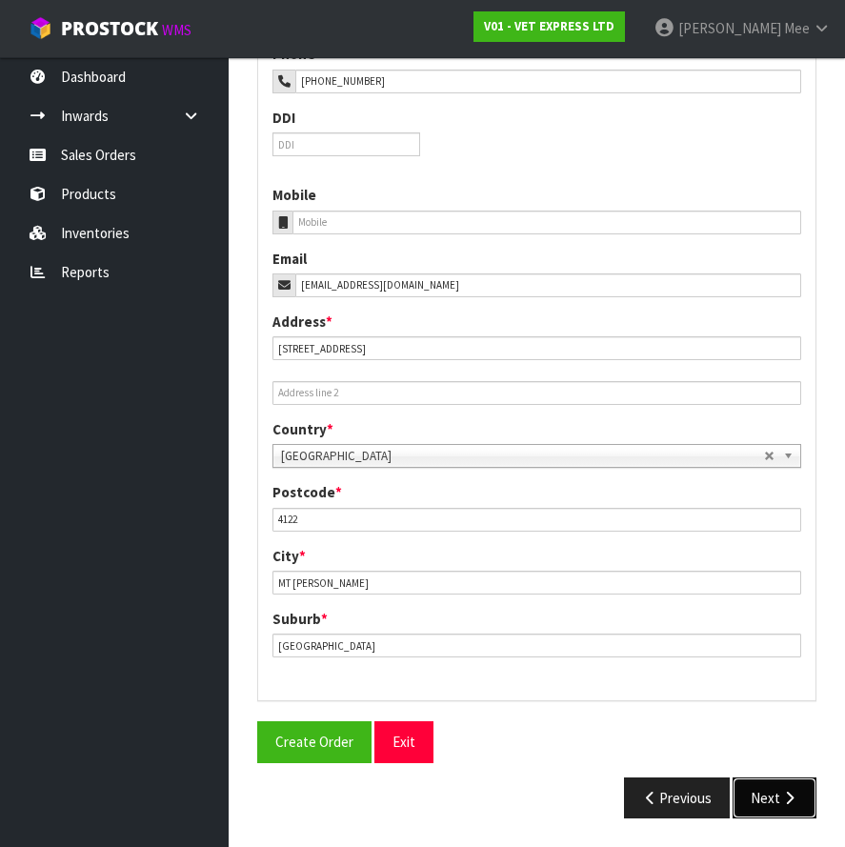
click at [776, 805] on button "Next" at bounding box center [774, 797] width 84 height 41
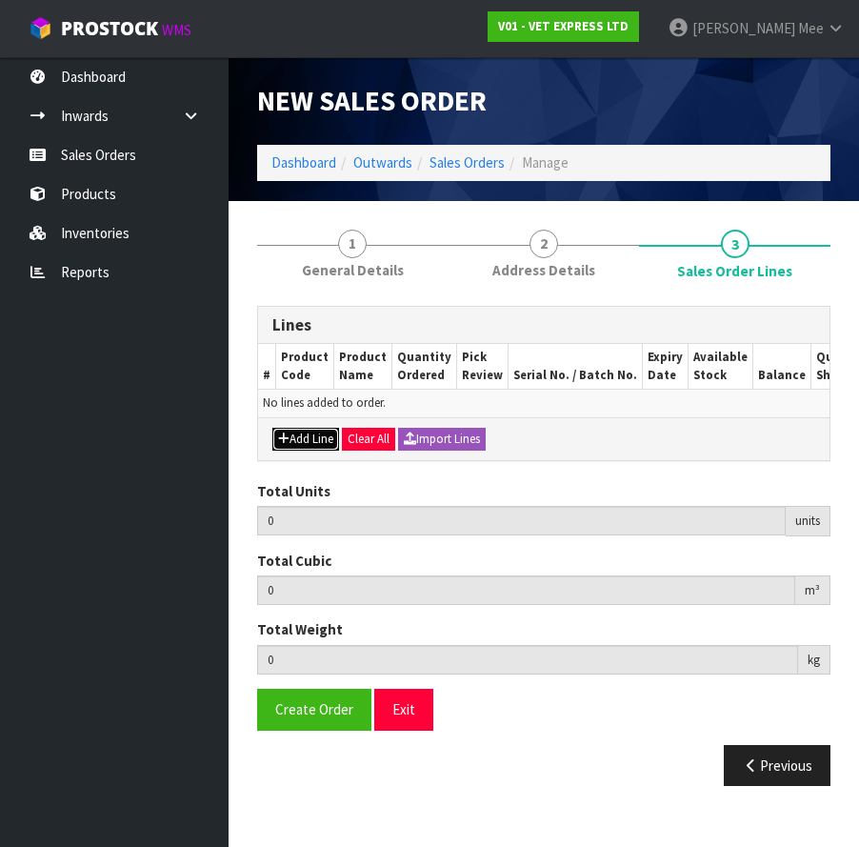
click at [309, 450] on button "Add Line" at bounding box center [305, 439] width 67 height 23
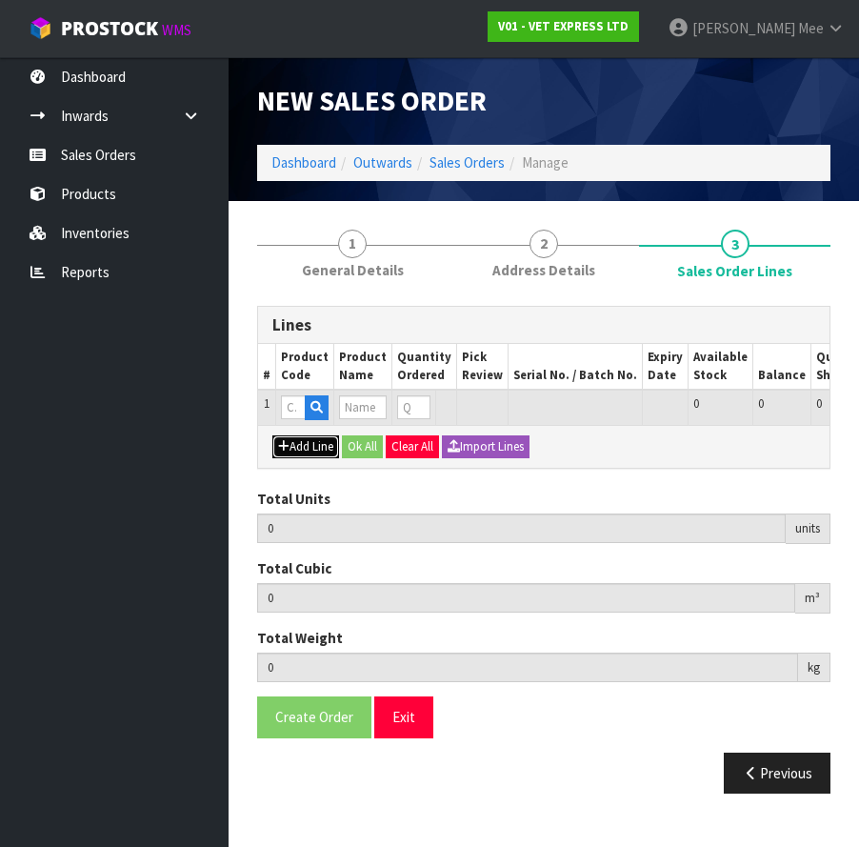
click at [309, 456] on button "Add Line" at bounding box center [305, 446] width 67 height 23
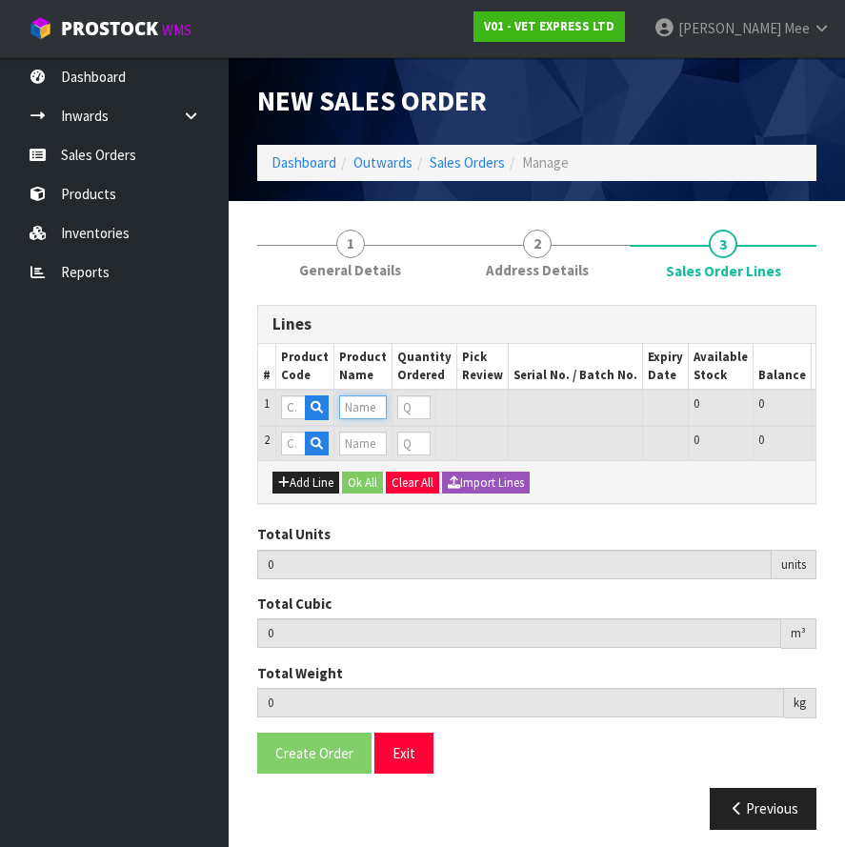
click at [369, 411] on input "text" at bounding box center [363, 407] width 48 height 24
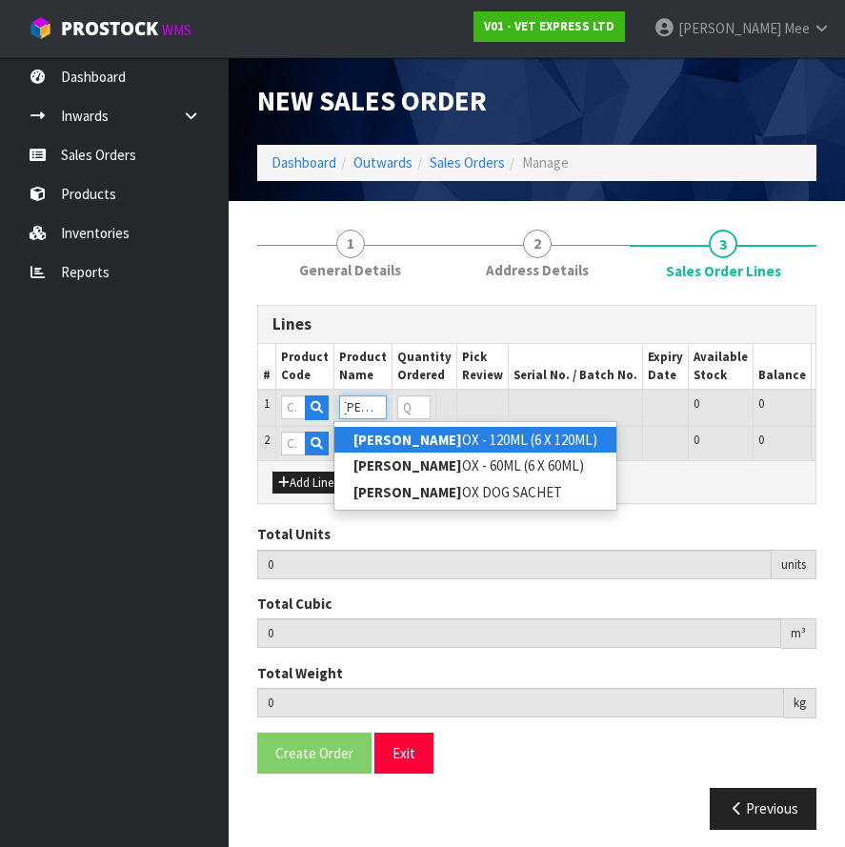
type input "[PERSON_NAME]"
click at [379, 441] on strong "[PERSON_NAME]" at bounding box center [407, 439] width 109 height 18
type input "KAMINOX - 120ML (6 X 120ML)"
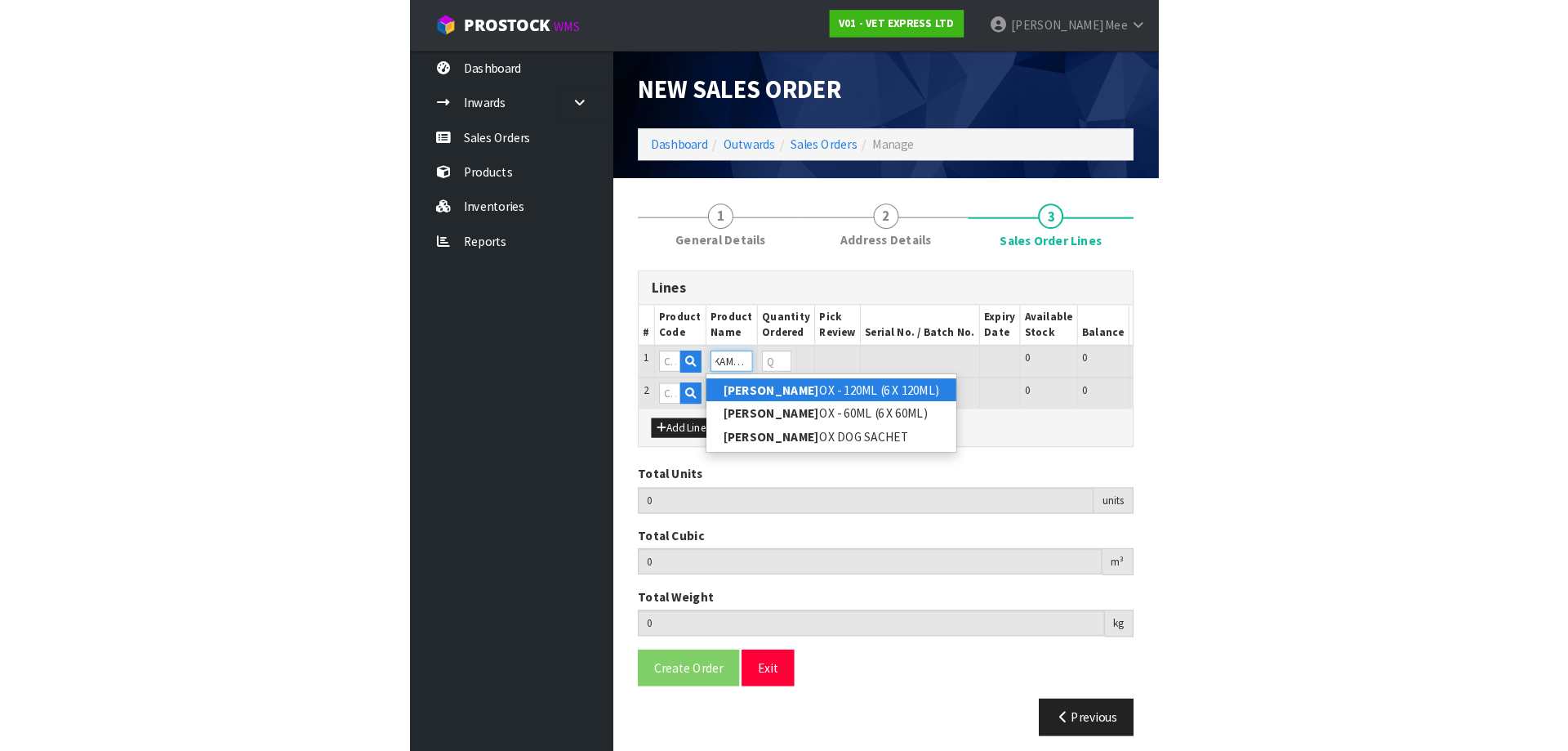
scroll to position [0, 0]
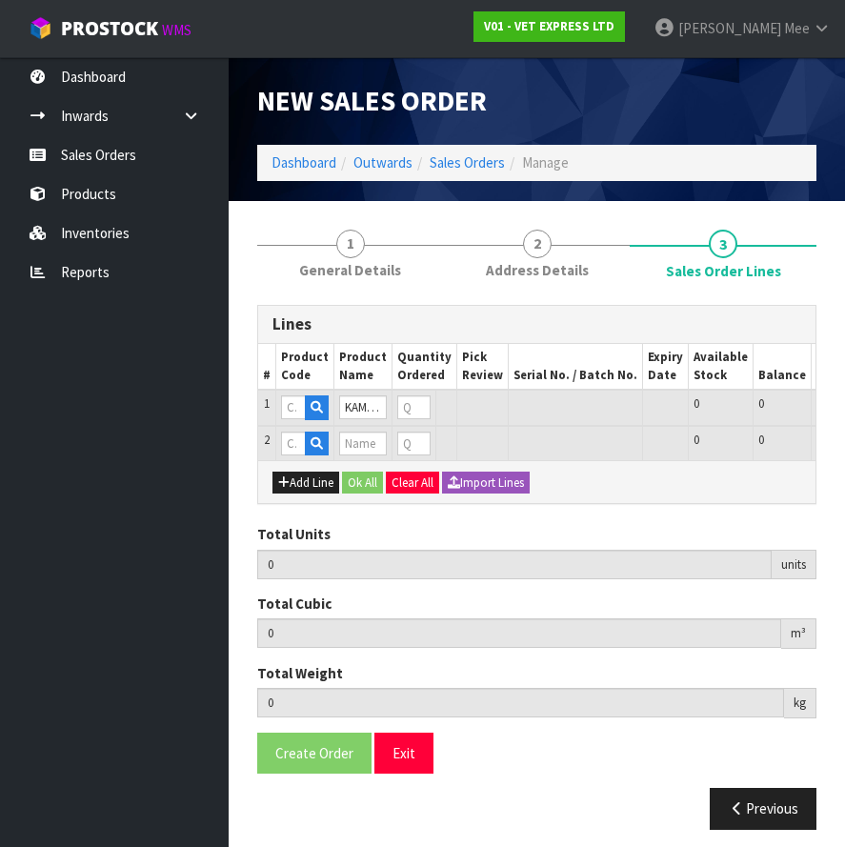
type input "50825"
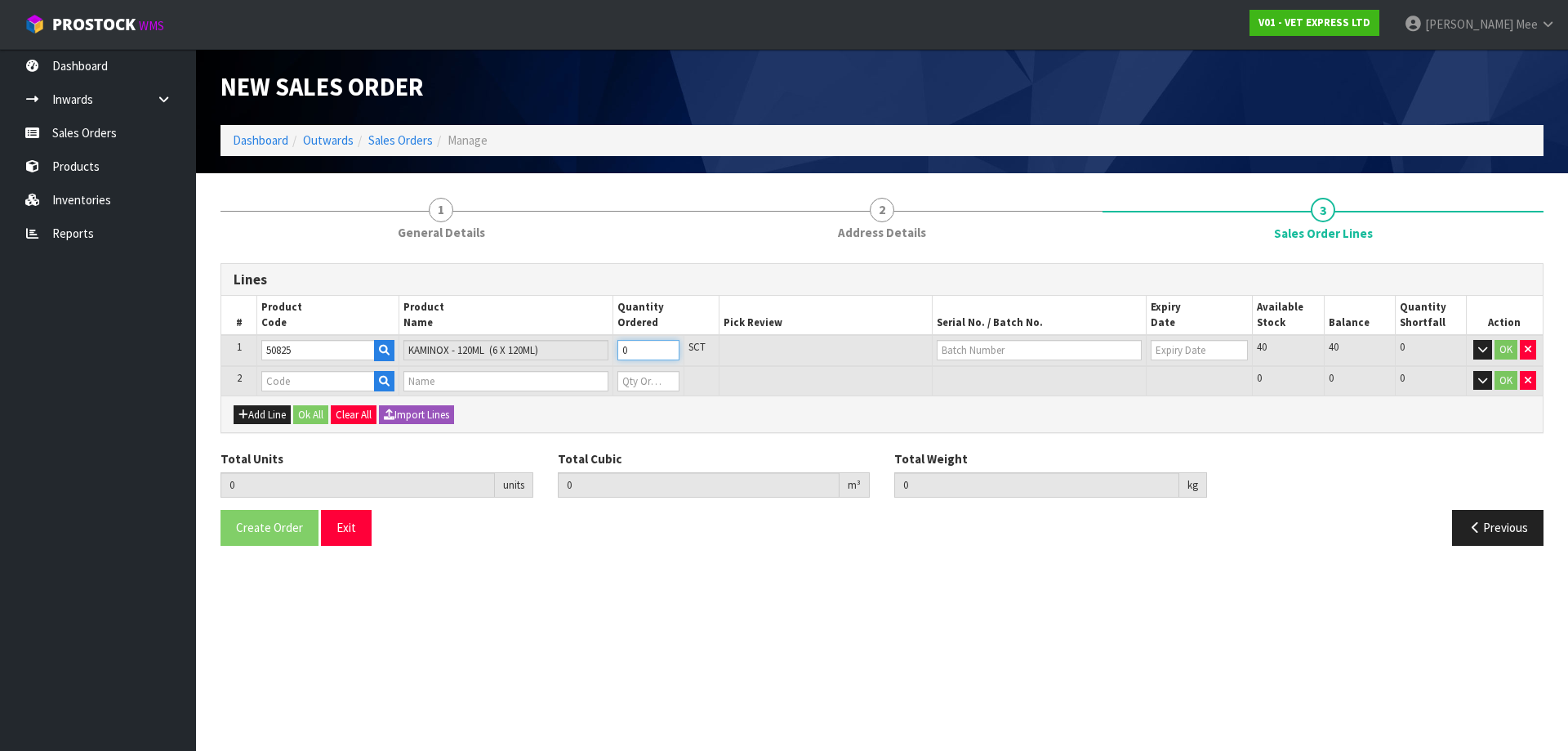
click at [668, 342] on input "0" at bounding box center [648, 350] width 62 height 21
click at [668, 346] on input "1" at bounding box center [648, 350] width 62 height 21
click at [668, 346] on input "2" at bounding box center [648, 350] width 62 height 21
click at [668, 346] on input "3" at bounding box center [648, 350] width 62 height 21
type input "4"
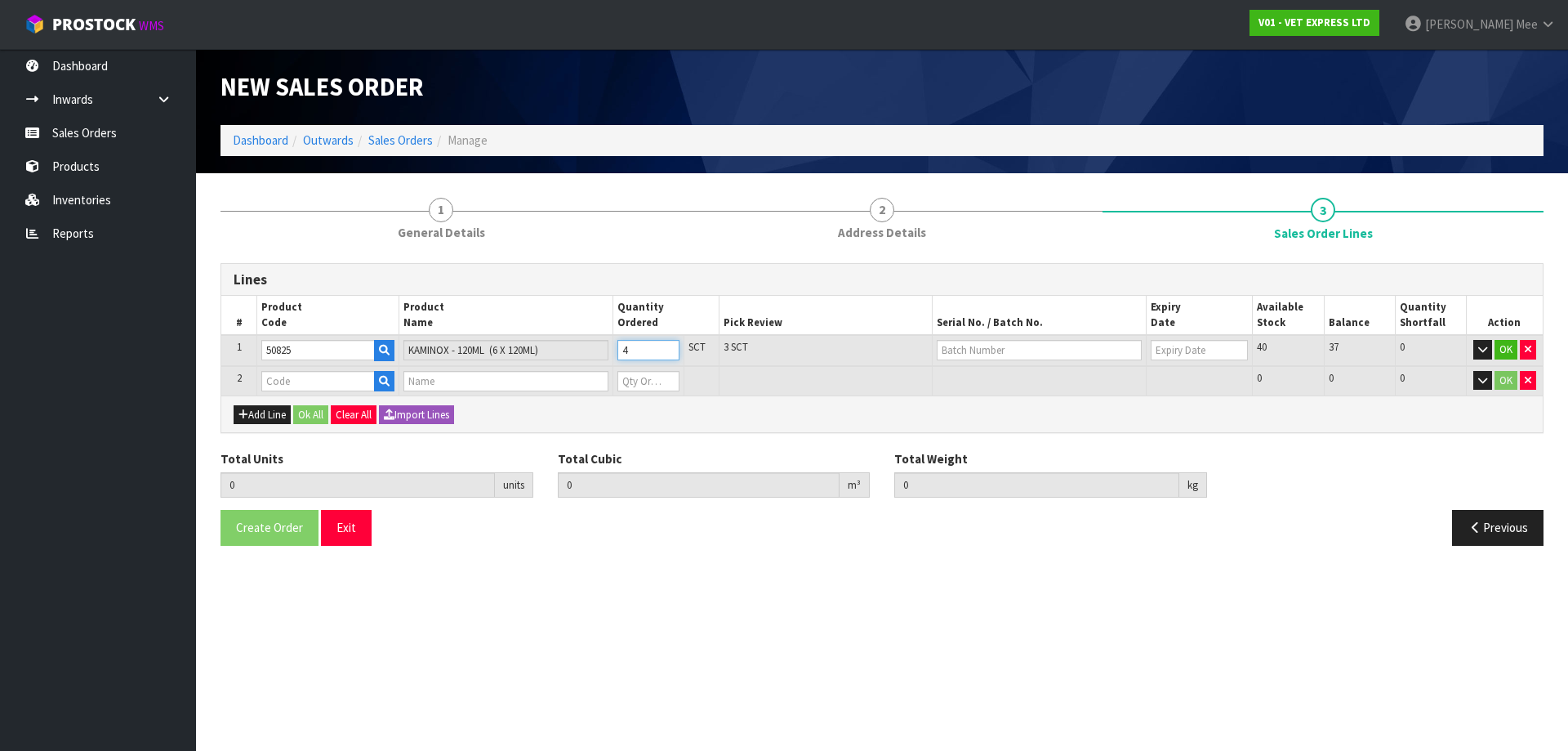
click at [668, 346] on input "4" at bounding box center [648, 350] width 62 height 21
click at [550, 385] on input "text" at bounding box center [505, 381] width 204 height 21
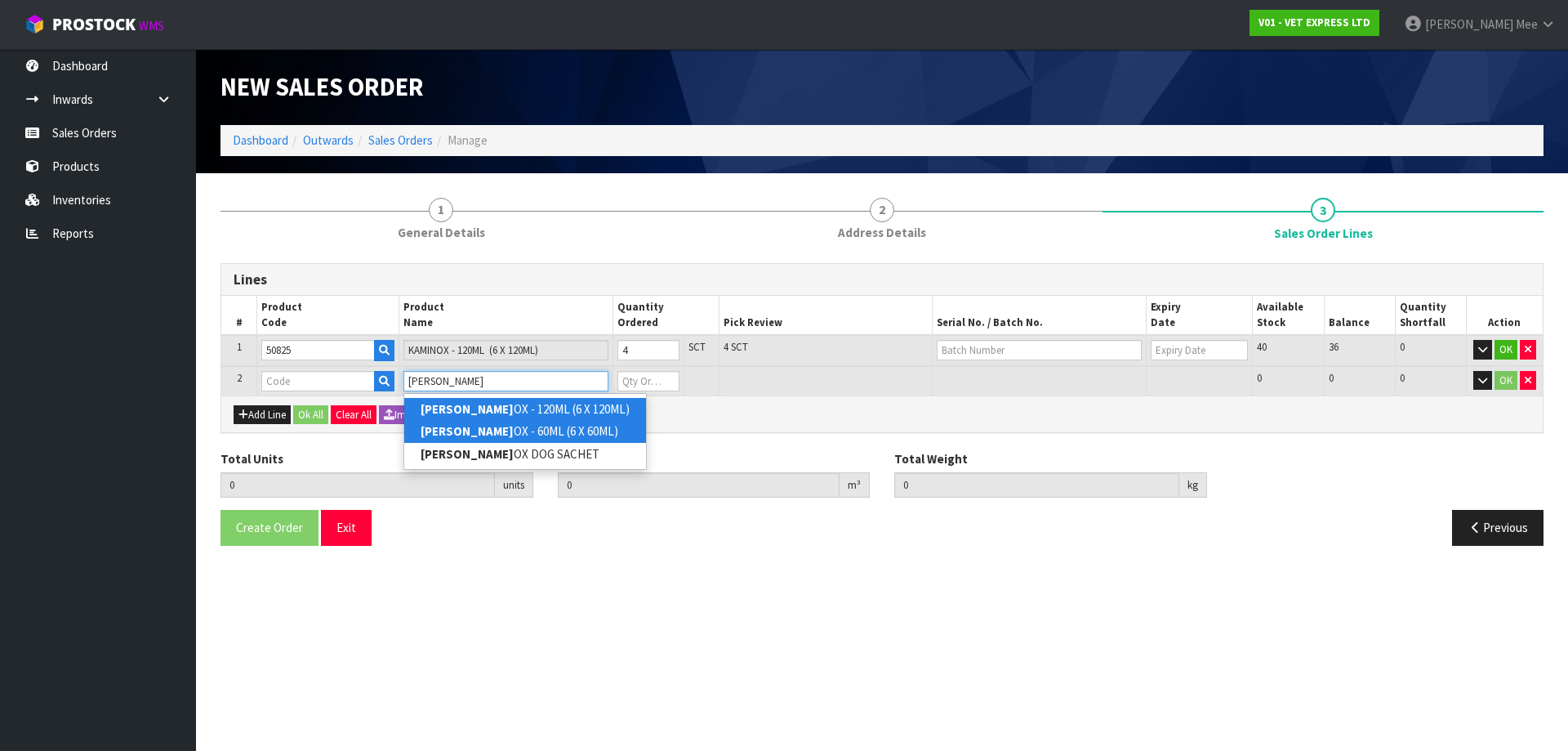
type input "[PERSON_NAME]"
click at [538, 423] on link "[PERSON_NAME] OX - 60ML (6 X 60ML)" at bounding box center [525, 431] width 242 height 22
type input "KAMINOX - 60ML (6 X 60ML)"
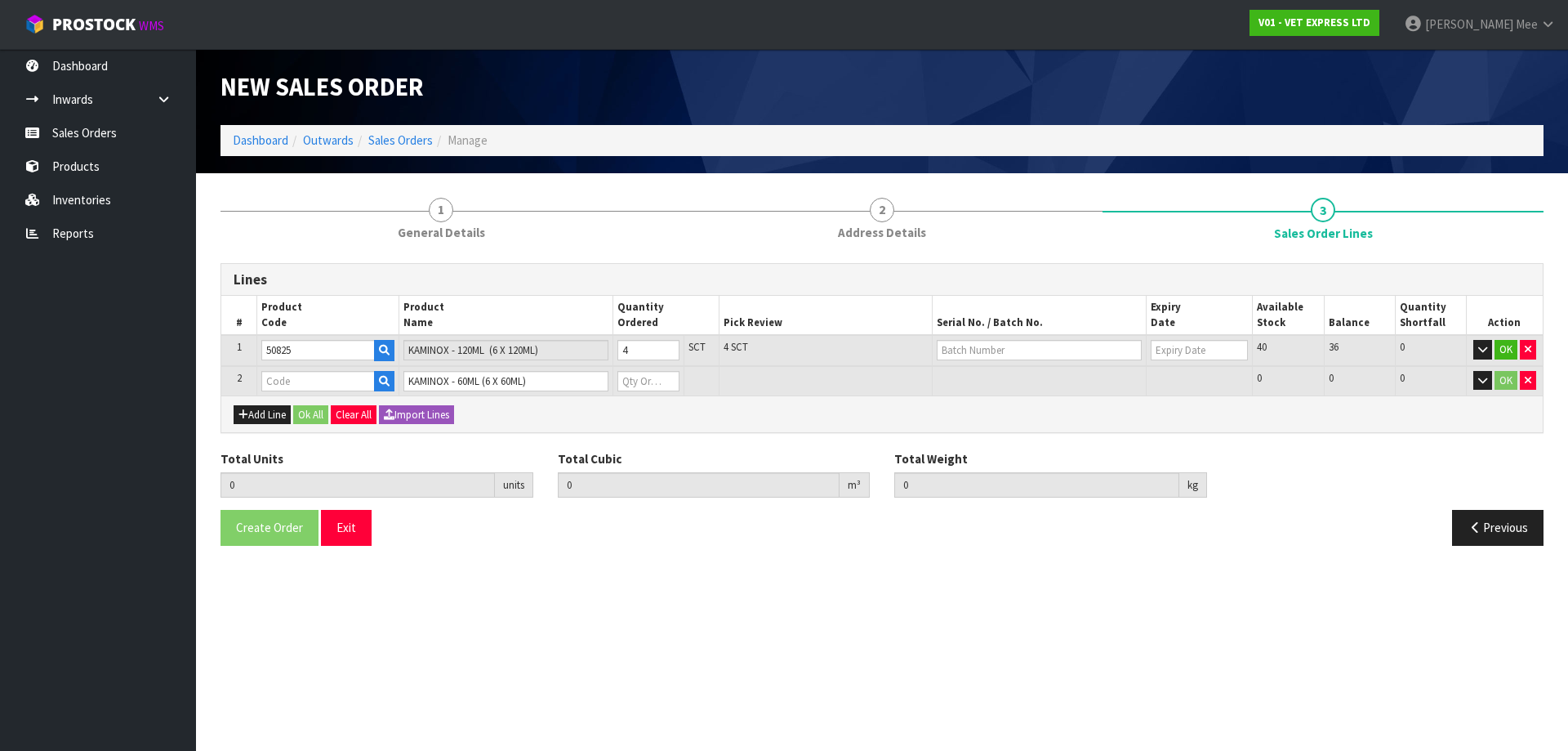
type input "4"
type input "0.024"
type input "4.4"
type input "50815"
type input "0"
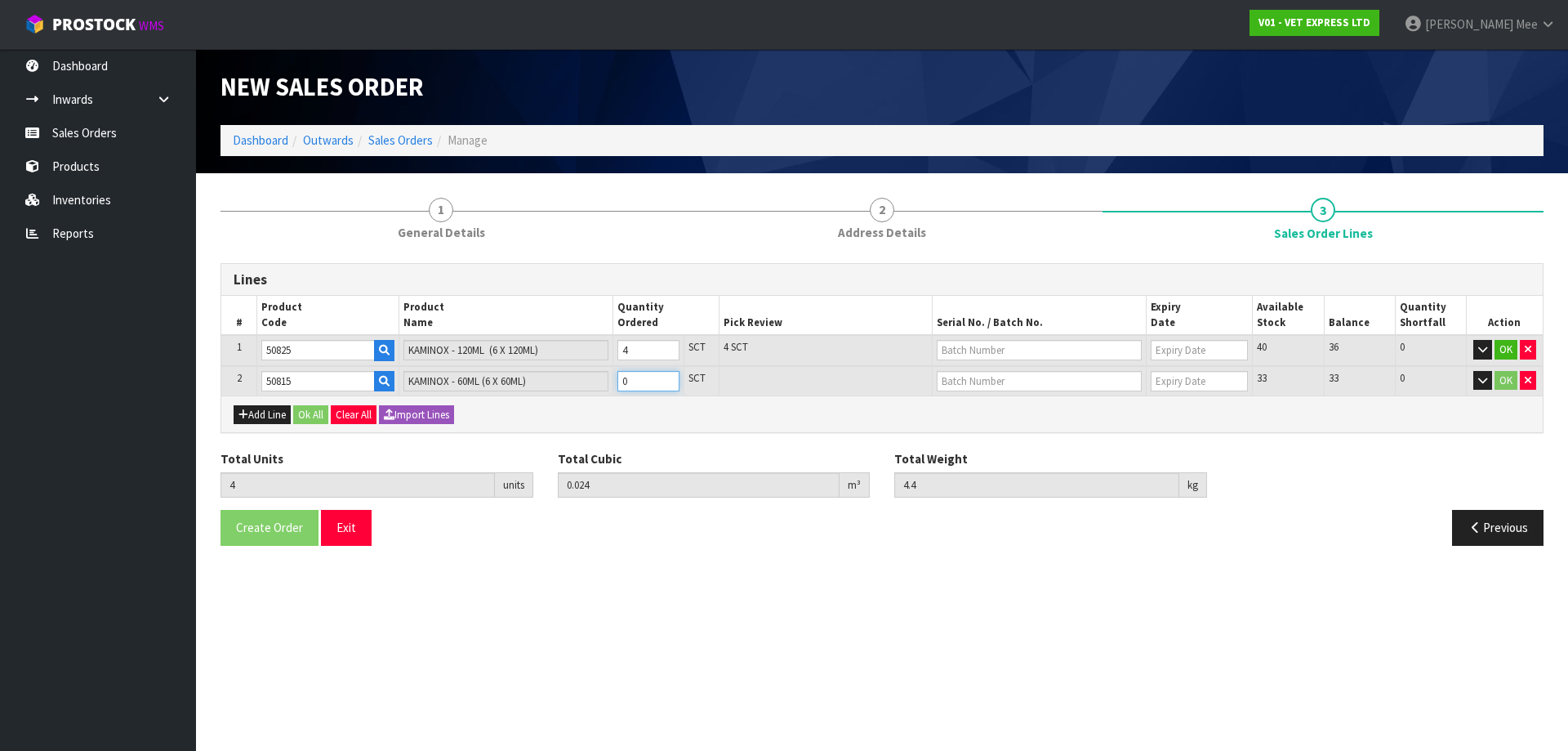
type input "5"
type input "0.025152"
type input "5.08"
type input "1"
click at [671, 378] on input "1" at bounding box center [648, 381] width 62 height 21
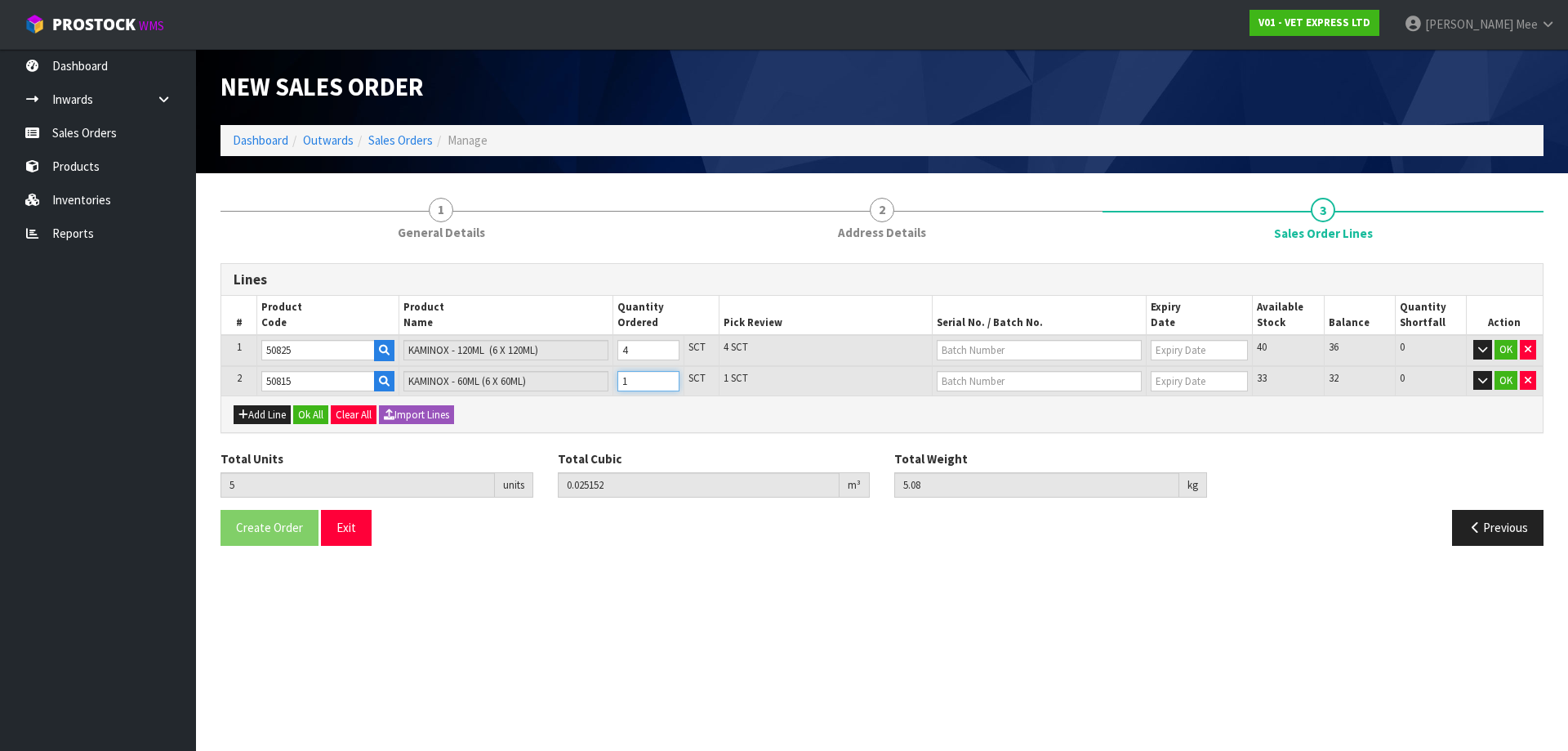
type input "6"
type input "0.026304"
type input "5.76"
type input "2"
click at [671, 378] on input "2" at bounding box center [648, 381] width 62 height 21
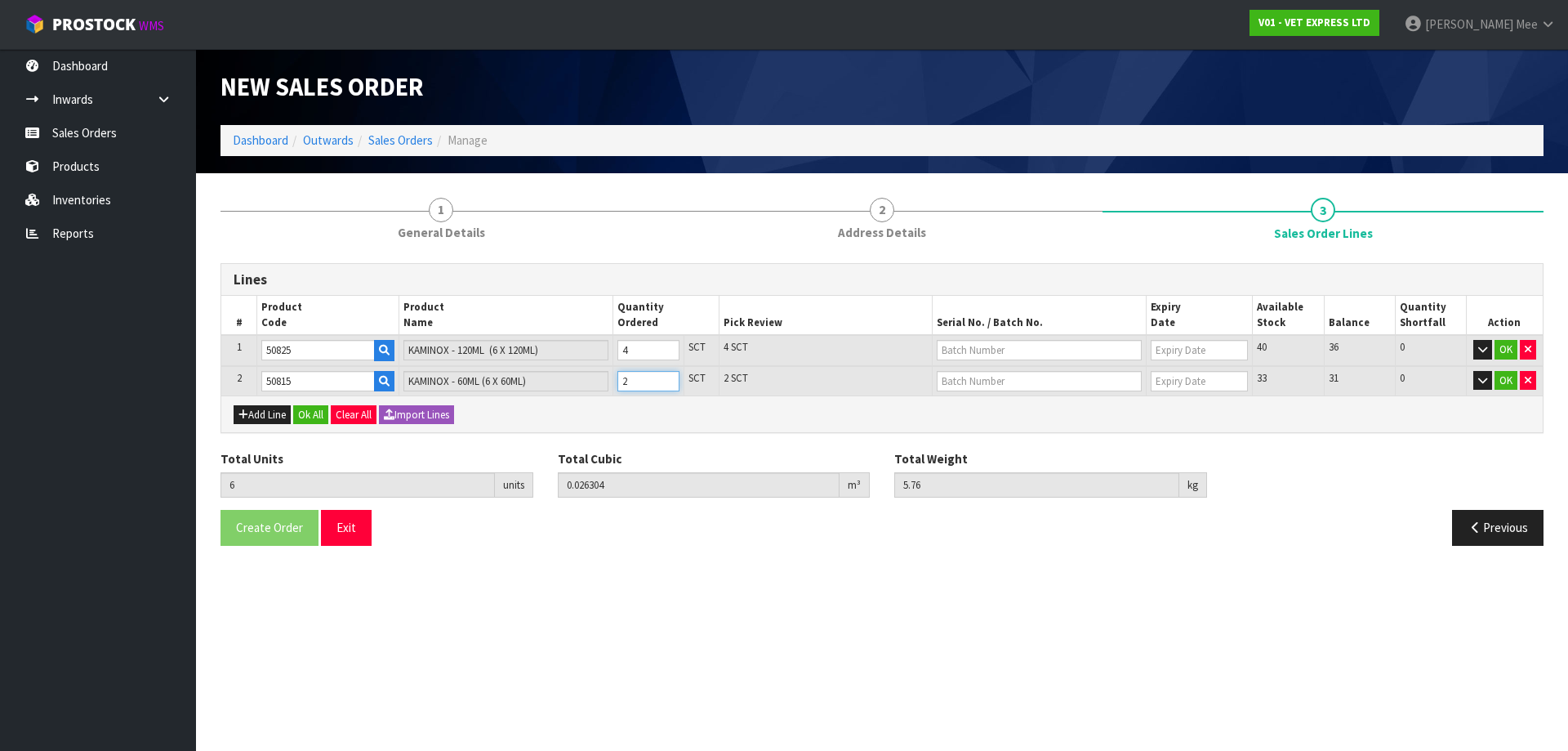
type input "7"
type input "0.027456"
type input "6.44"
type input "3"
click at [671, 378] on input "3" at bounding box center [648, 381] width 62 height 21
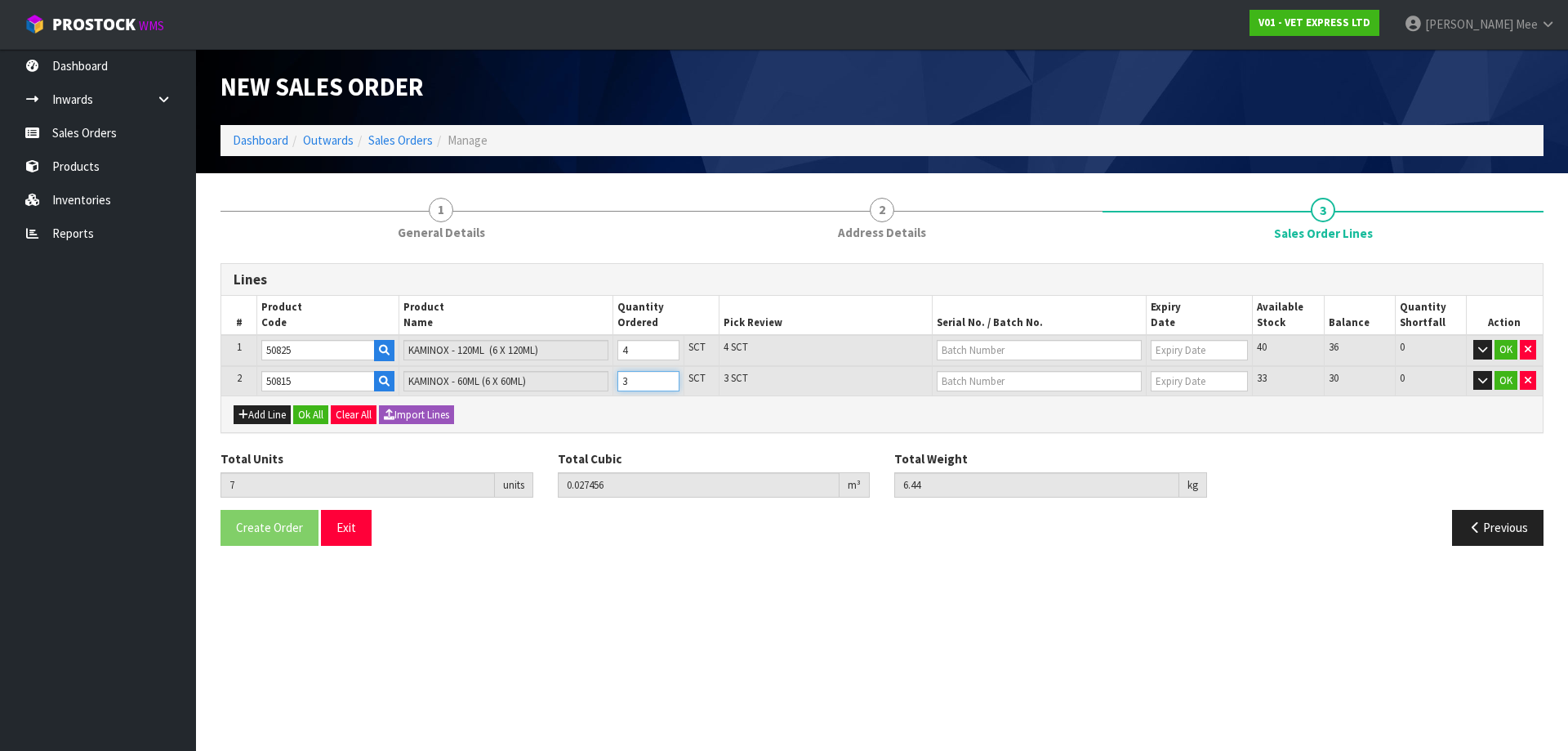
type input "8"
type input "0.028608"
type input "7.12"
type input "4"
click at [671, 378] on input "4" at bounding box center [648, 381] width 62 height 21
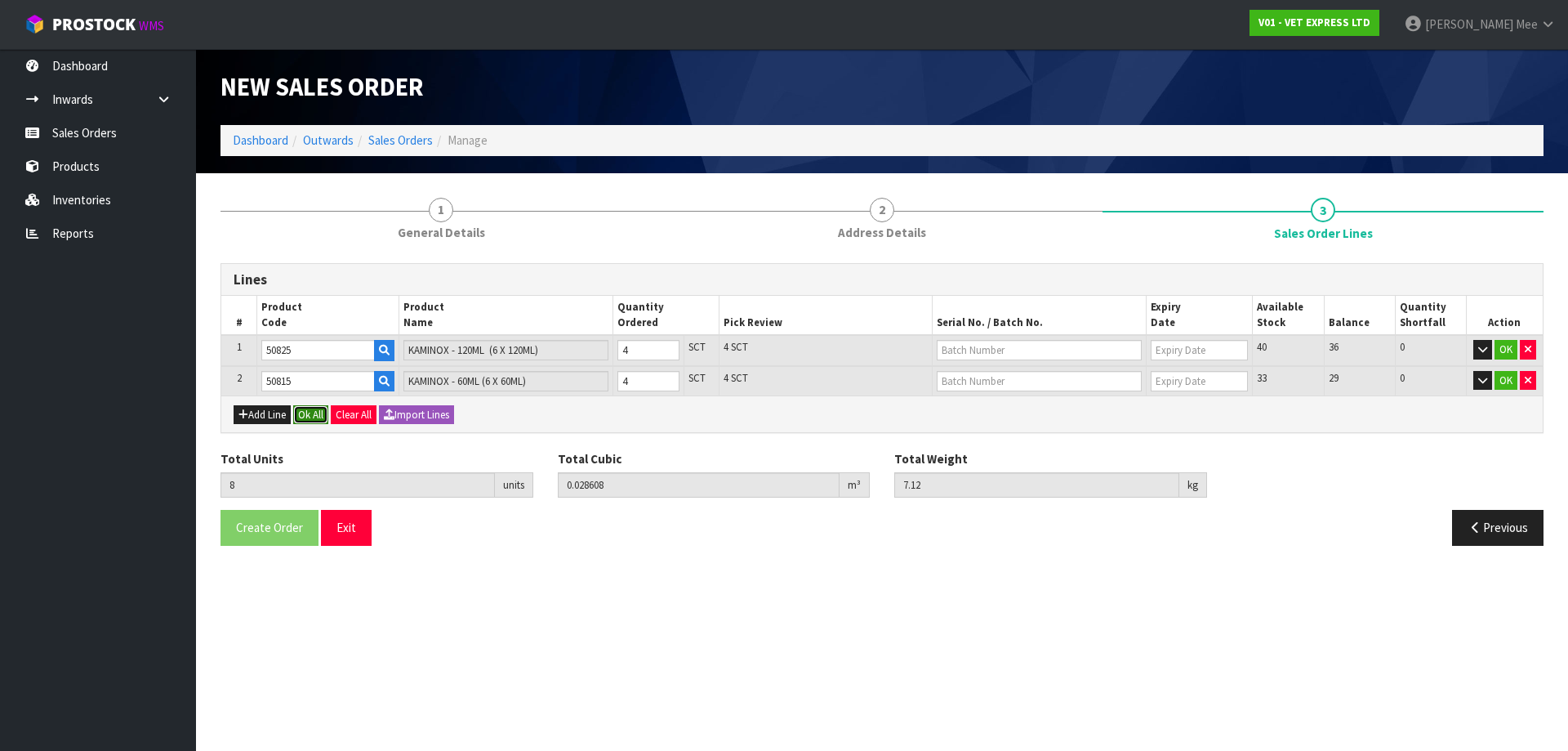
click at [312, 414] on button "Ok All" at bounding box center [311, 415] width 35 height 20
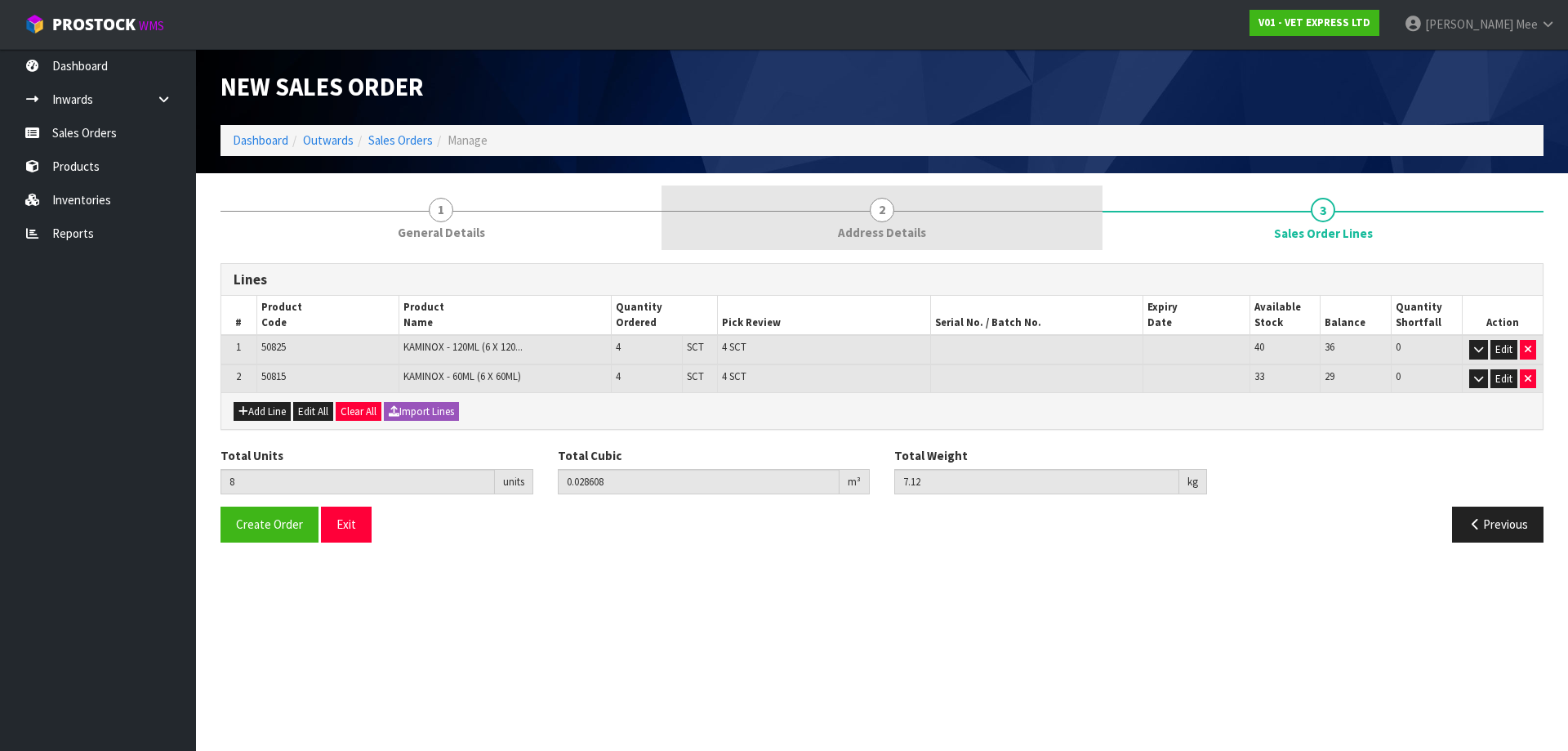
click at [749, 240] on span "Address Details" at bounding box center [882, 233] width 88 height 17
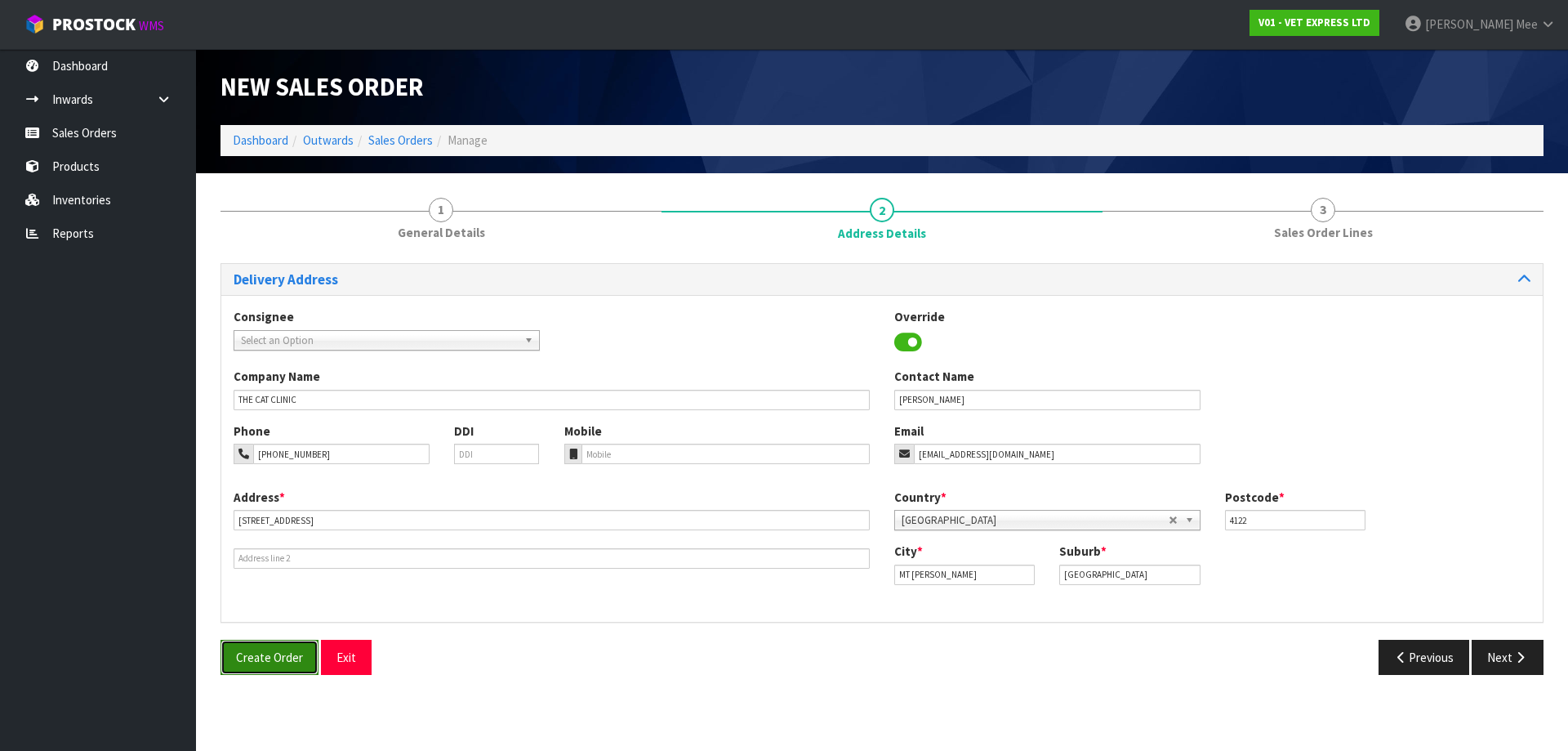
click at [281, 653] on span "Create Order" at bounding box center [269, 657] width 67 height 15
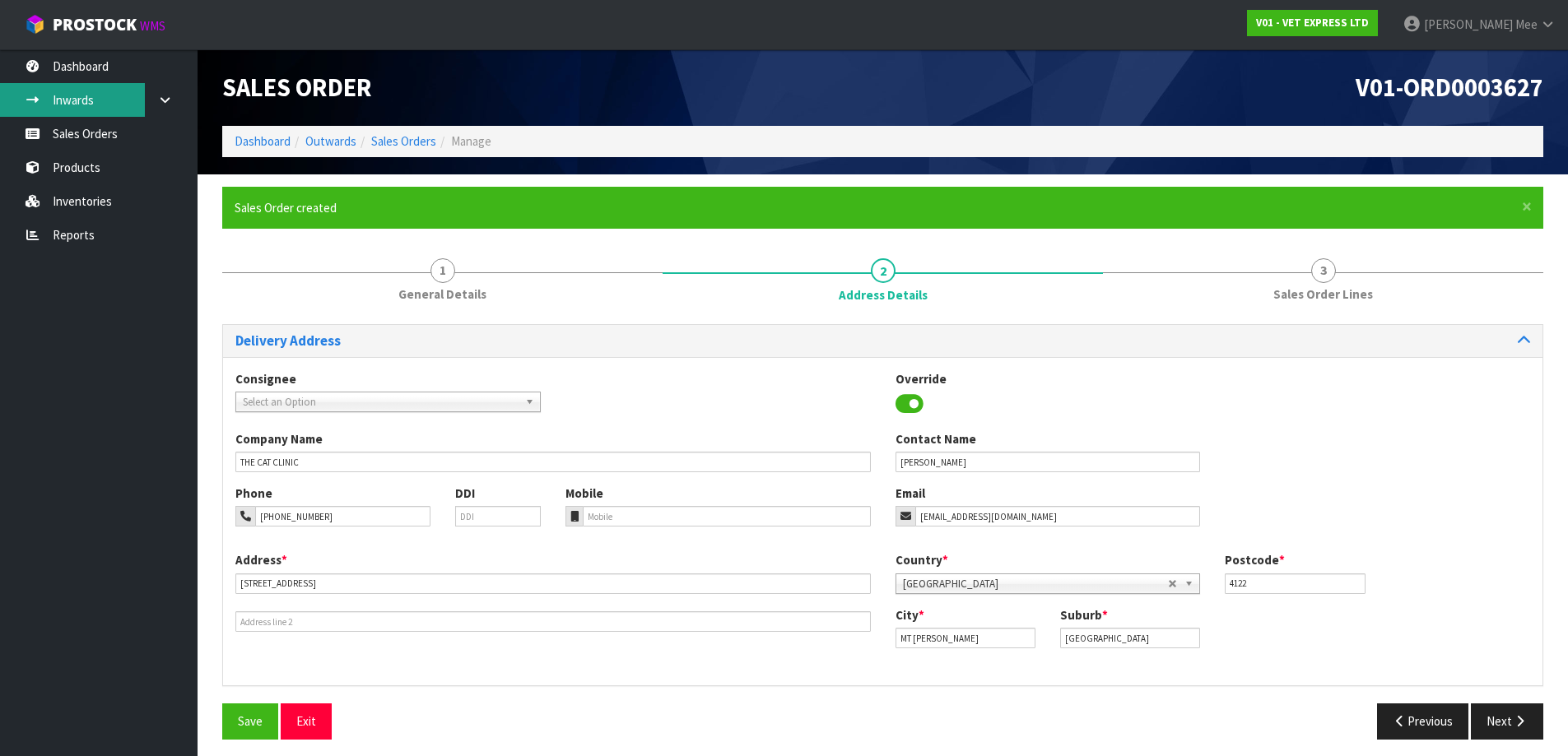
click at [95, 105] on link "Inwards" at bounding box center [99, 99] width 198 height 34
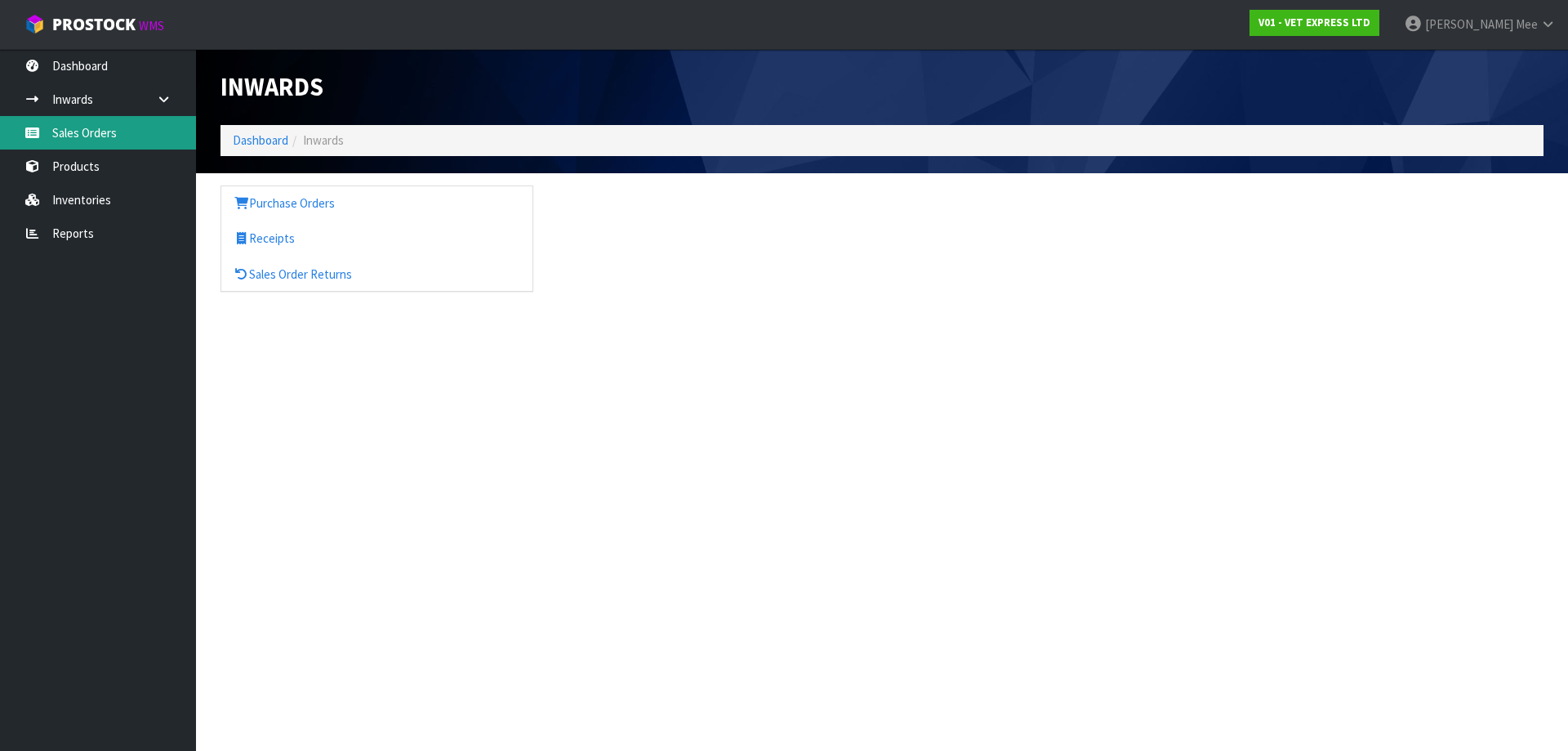
click at [100, 140] on link "Sales Orders" at bounding box center [98, 132] width 196 height 33
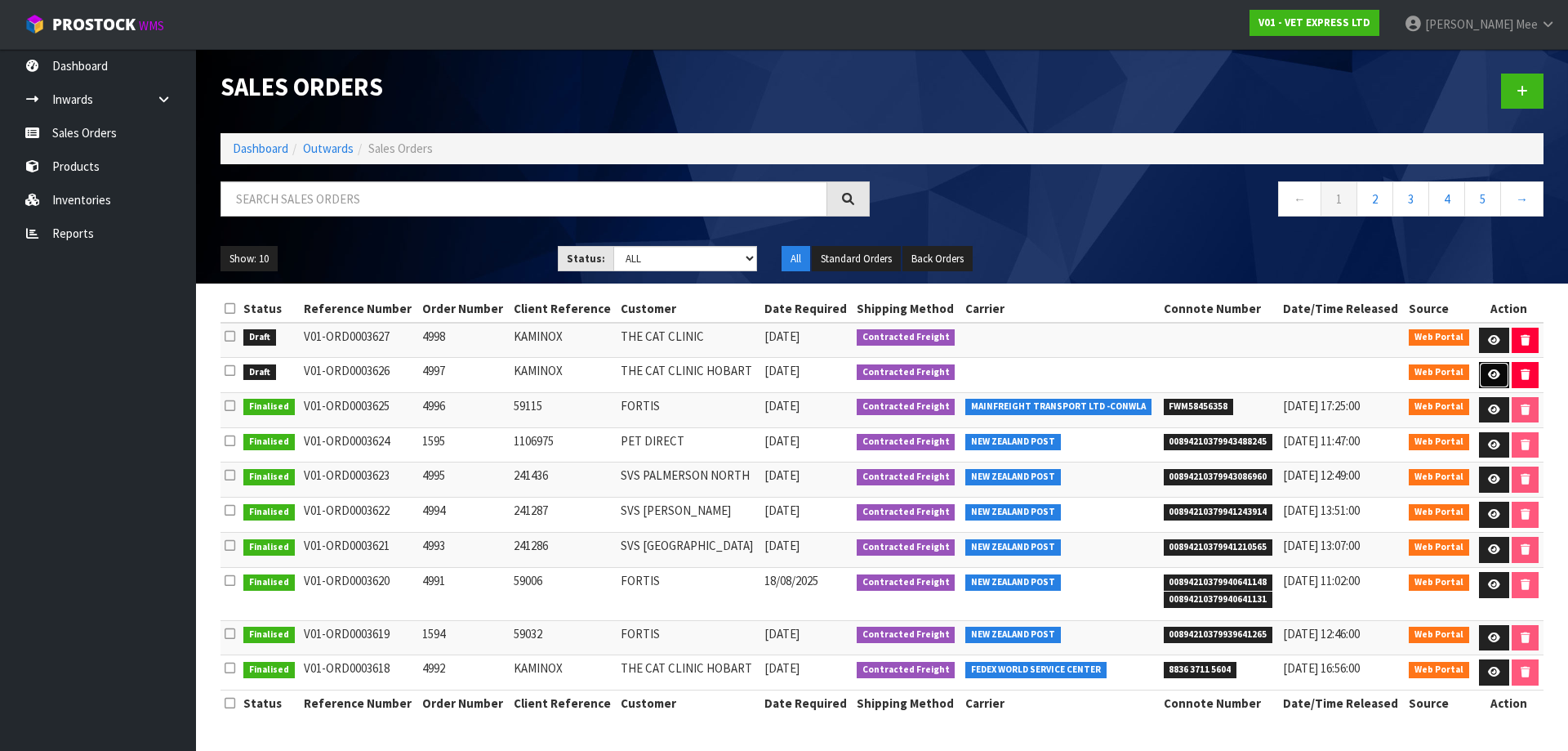
click at [749, 369] on icon at bounding box center [1494, 374] width 12 height 10
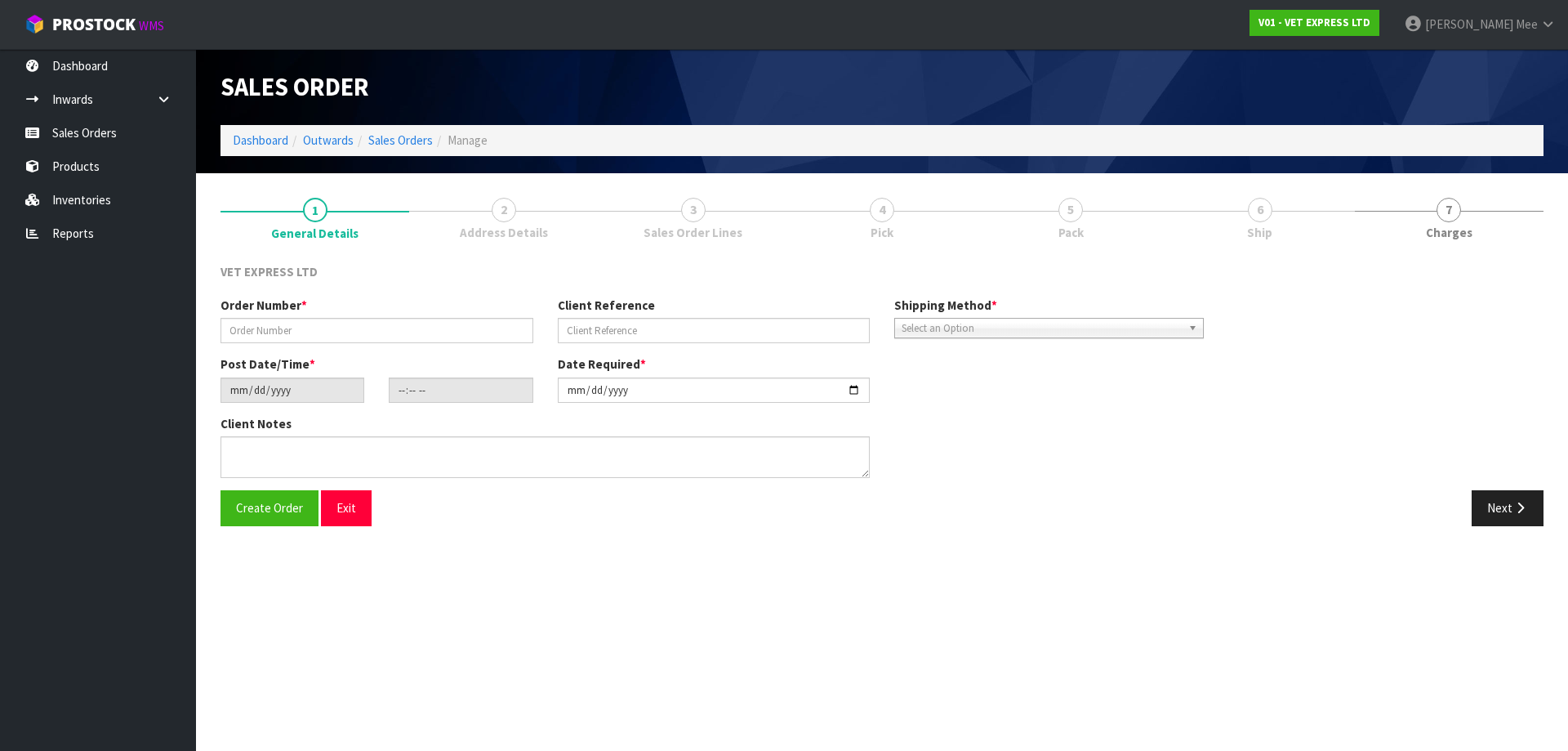
type input "4997"
type input "KAMINOX"
type input "[DATE]"
type input "10:56:00.000"
type input "[DATE]"
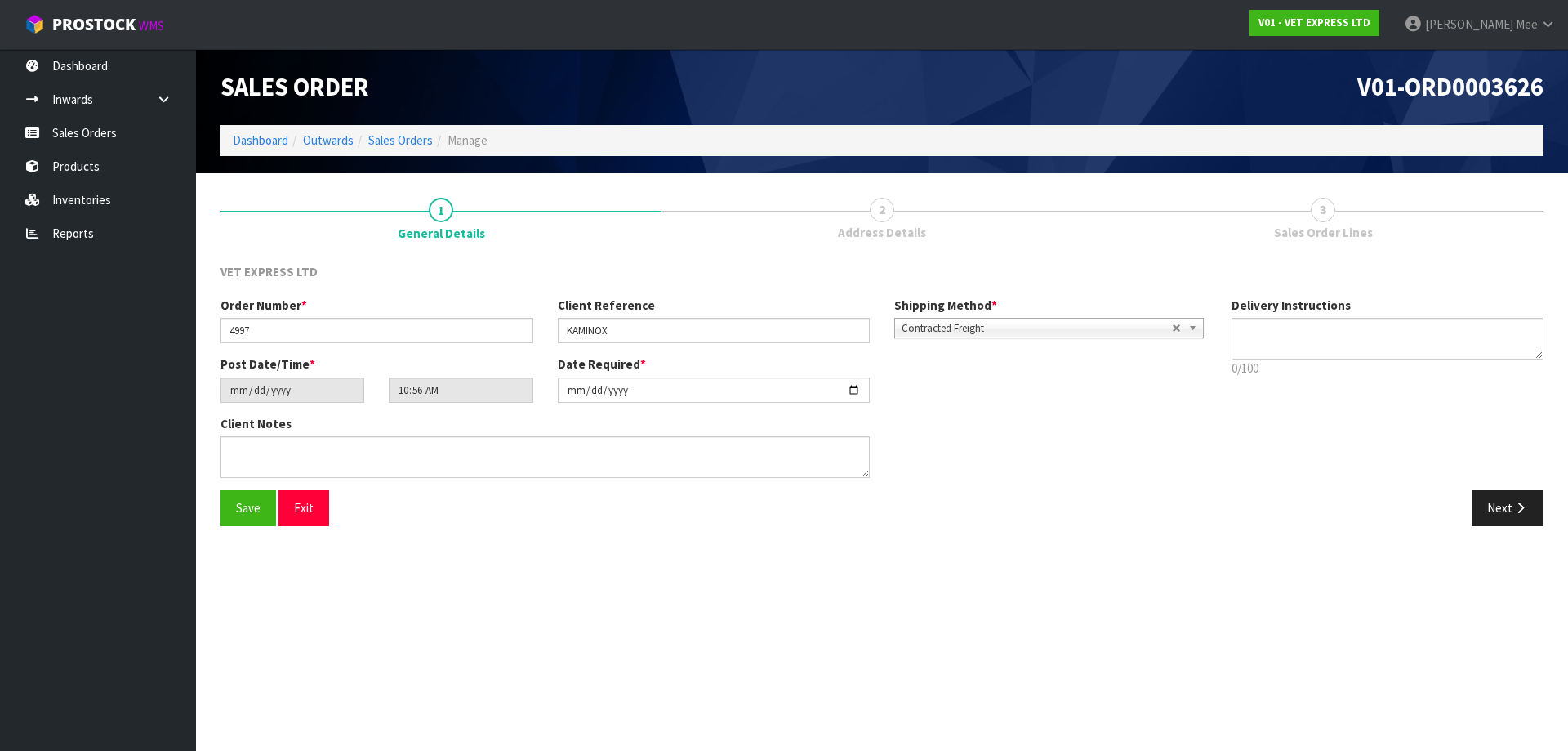
click at [749, 232] on span "Address Details" at bounding box center [882, 233] width 88 height 17
click at [749, 507] on icon "button" at bounding box center [1521, 508] width 15 height 12
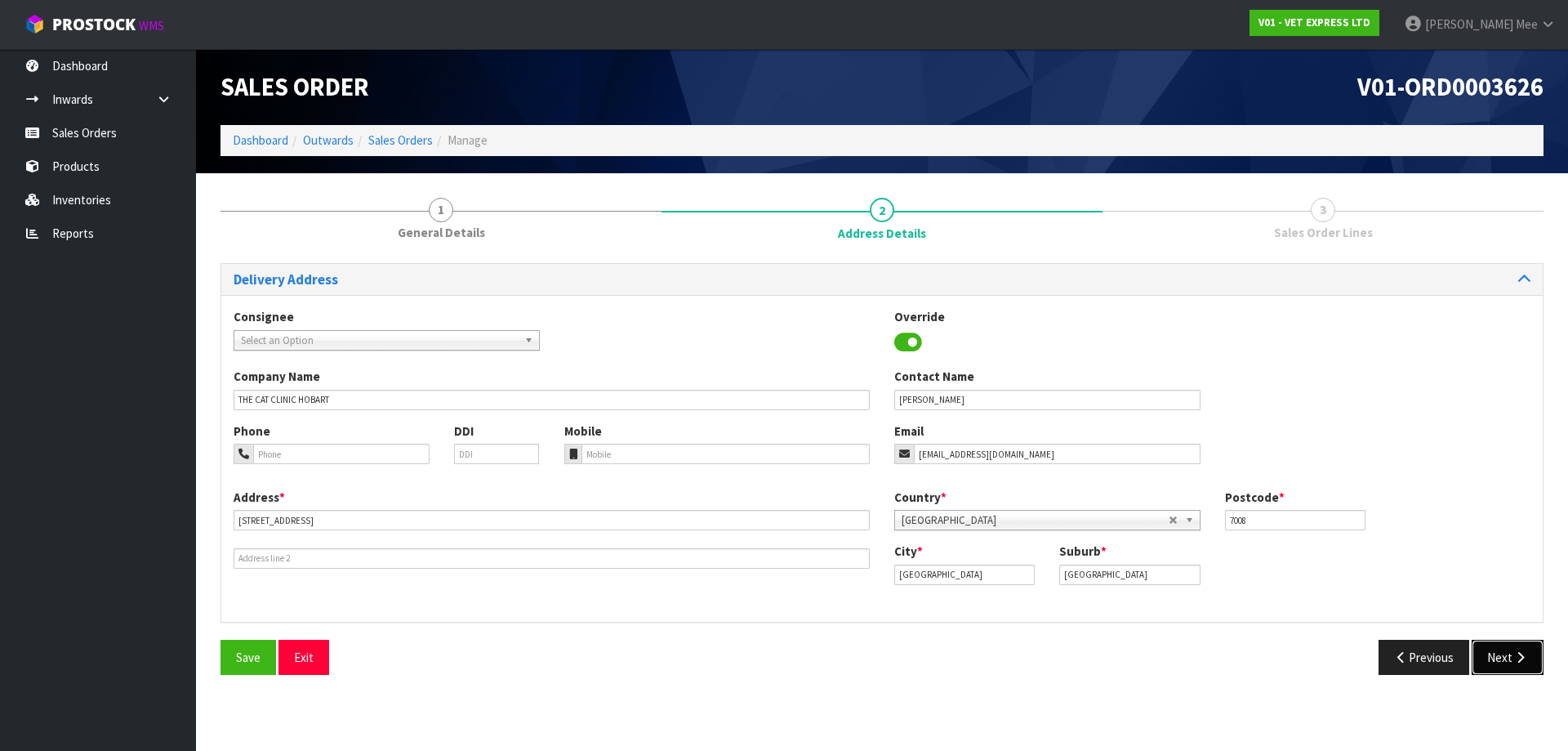
click at [749, 658] on button "Next" at bounding box center [1508, 657] width 72 height 35
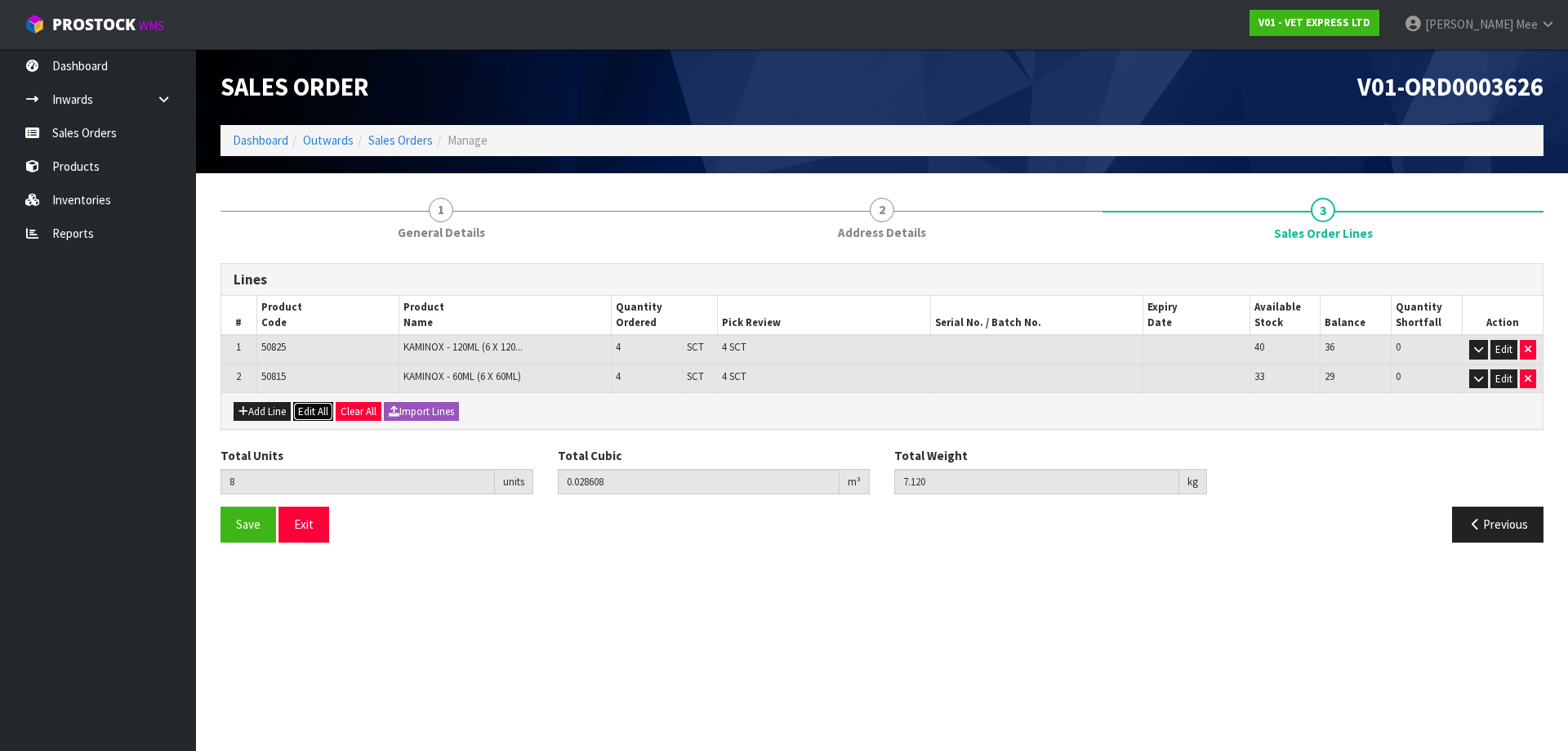
click at [322, 409] on button "Edit All" at bounding box center [313, 412] width 40 height 20
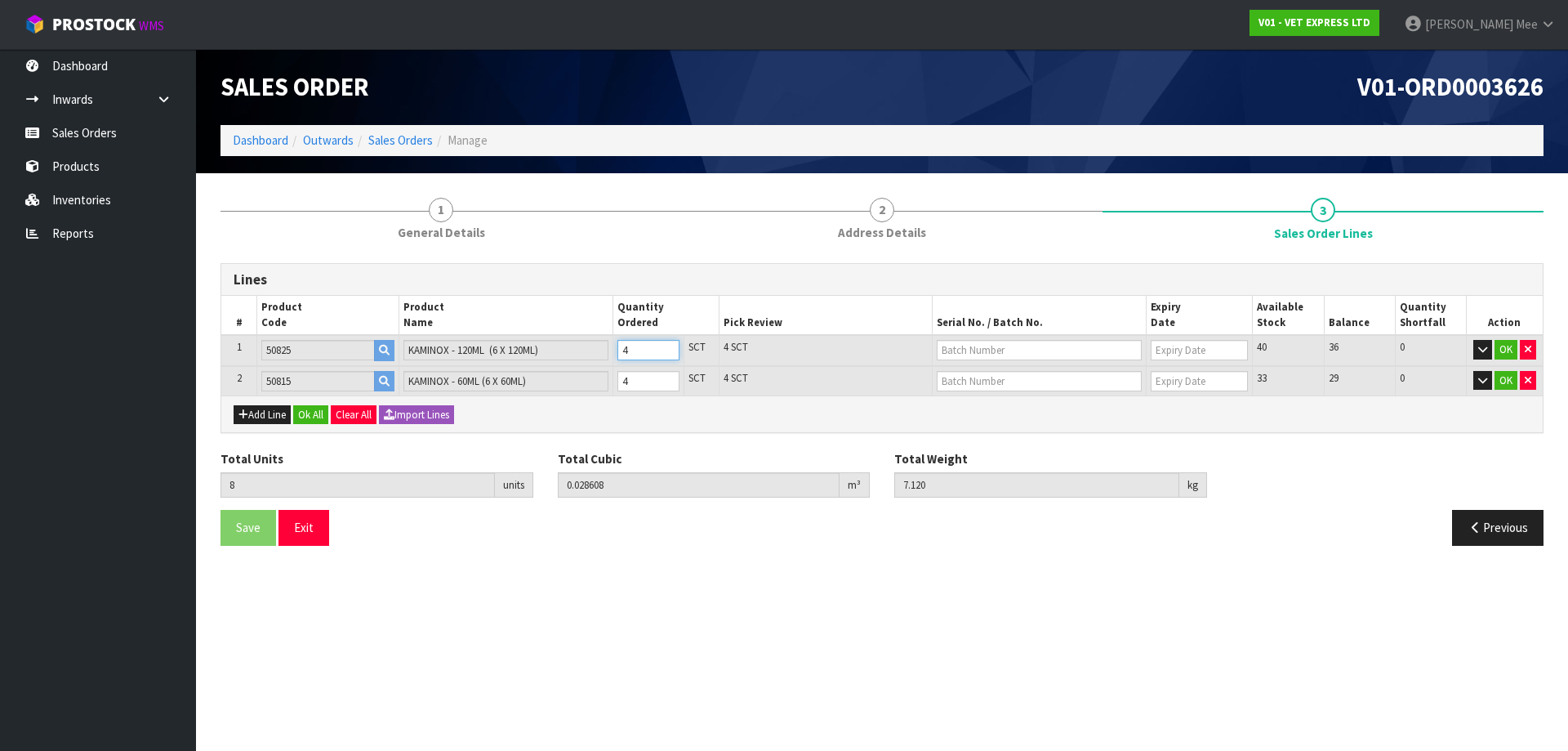
click at [635, 355] on input "4" at bounding box center [648, 350] width 62 height 21
type input "0"
type input "5"
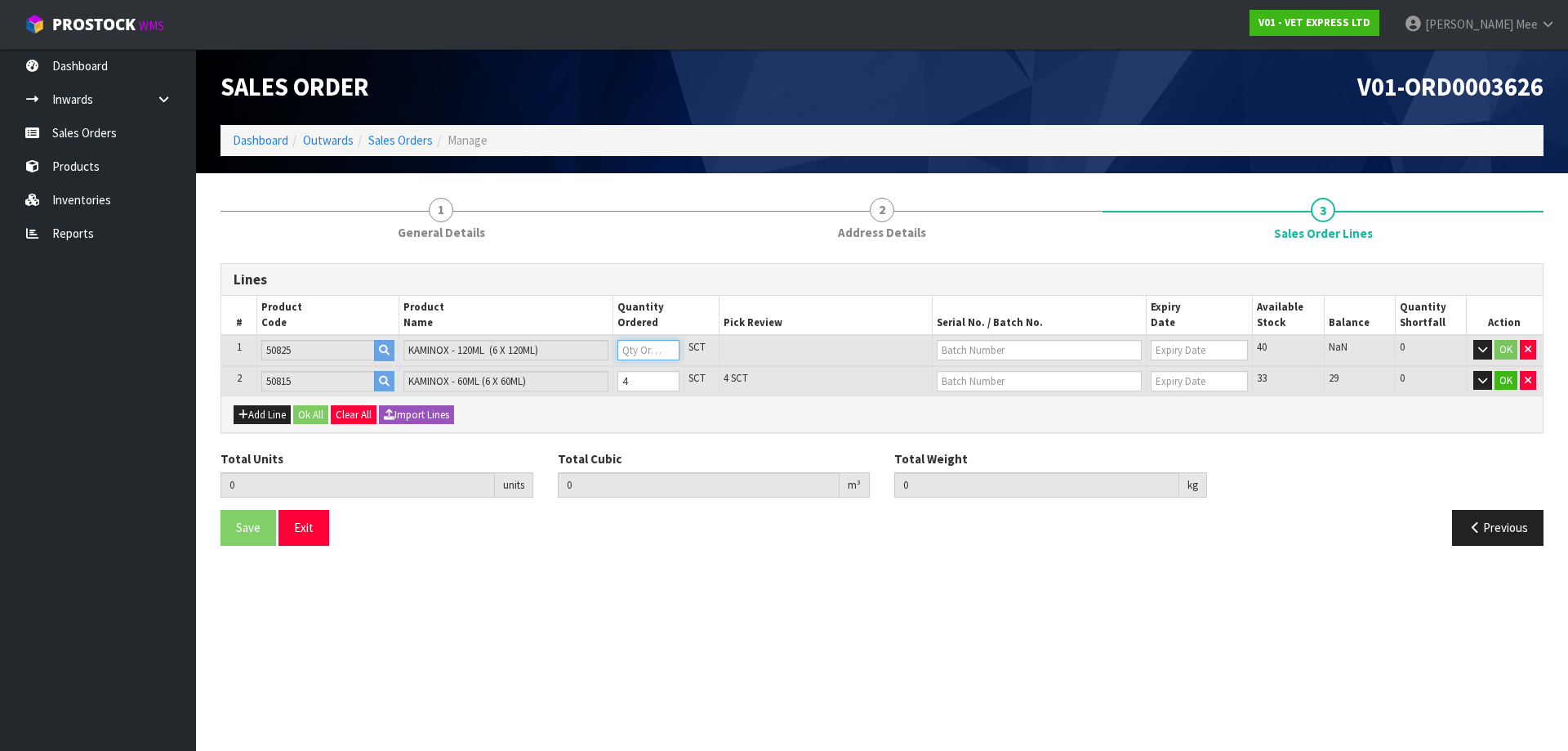
type input "0.010608"
type input "3.82"
type input "1"
click at [642, 380] on input "4" at bounding box center [648, 381] width 62 height 21
type input "0"
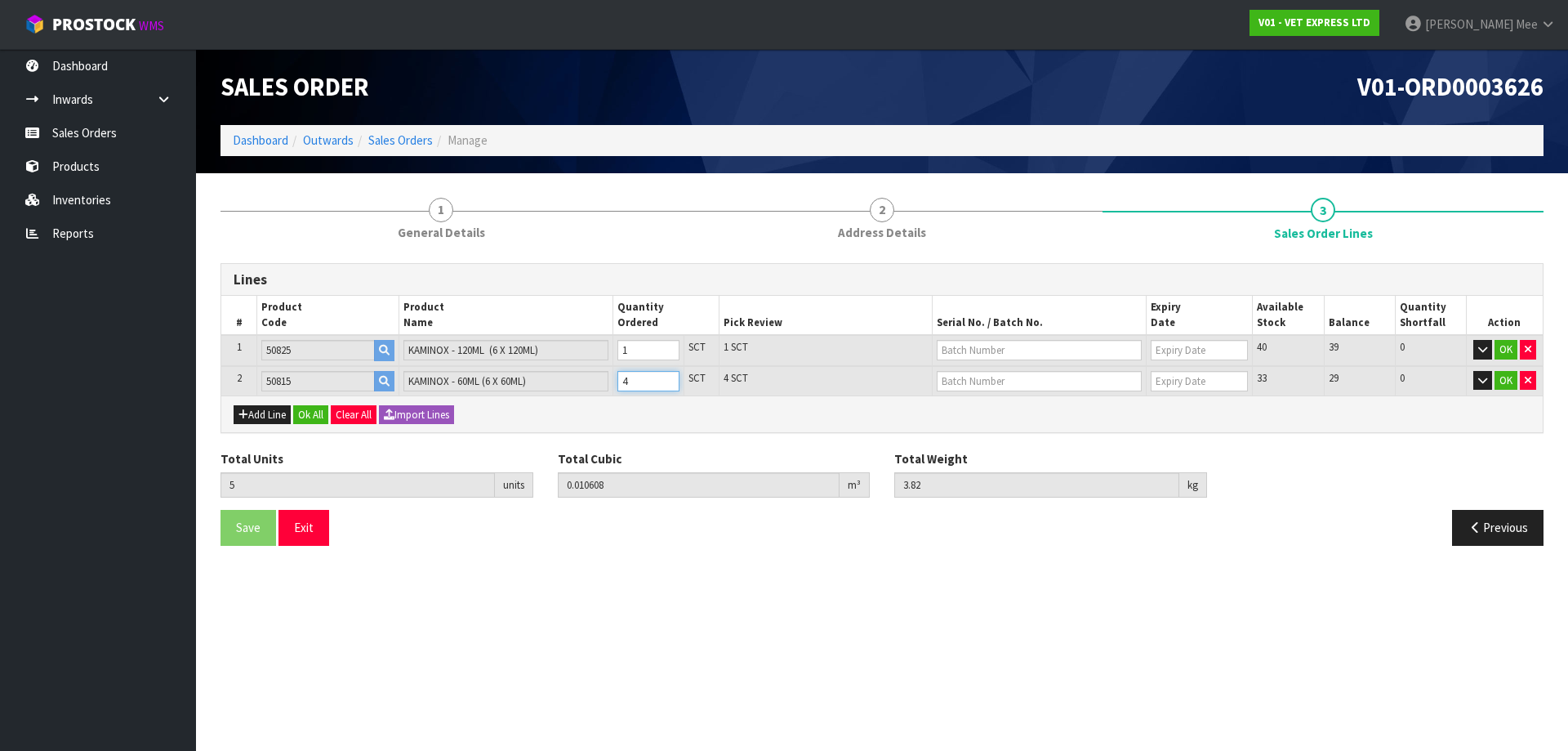
type input "0"
type input "3"
type input "0.008304"
type input "2.46"
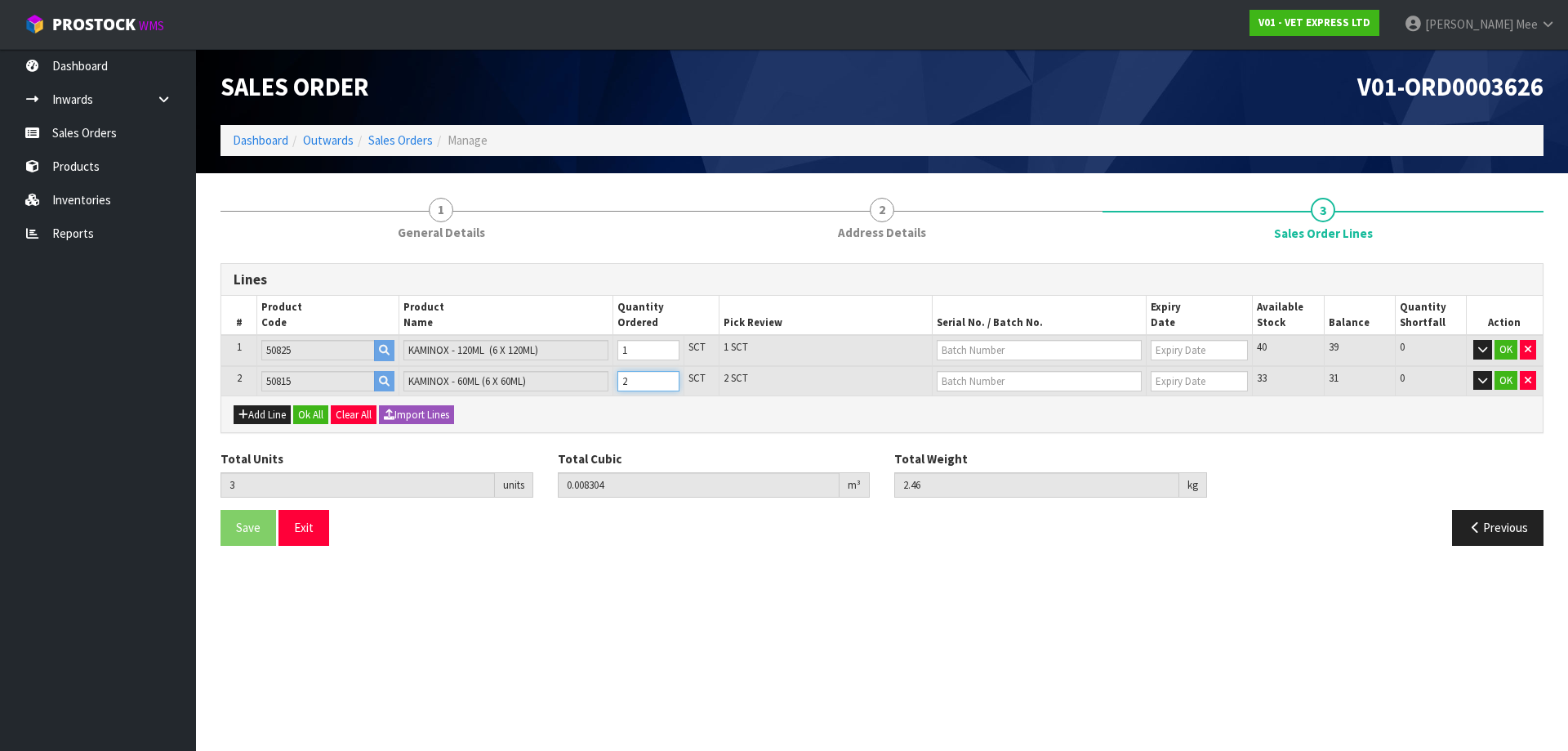
type input "2"
click at [318, 415] on button "Ok All" at bounding box center [311, 415] width 35 height 20
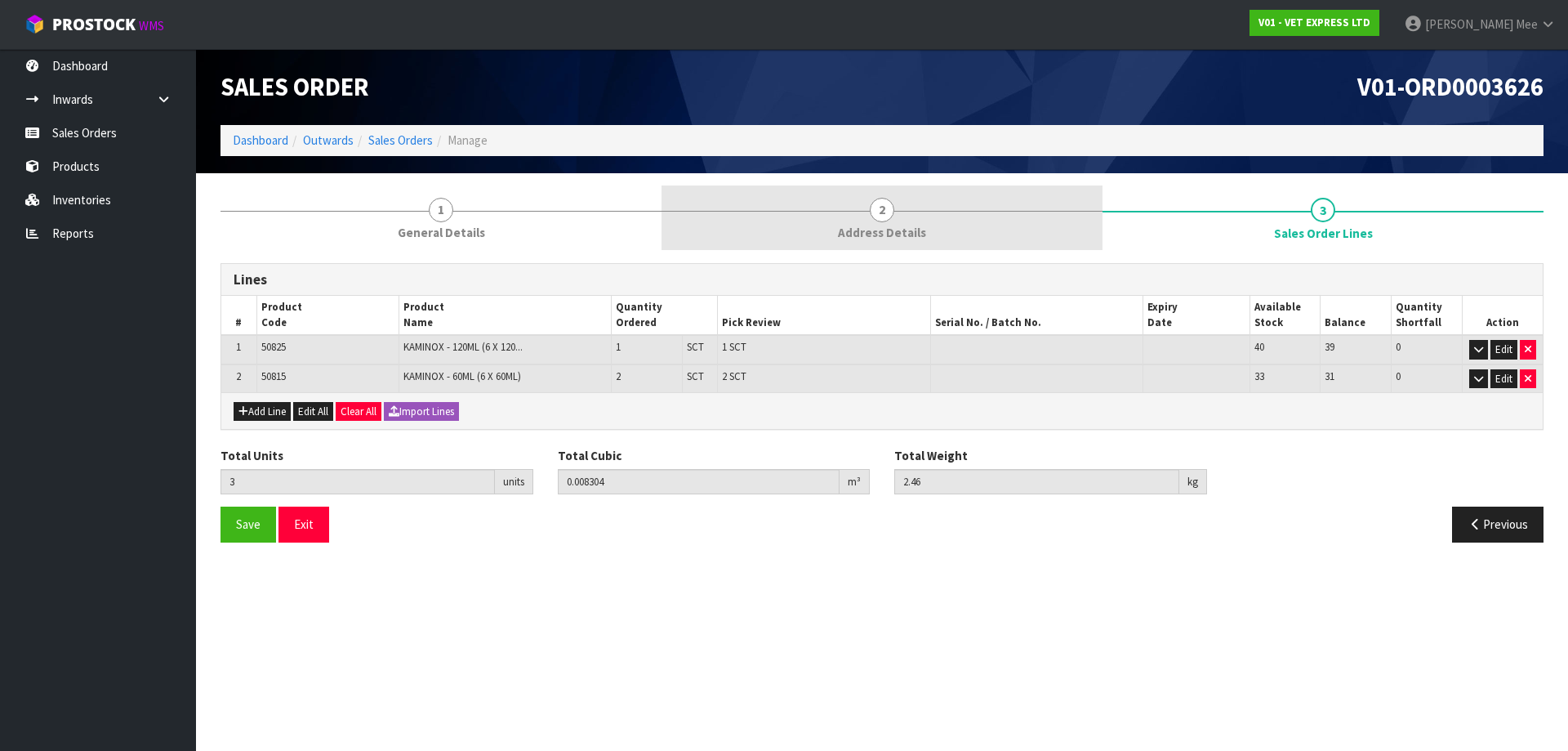
click at [749, 228] on span "Address Details" at bounding box center [882, 233] width 88 height 17
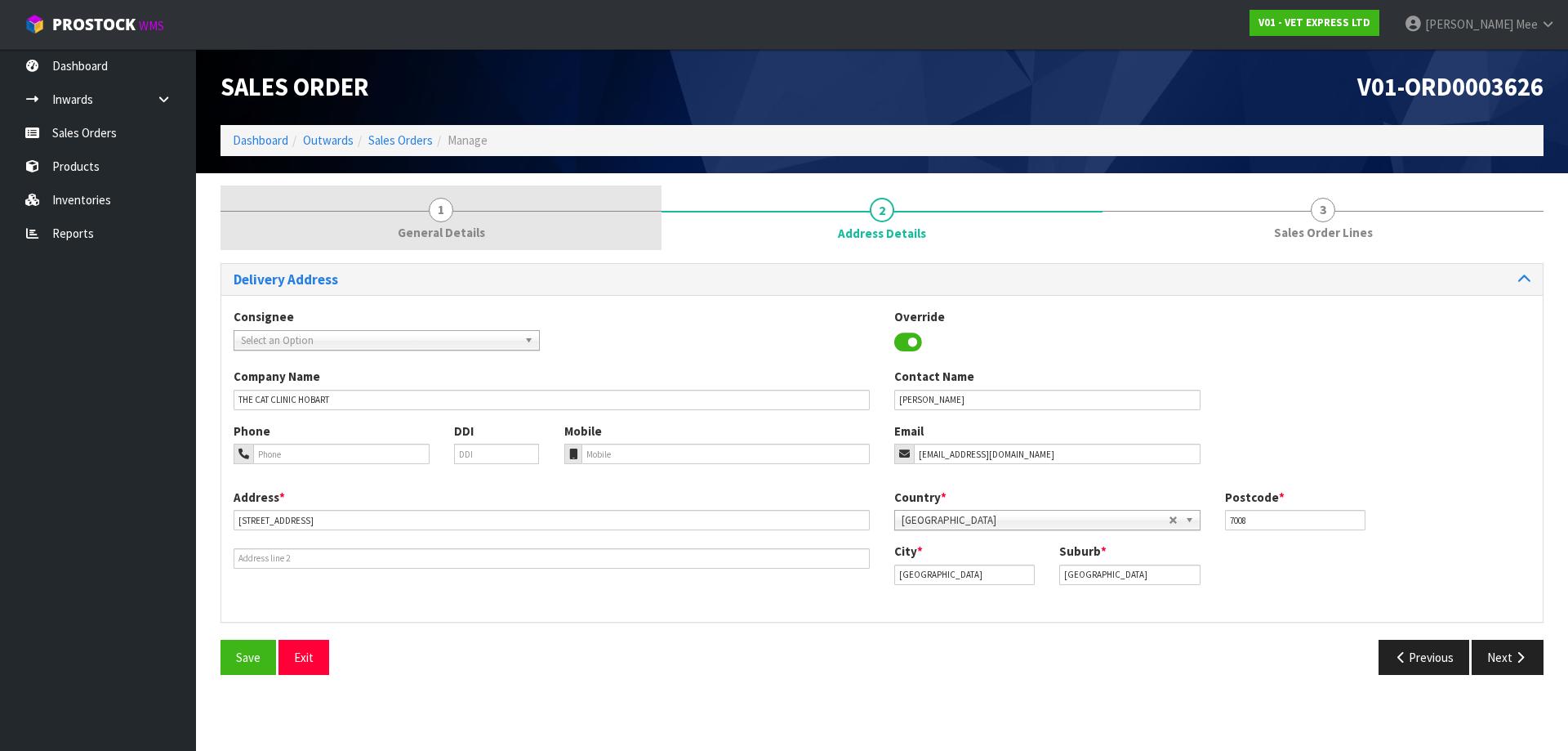
click at [449, 223] on link "1 General Details" at bounding box center [441, 217] width 441 height 64
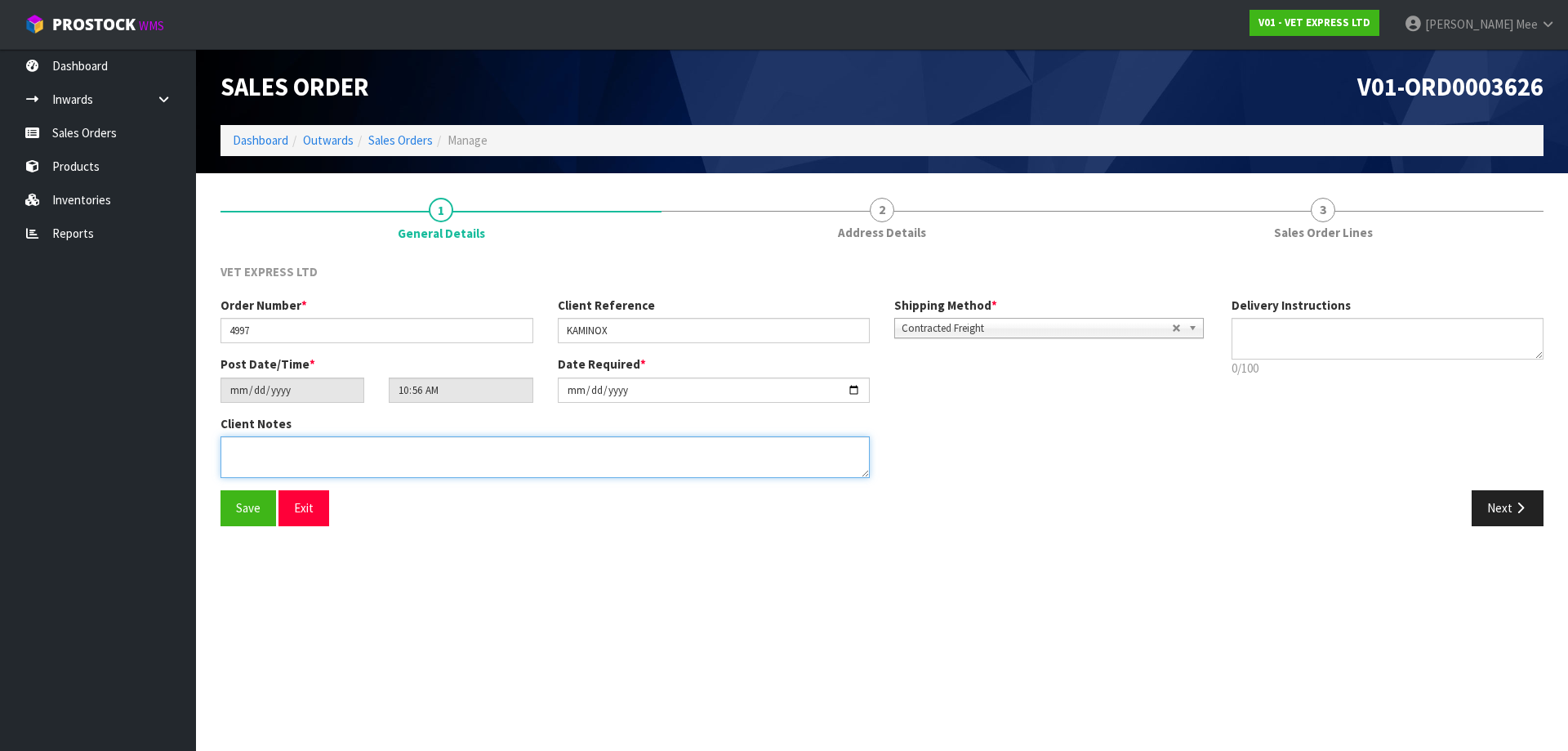
click at [485, 443] on textarea at bounding box center [545, 457] width 649 height 42
paste textarea "INVOICE MUST BE INCLUDED ON OUTSIDE OF BOX FOR CUSTOMS TO SEE."
type textarea "INVOICE MUST BE INCLUDED ON OUTSIDE OF BOX FOR CUSTOMS TO SEE."
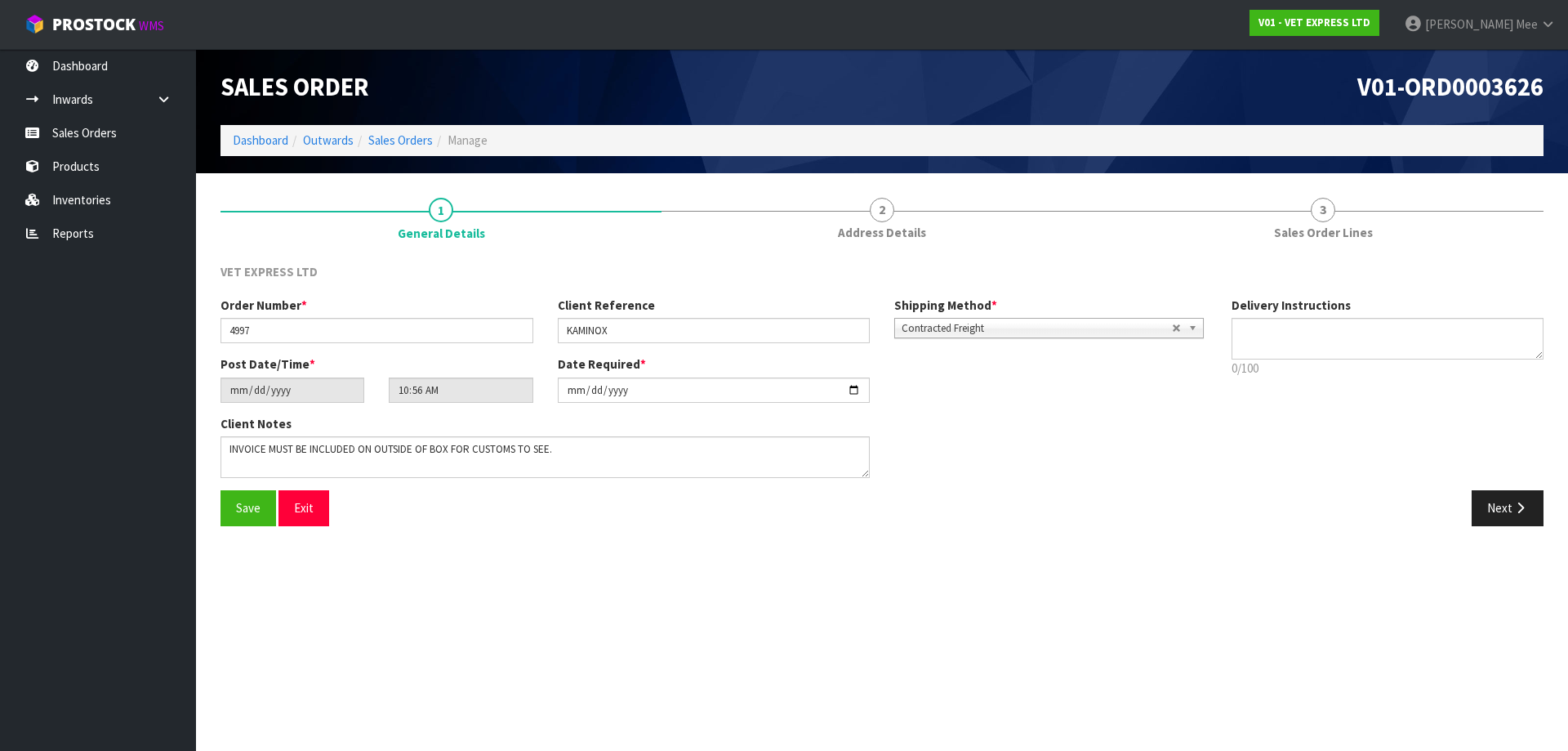
click at [351, 578] on section "Edit Sales Order V01-ORD0003626 Dashboard Outwards Sales Orders Manage Sales Or…" at bounding box center [784, 375] width 1568 height 751
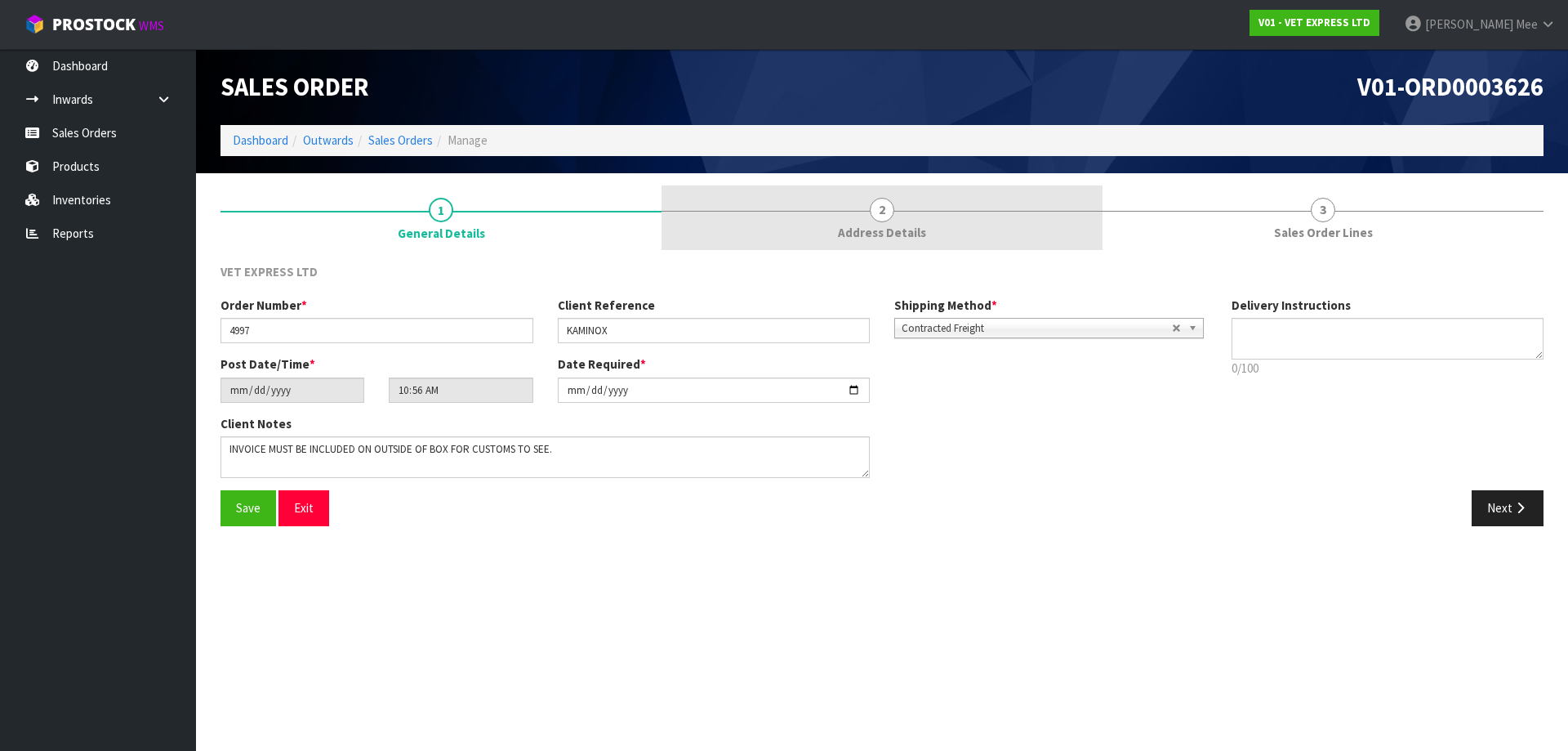
click at [749, 239] on link "2 Address Details" at bounding box center [882, 217] width 441 height 64
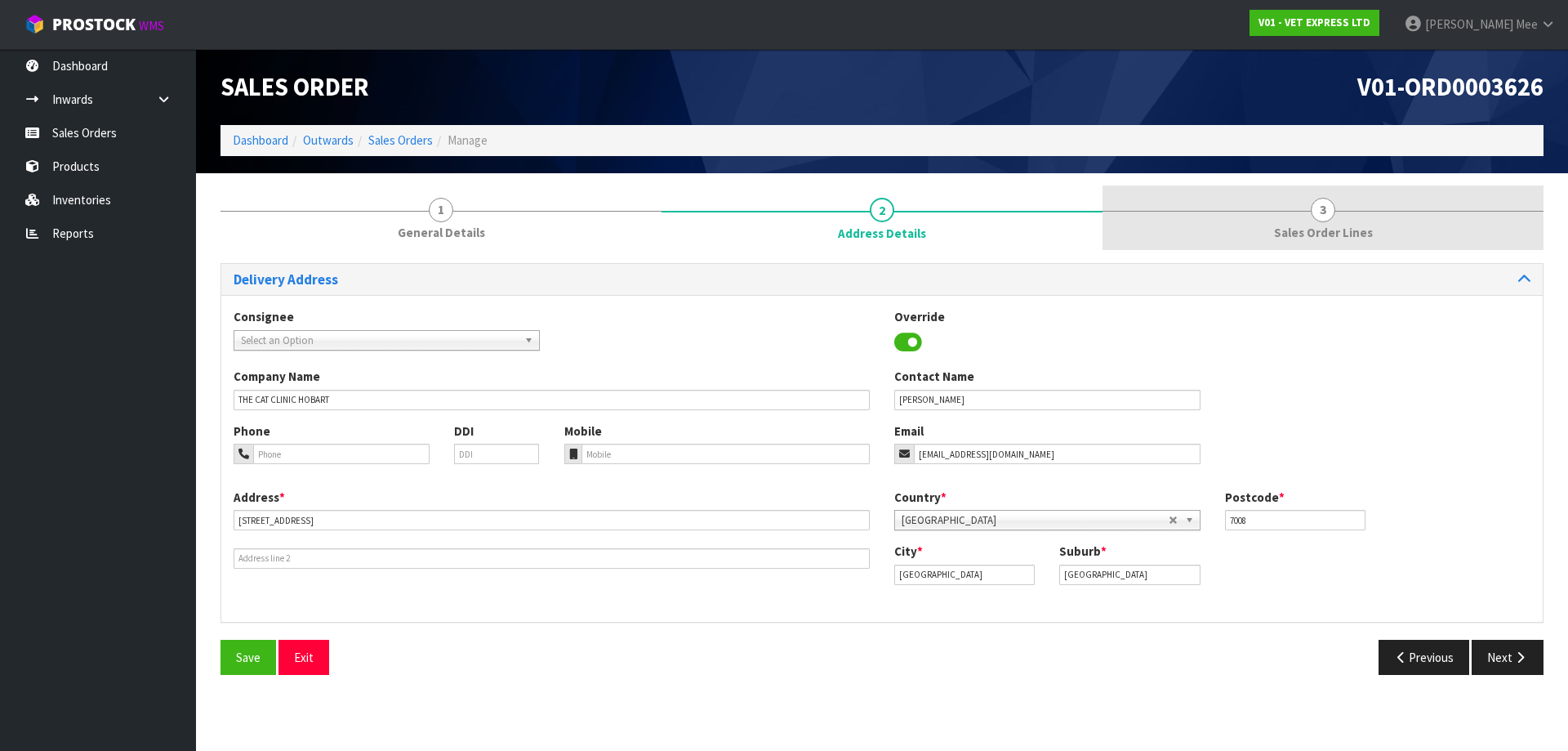
click at [749, 227] on link "3 Sales Order Lines" at bounding box center [1324, 217] width 441 height 64
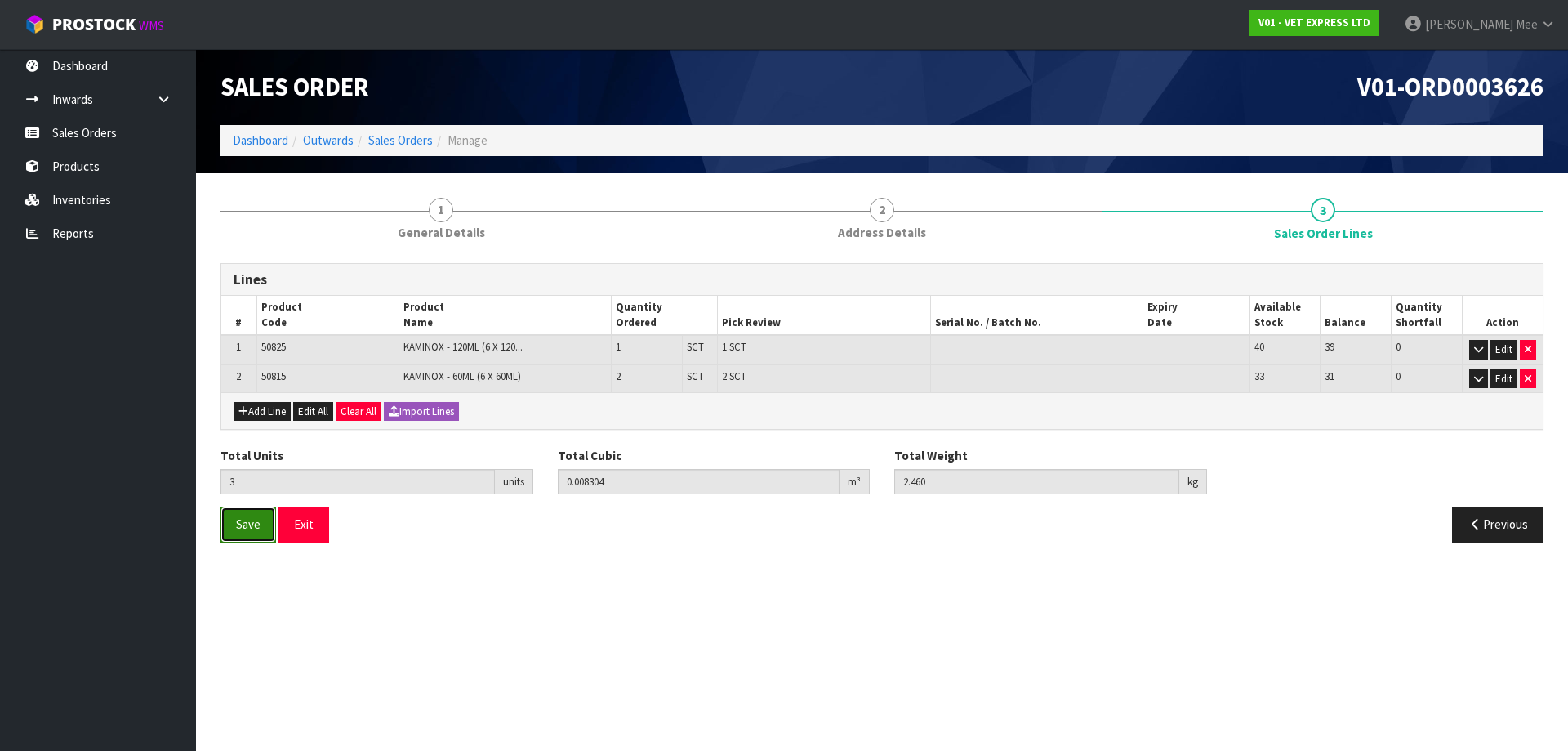
click at [249, 526] on span "Save" at bounding box center [248, 524] width 25 height 15
